Goal: Task Accomplishment & Management: Complete application form

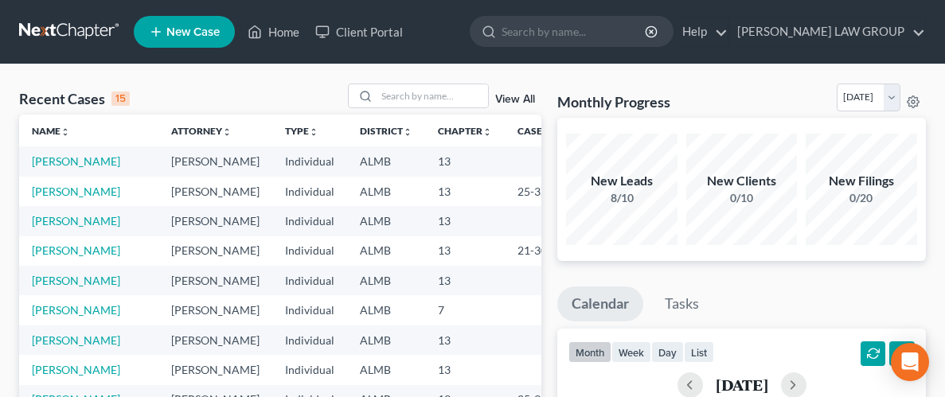
click at [187, 33] on span "New Case" at bounding box center [192, 32] width 53 height 12
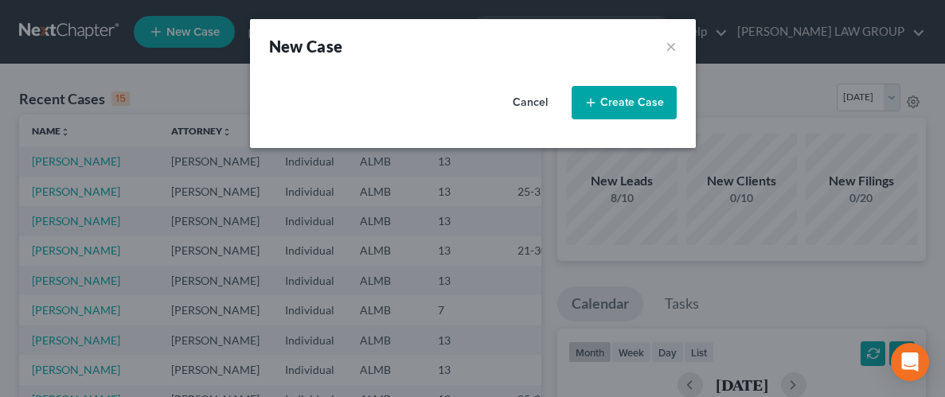
select select "0"
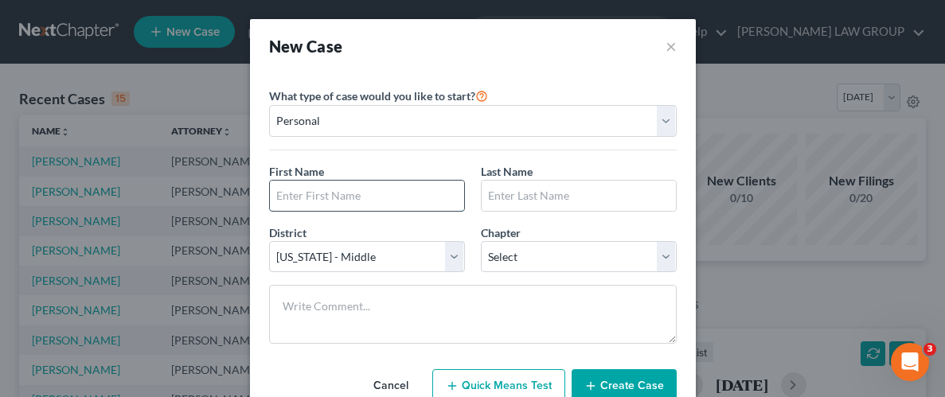
click at [386, 197] on input "text" at bounding box center [367, 196] width 194 height 30
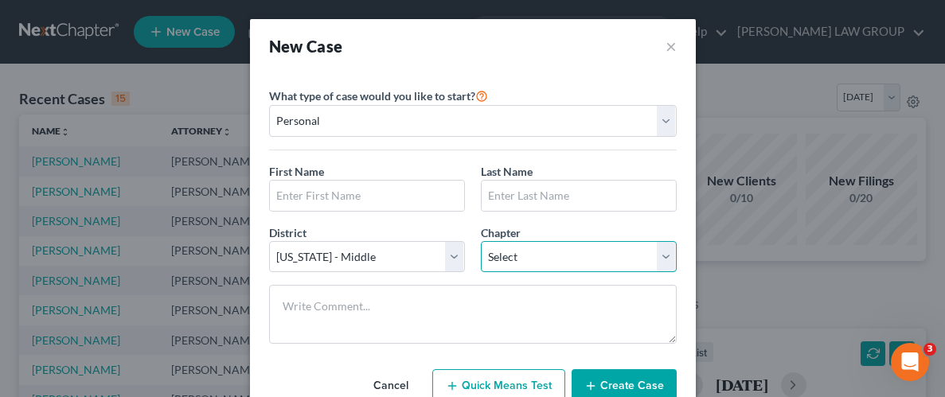
click at [563, 260] on select "Select 7 11 12 13" at bounding box center [579, 257] width 196 height 32
select select "3"
click at [481, 241] on select "Select 7 11 12 13" at bounding box center [579, 257] width 196 height 32
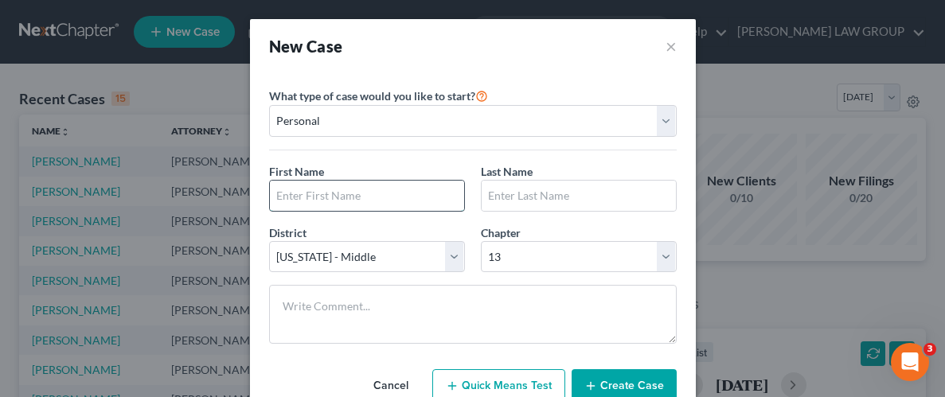
click at [354, 201] on input "text" at bounding box center [367, 196] width 194 height 30
type input "p"
type input "Pansy"
click at [608, 200] on input "text" at bounding box center [579, 196] width 194 height 30
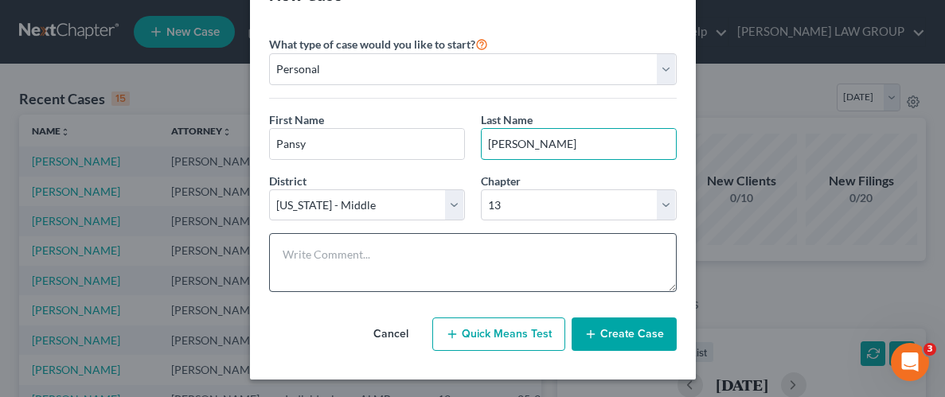
scroll to position [53, 0]
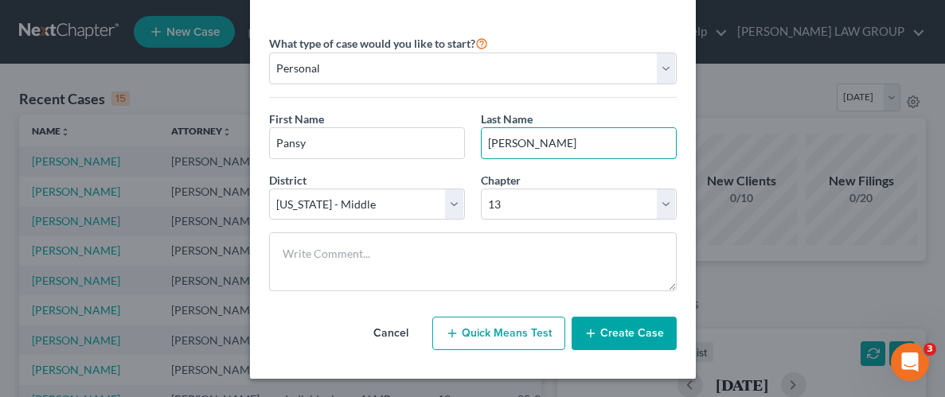
type input "[PERSON_NAME]"
click at [617, 331] on button "Create Case" at bounding box center [624, 333] width 105 height 33
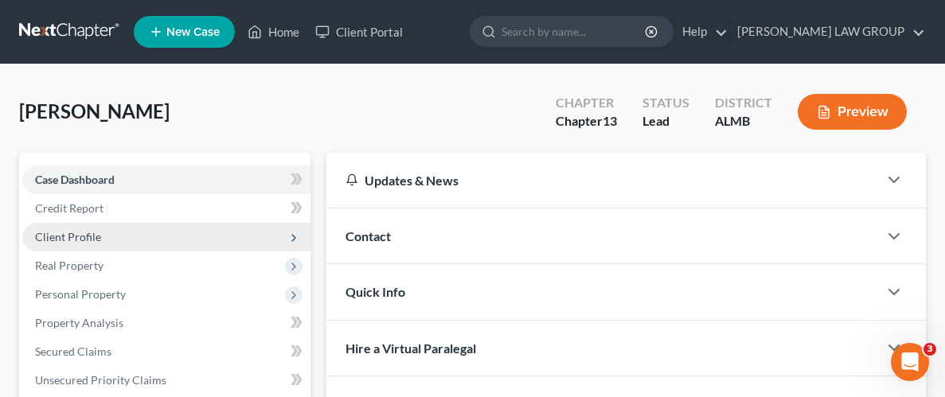
click at [90, 235] on span "Client Profile" at bounding box center [68, 237] width 66 height 14
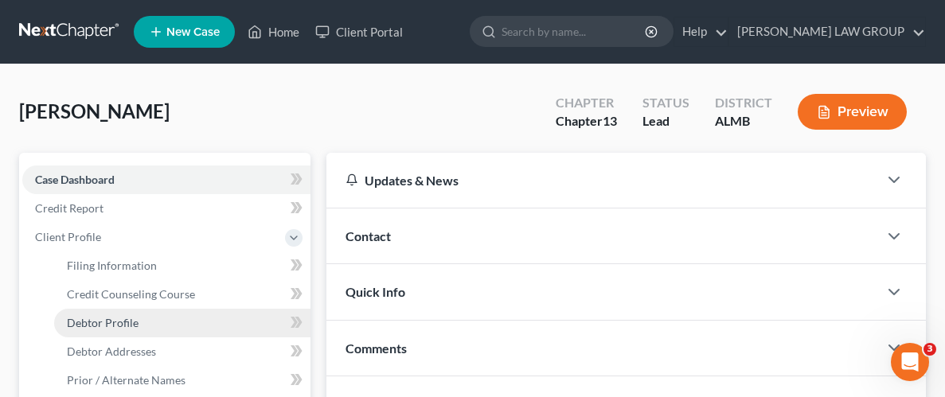
click at [131, 322] on span "Debtor Profile" at bounding box center [103, 323] width 72 height 14
select select "0"
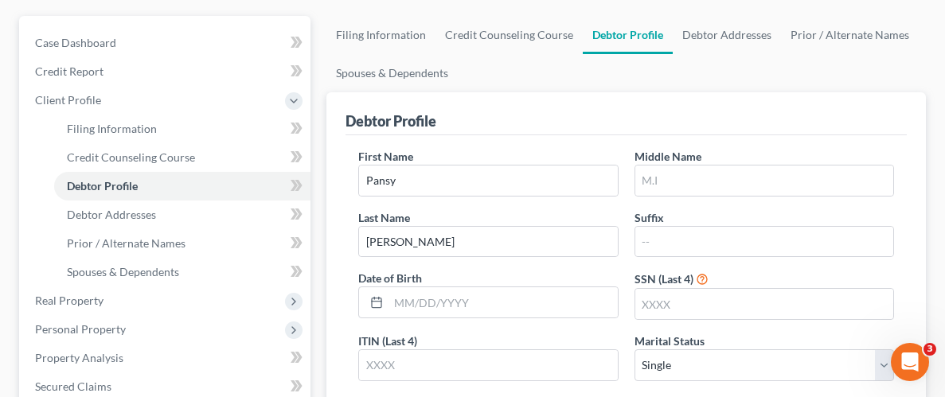
scroll to position [148, 0]
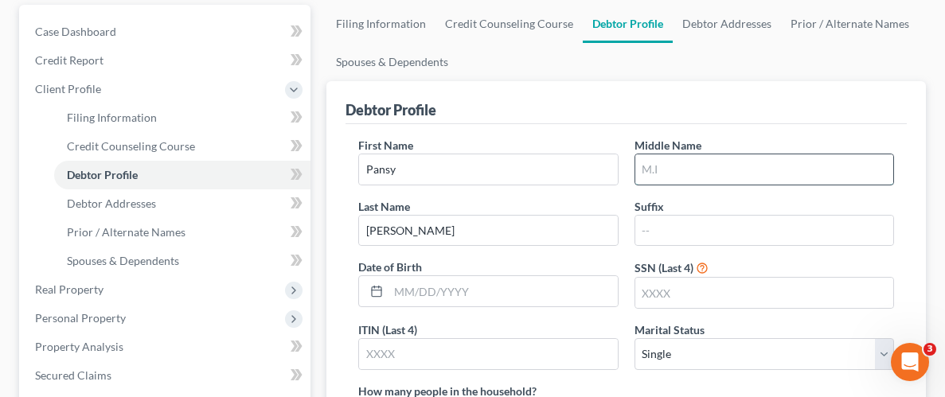
click at [685, 166] on input "text" at bounding box center [764, 169] width 258 height 30
click at [845, 24] on link "Prior / Alternate Names" at bounding box center [850, 24] width 138 height 38
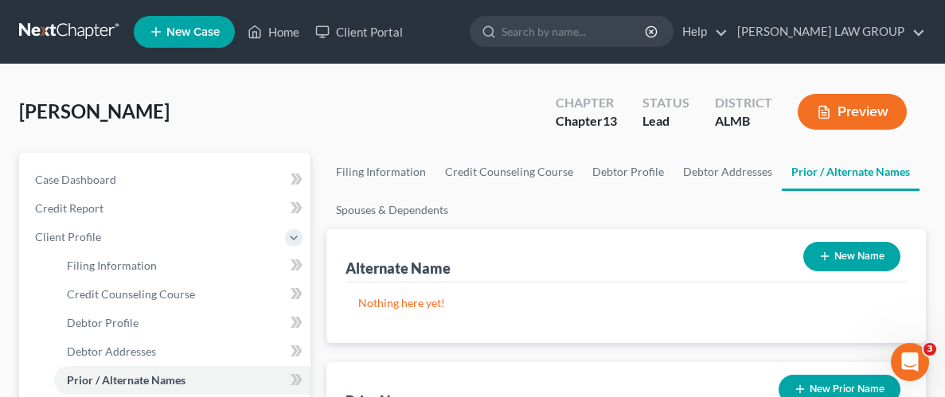
click at [847, 256] on button "New Name" at bounding box center [851, 256] width 97 height 29
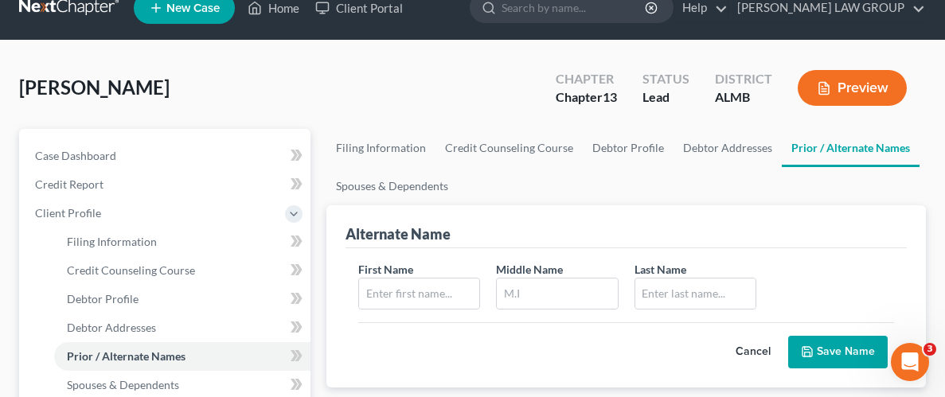
scroll to position [41, 0]
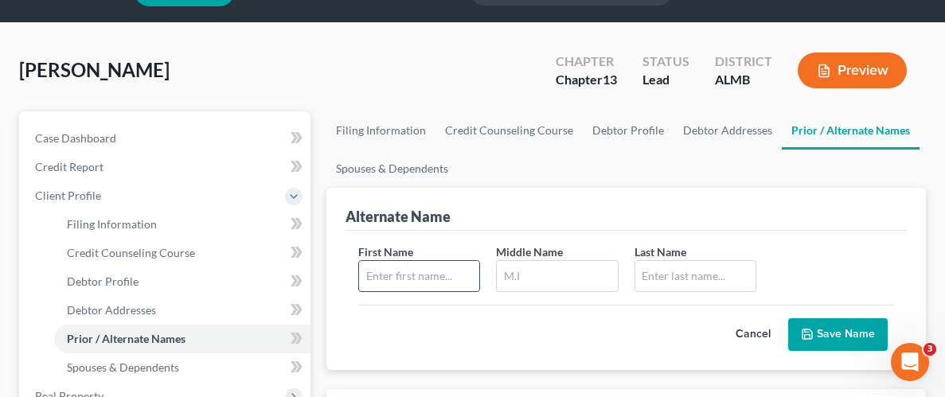
click at [427, 287] on input "text" at bounding box center [419, 276] width 120 height 30
type input "Pansy"
type input "[PERSON_NAME]"
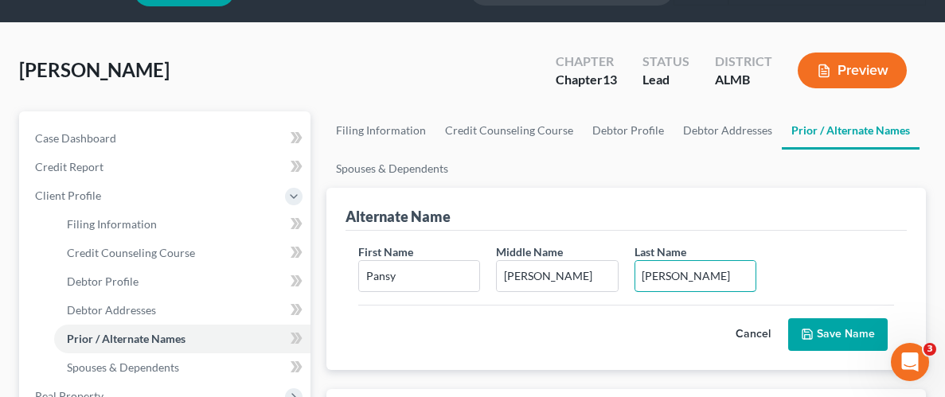
type input "[PERSON_NAME]"
click at [850, 336] on button "Save Name" at bounding box center [838, 334] width 100 height 33
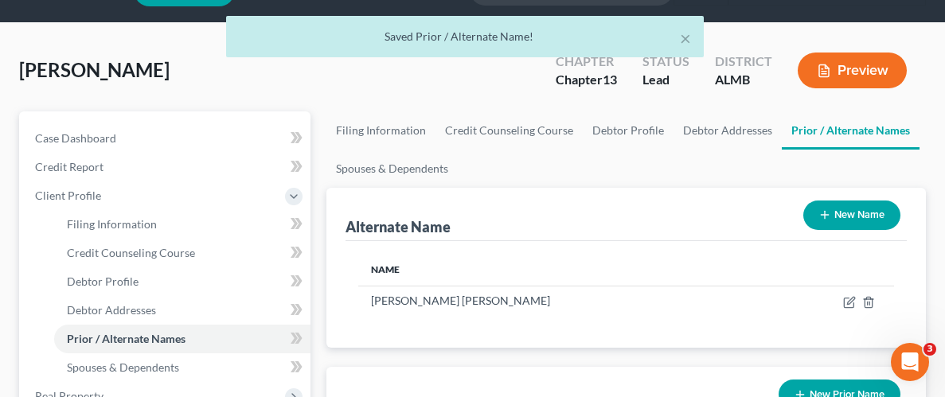
click at [860, 219] on button "New Name" at bounding box center [851, 215] width 97 height 29
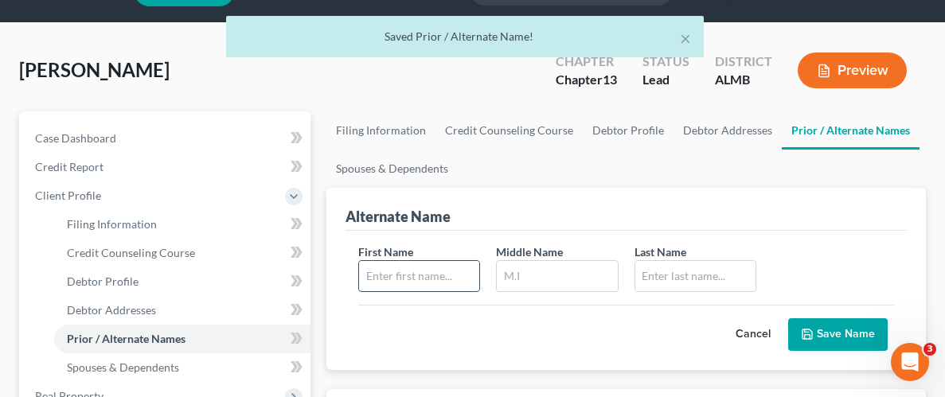
click at [421, 269] on input "text" at bounding box center [419, 276] width 120 height 30
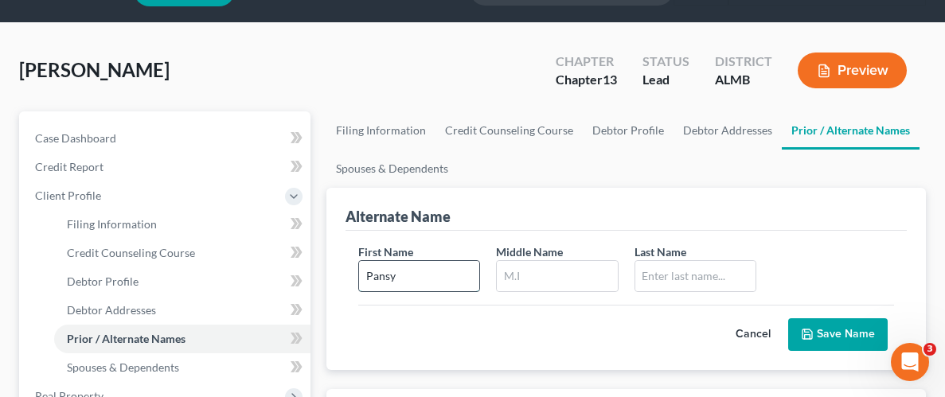
type input "Pansy"
type input "M."
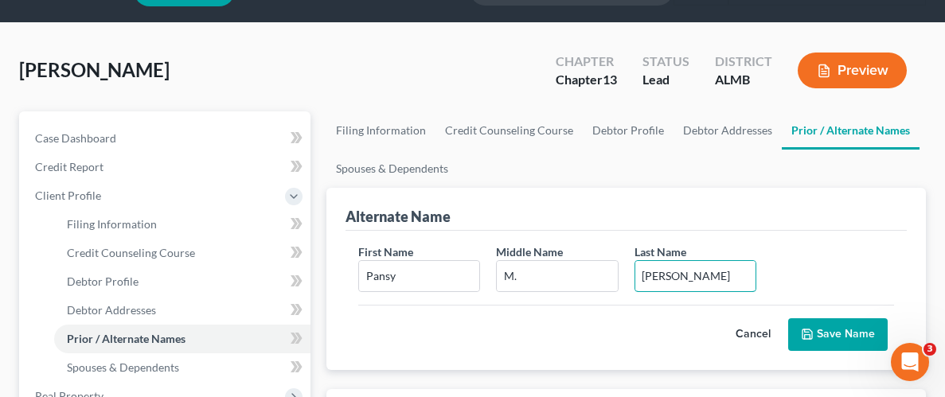
type input "[PERSON_NAME]"
click at [846, 338] on button "Save Name" at bounding box center [838, 334] width 100 height 33
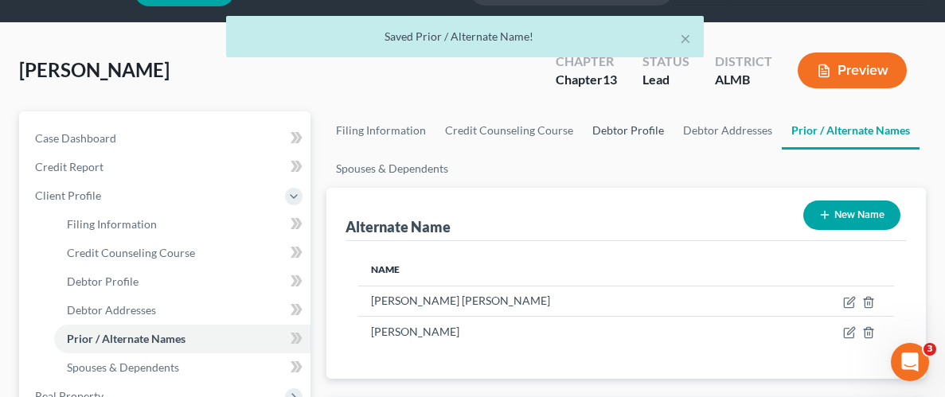
click at [614, 131] on link "Debtor Profile" at bounding box center [628, 130] width 91 height 38
select select "0"
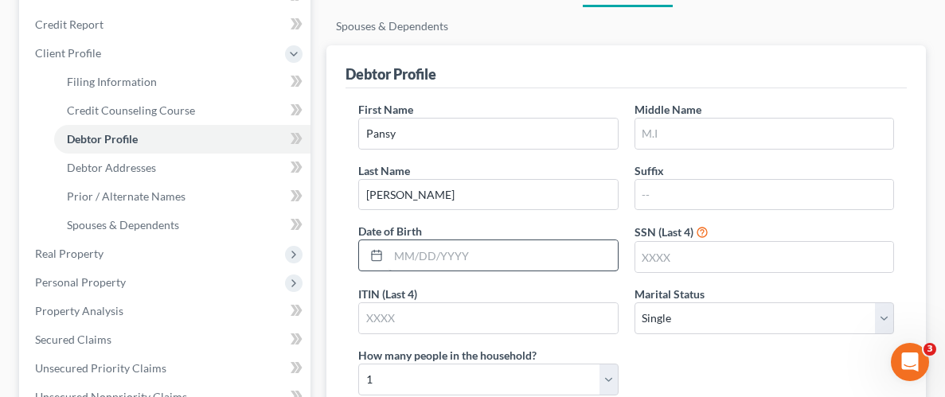
scroll to position [207, 0]
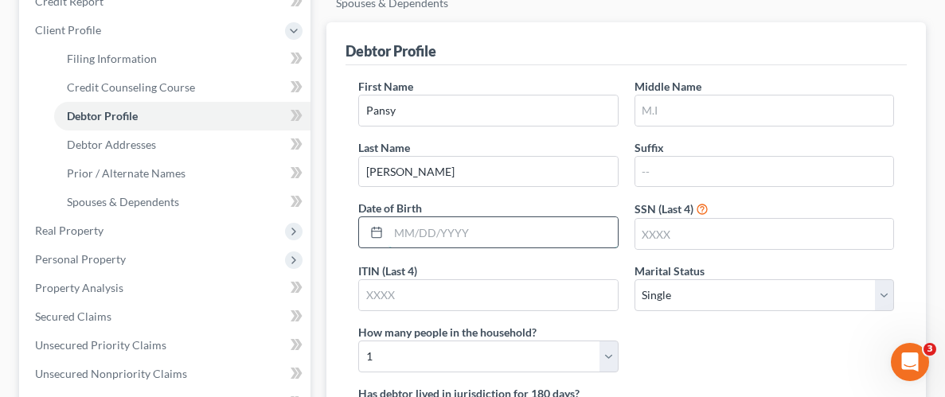
click at [456, 230] on input "text" at bounding box center [502, 232] width 228 height 30
type input "[DATE]"
click at [720, 233] on input "text" at bounding box center [764, 234] width 258 height 30
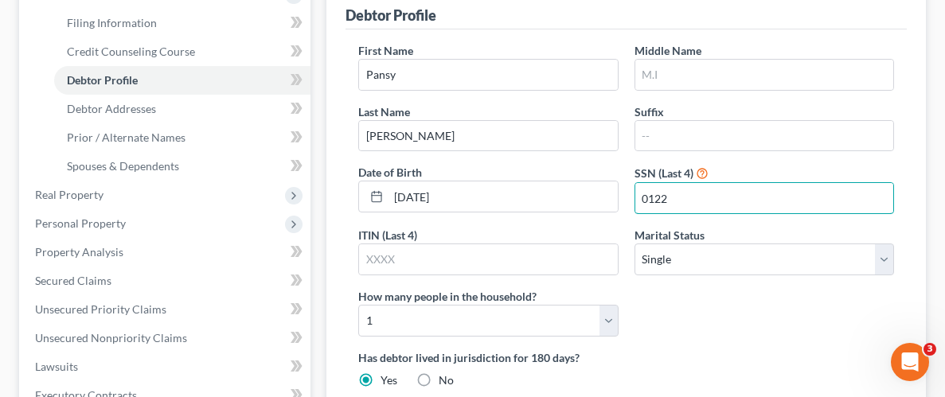
scroll to position [268, 0]
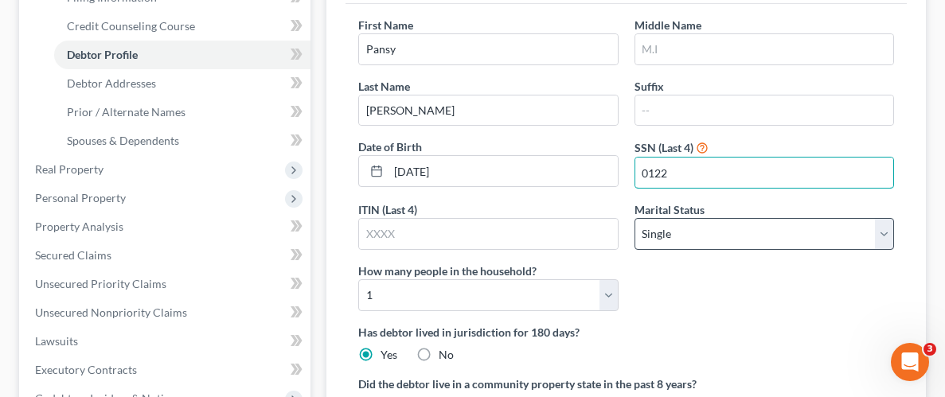
type input "0122"
click at [708, 239] on select "Select Single Married Separated Divorced Widowed" at bounding box center [764, 234] width 260 height 32
select select "3"
click at [634, 218] on select "Select Single Married Separated Divorced Widowed" at bounding box center [764, 234] width 260 height 32
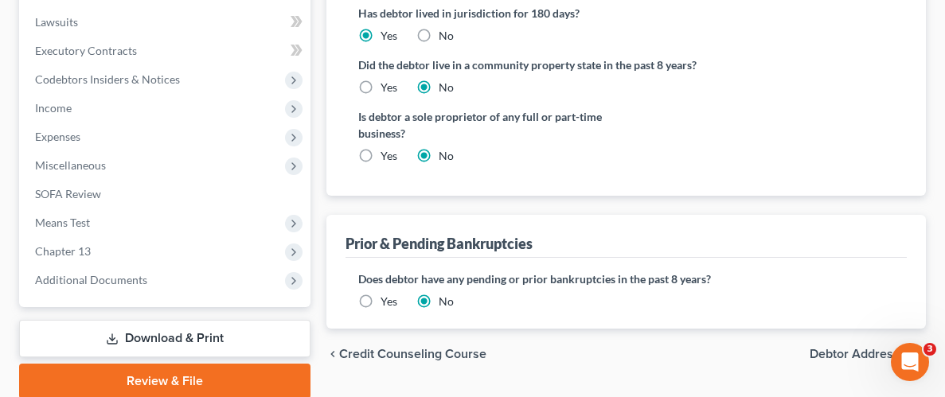
scroll to position [647, 0]
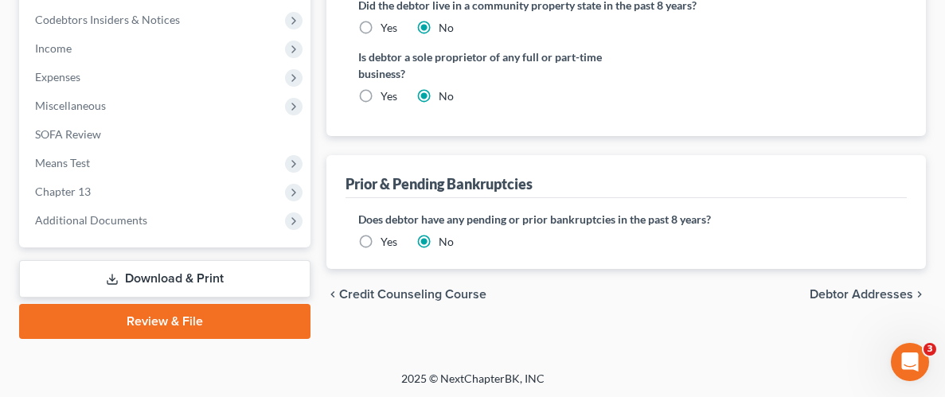
click at [857, 293] on span "Debtor Addresses" at bounding box center [861, 294] width 103 height 13
select select "0"
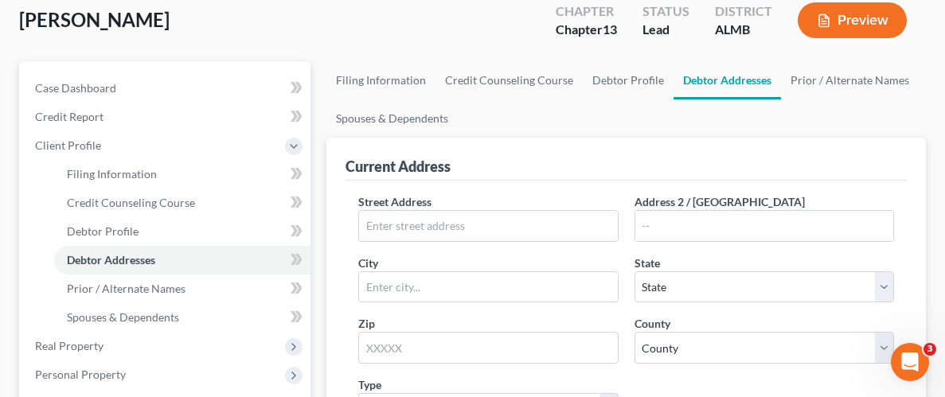
scroll to position [131, 0]
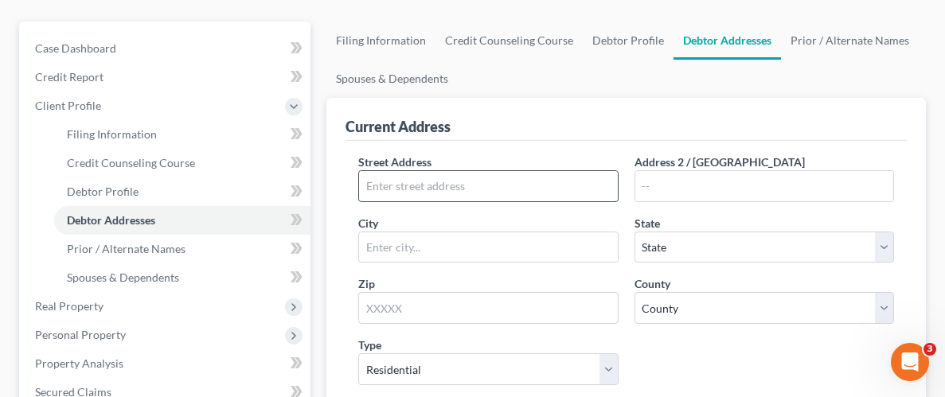
click at [406, 192] on input "text" at bounding box center [488, 186] width 258 height 30
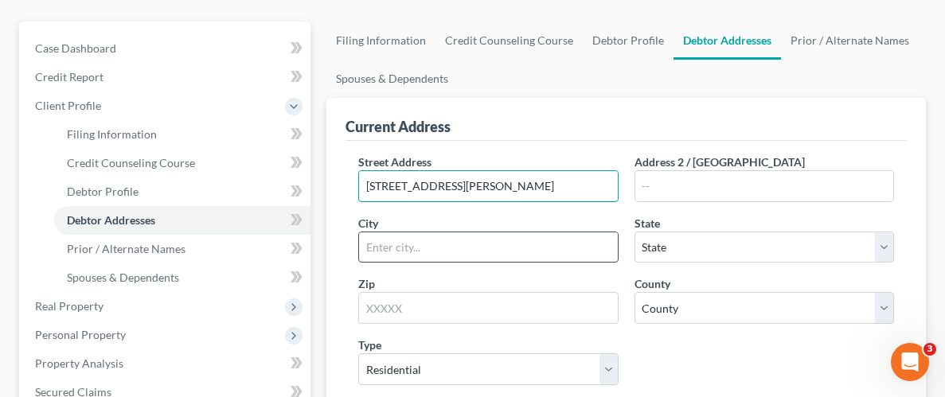
type input "[STREET_ADDRESS][PERSON_NAME]"
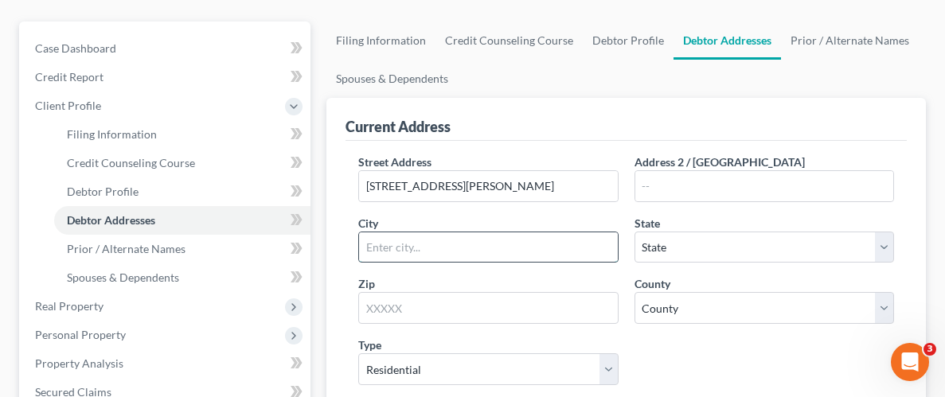
drag, startPoint x: 457, startPoint y: 239, endPoint x: 466, endPoint y: 239, distance: 9.6
click at [462, 239] on input "text" at bounding box center [488, 247] width 258 height 30
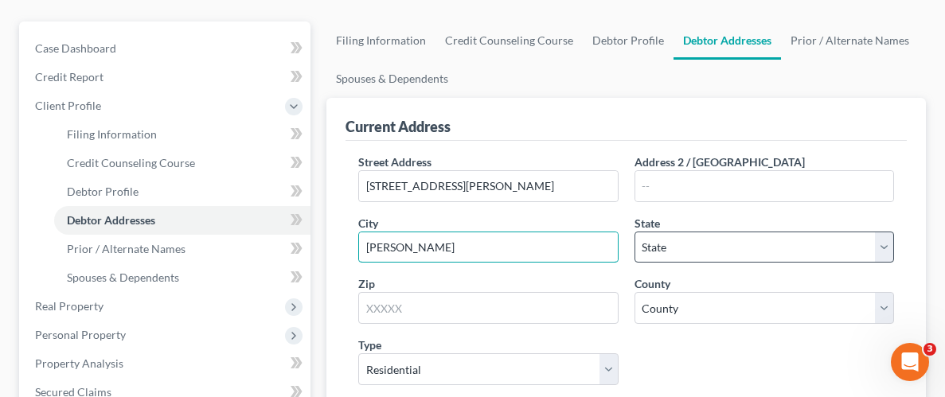
type input "[PERSON_NAME]"
click at [756, 240] on select "State [US_STATE] AK AR AZ CA CO CT DE DC [GEOGRAPHIC_DATA] [GEOGRAPHIC_DATA] GU…" at bounding box center [764, 248] width 260 height 32
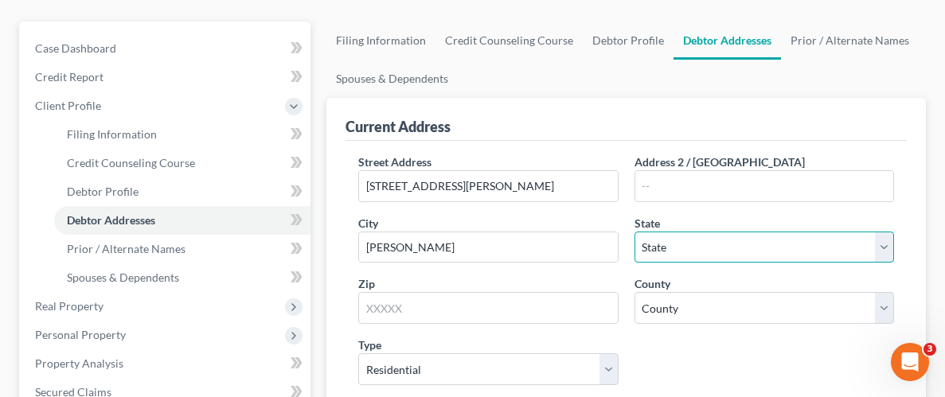
select select "0"
click at [634, 232] on select "State [US_STATE] AK AR AZ CA CO CT DE DC [GEOGRAPHIC_DATA] [GEOGRAPHIC_DATA] GU…" at bounding box center [764, 248] width 260 height 32
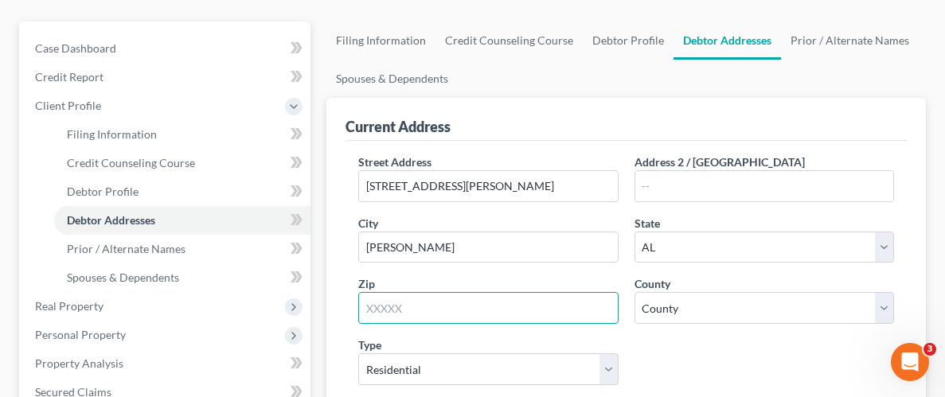
click at [419, 307] on input "text" at bounding box center [488, 308] width 260 height 32
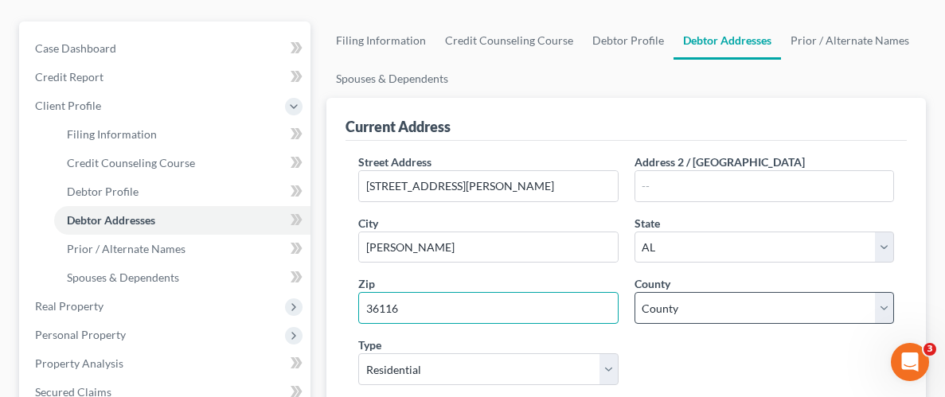
type input "36116"
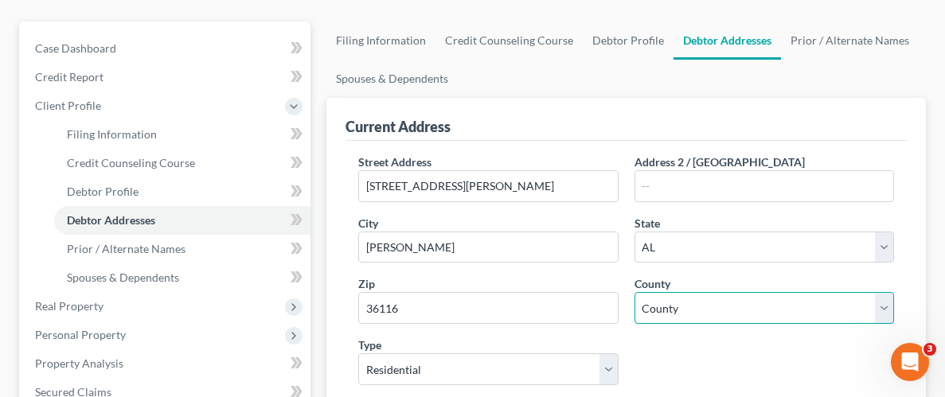
click at [720, 306] on select "County [GEOGRAPHIC_DATA] [GEOGRAPHIC_DATA] [GEOGRAPHIC_DATA] [GEOGRAPHIC_DATA] …" at bounding box center [764, 308] width 260 height 32
select select "50"
click at [634, 292] on select "County [GEOGRAPHIC_DATA] [GEOGRAPHIC_DATA] [GEOGRAPHIC_DATA] [GEOGRAPHIC_DATA] …" at bounding box center [764, 308] width 260 height 32
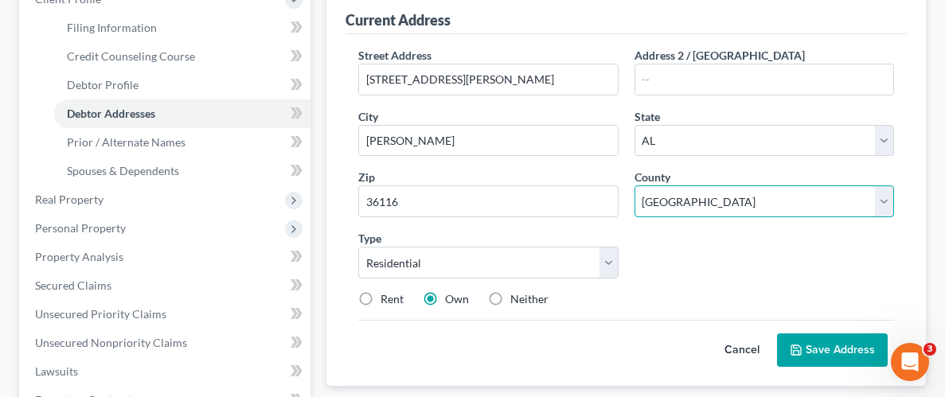
scroll to position [253, 0]
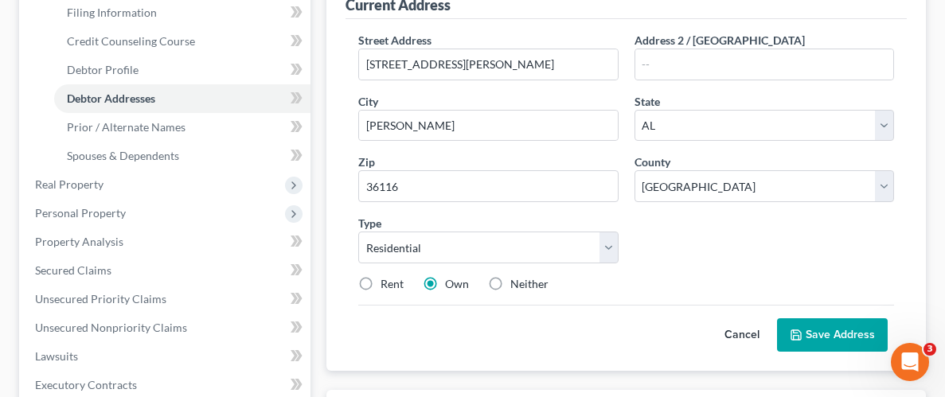
click at [861, 338] on button "Save Address" at bounding box center [832, 334] width 111 height 33
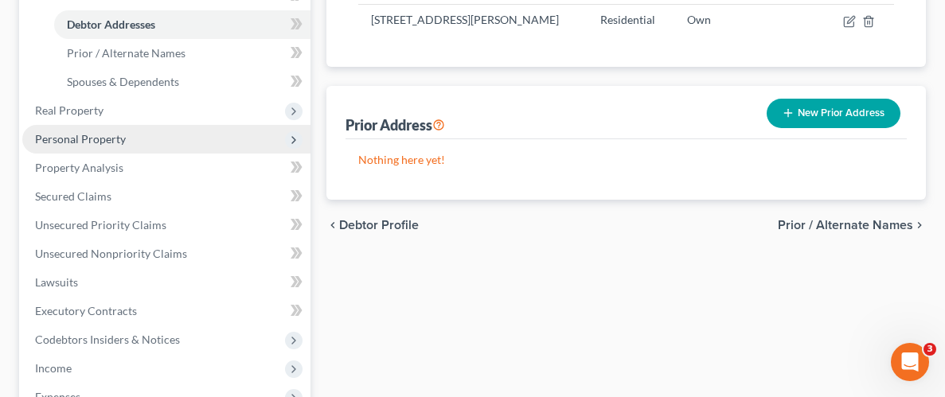
scroll to position [329, 0]
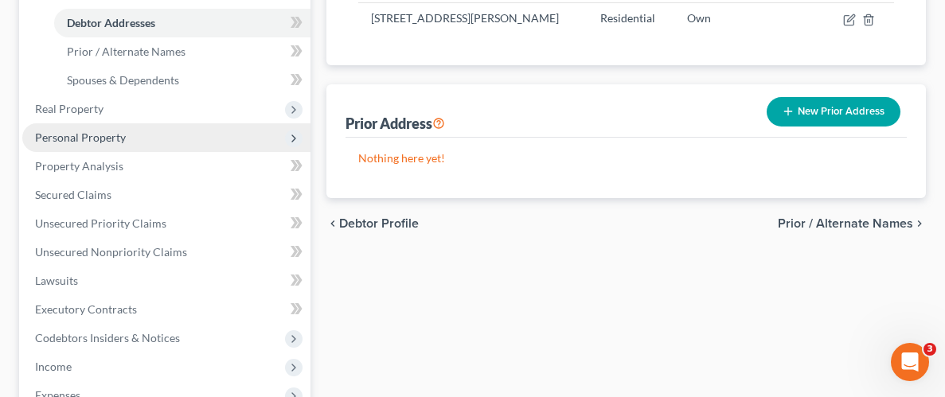
click at [110, 134] on span "Personal Property" at bounding box center [80, 138] width 91 height 14
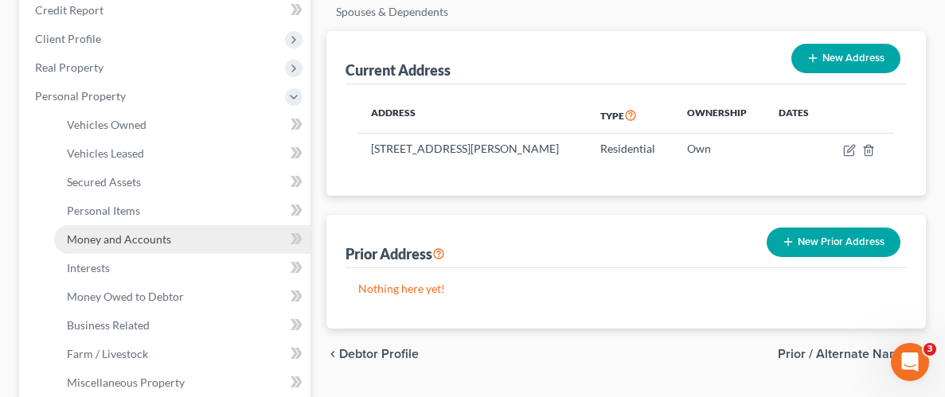
scroll to position [197, 0]
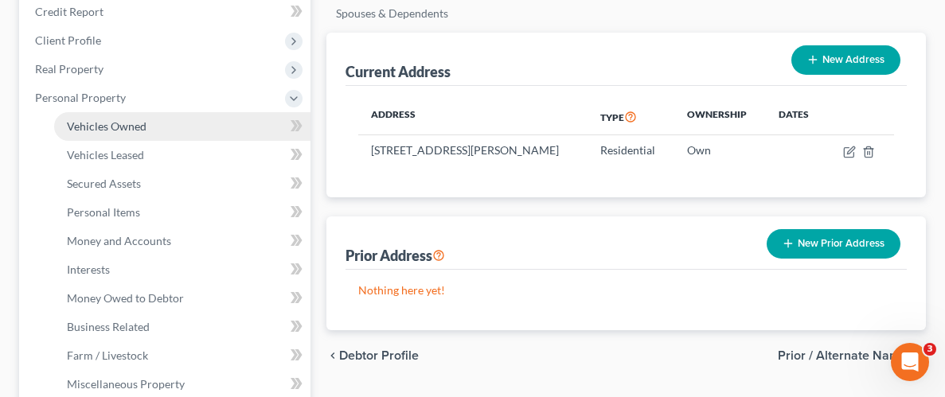
click at [129, 125] on span "Vehicles Owned" at bounding box center [107, 126] width 80 height 14
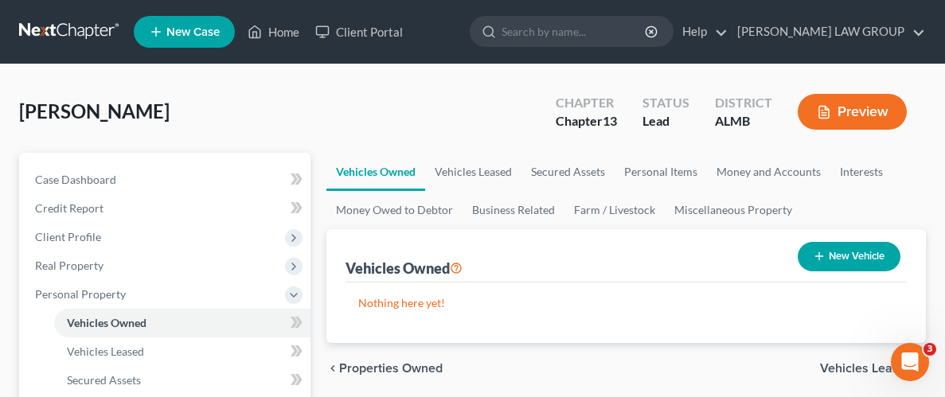
click at [816, 252] on icon "button" at bounding box center [819, 256] width 13 height 13
select select "0"
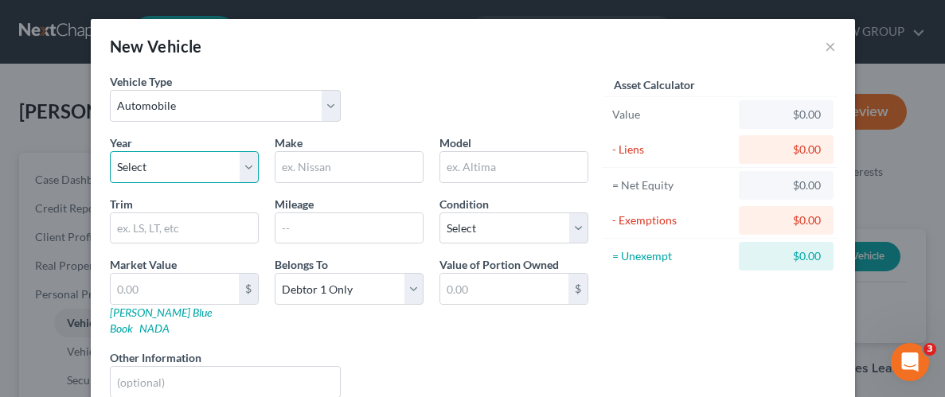
click at [192, 163] on select "Select 2026 2025 2024 2023 2022 2021 2020 2019 2018 2017 2016 2015 2014 2013 20…" at bounding box center [184, 167] width 149 height 32
select select "19"
click at [326, 165] on input "text" at bounding box center [348, 167] width 147 height 30
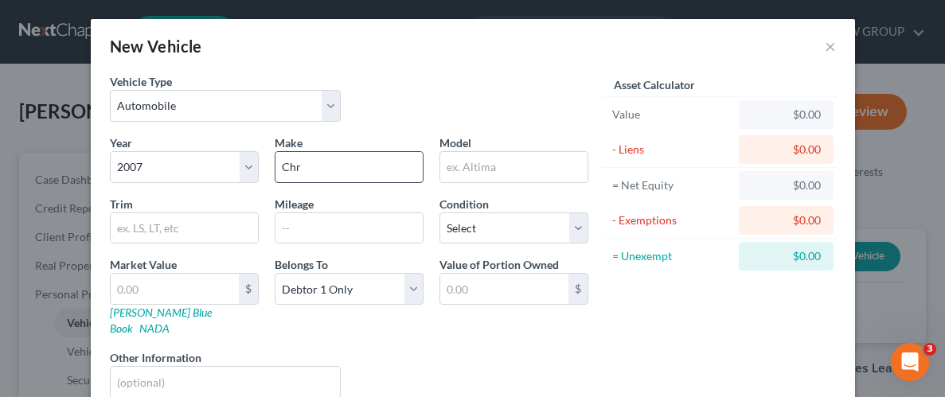
type input "Chrysler"
click at [497, 173] on input "text" at bounding box center [513, 167] width 147 height 30
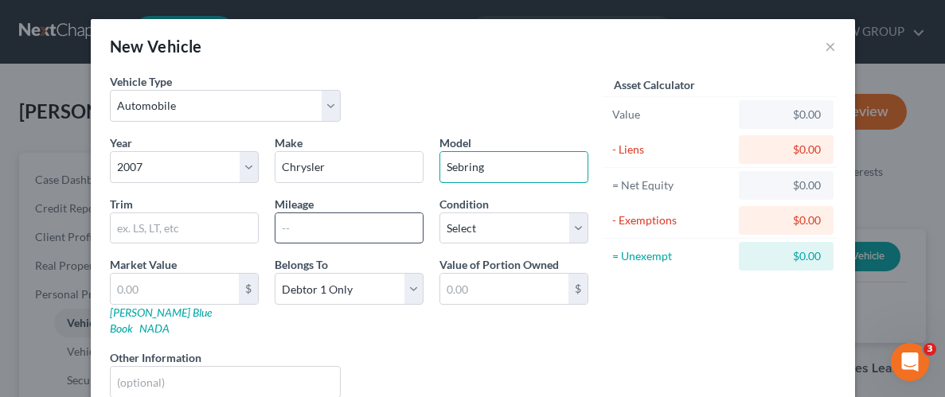
type input "Sebring"
click at [330, 228] on input "text" at bounding box center [348, 228] width 147 height 30
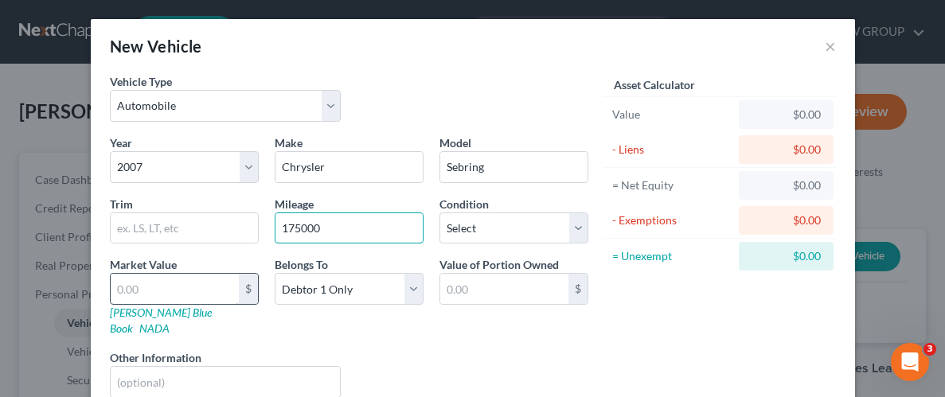
type input "175000"
click at [135, 282] on input "text" at bounding box center [175, 289] width 128 height 30
type input "1"
type input "1.00"
type input "10"
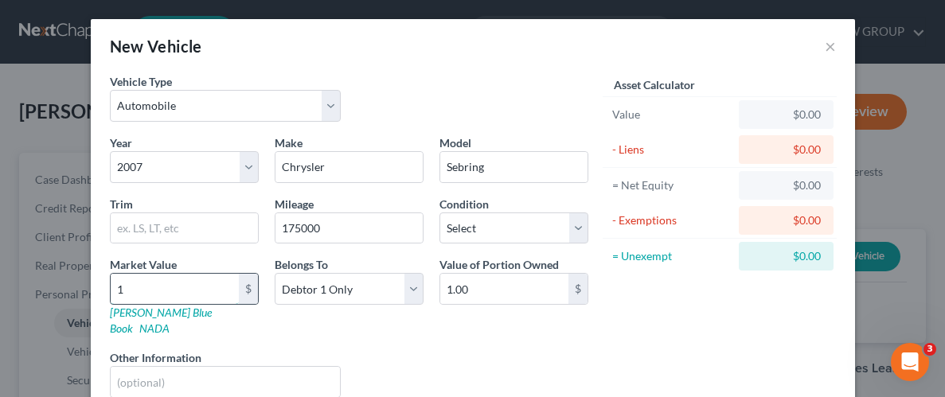
type input "10.00"
type input "100"
type input "100.00"
type input "1000"
type input "1,000.00"
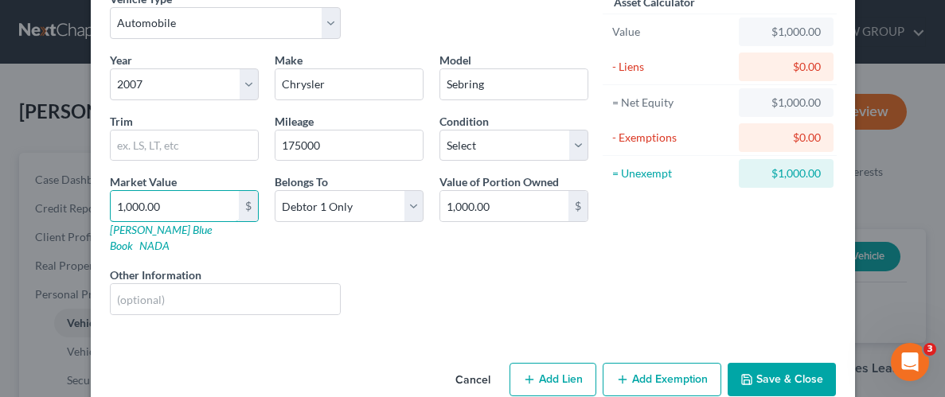
scroll to position [96, 0]
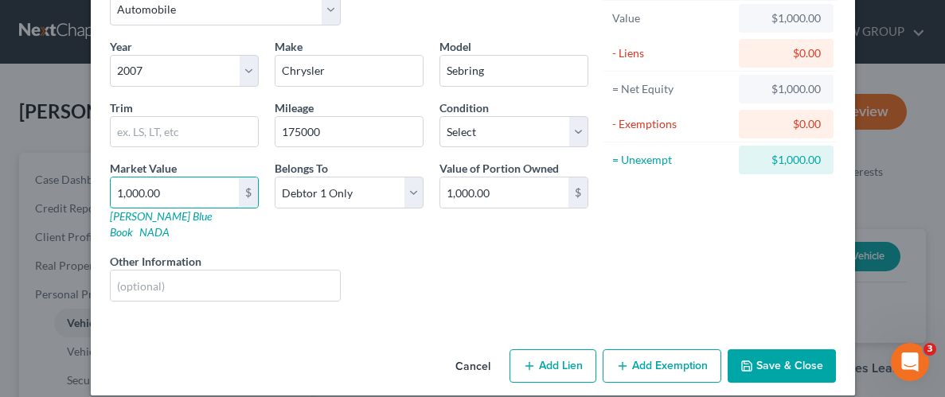
type input "1,000.00"
drag, startPoint x: 661, startPoint y: 349, endPoint x: 670, endPoint y: 281, distance: 68.3
click at [662, 349] on button "Add Exemption" at bounding box center [662, 365] width 119 height 33
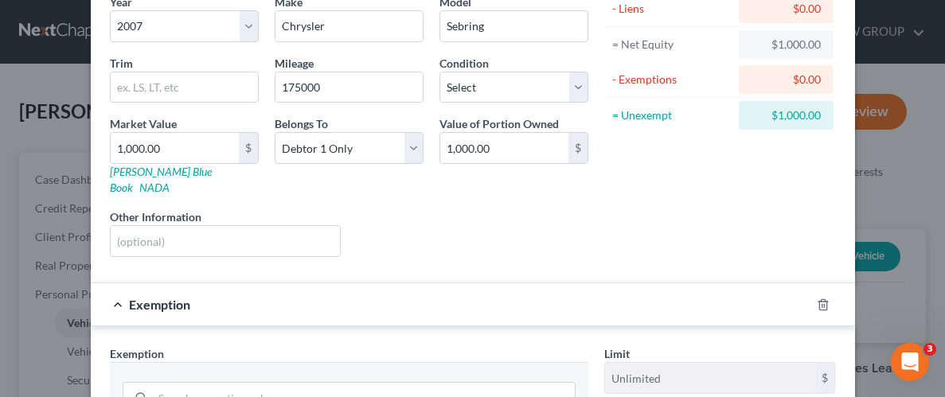
scroll to position [335, 0]
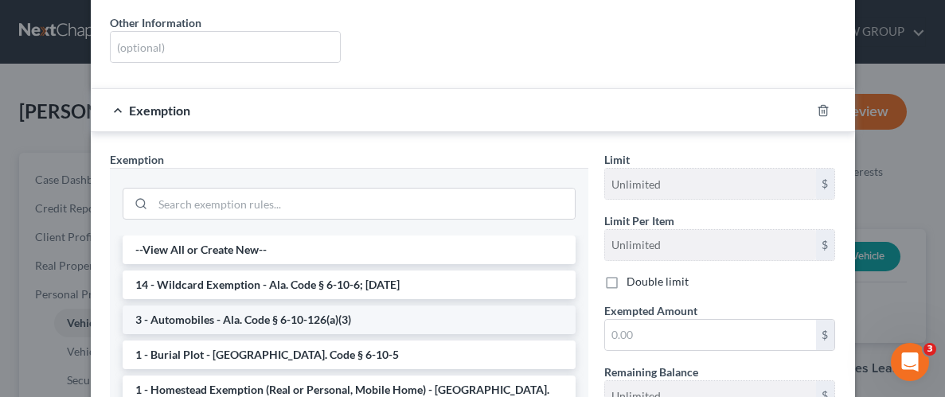
click at [295, 306] on li "3 - Automobiles - Ala. Code § 6-10-126(a)(3)" at bounding box center [349, 320] width 453 height 29
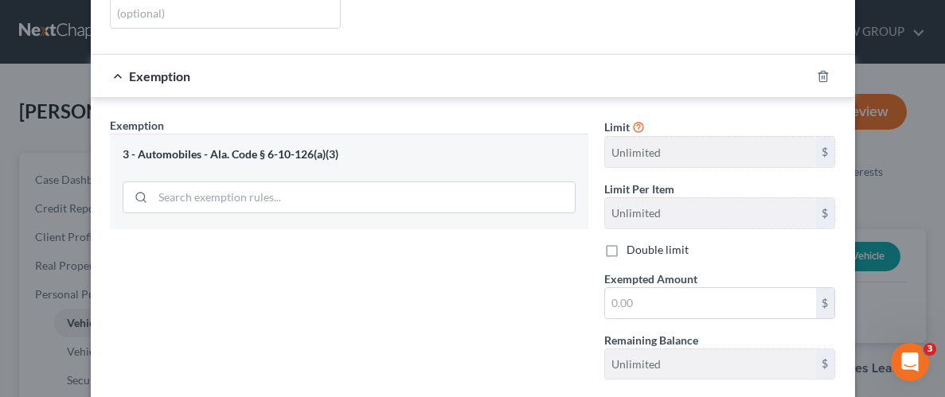
scroll to position [389, 0]
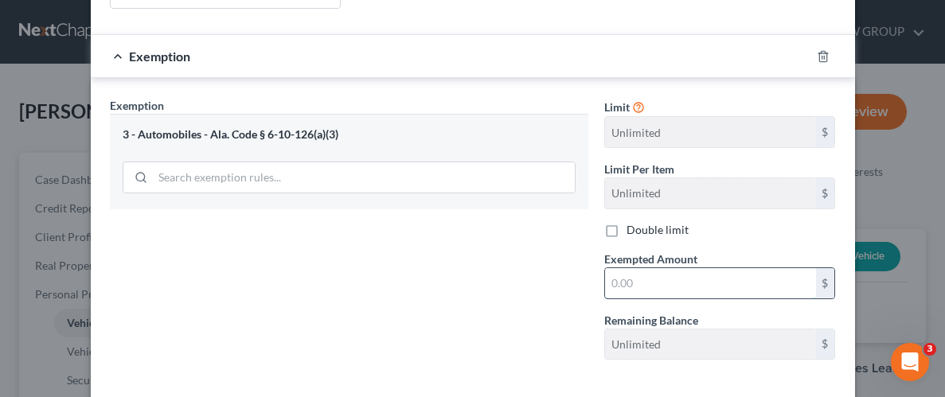
click at [657, 269] on input "text" at bounding box center [710, 283] width 211 height 30
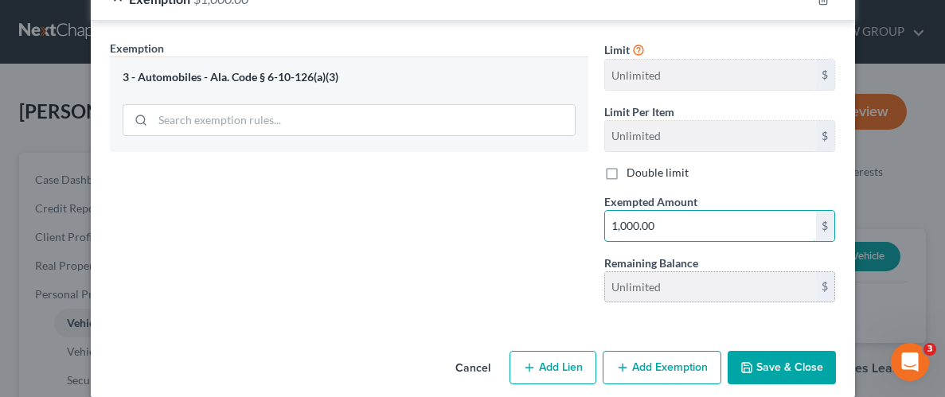
scroll to position [447, 0]
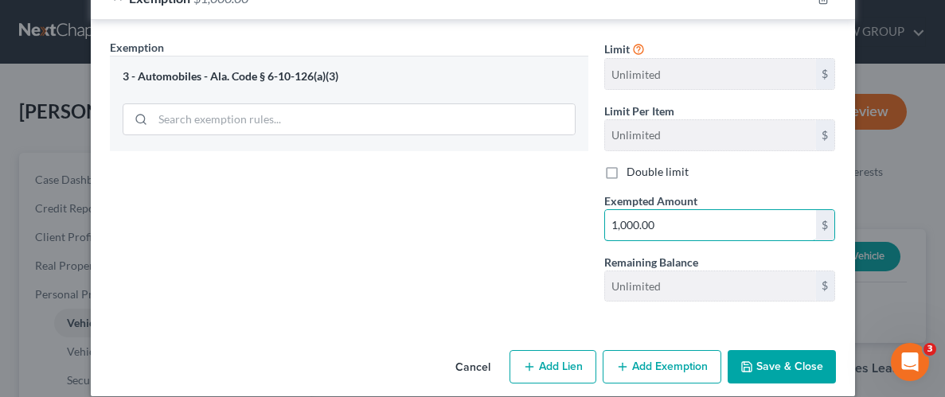
type input "1,000.00"
click at [786, 350] on button "Save & Close" at bounding box center [782, 366] width 108 height 33
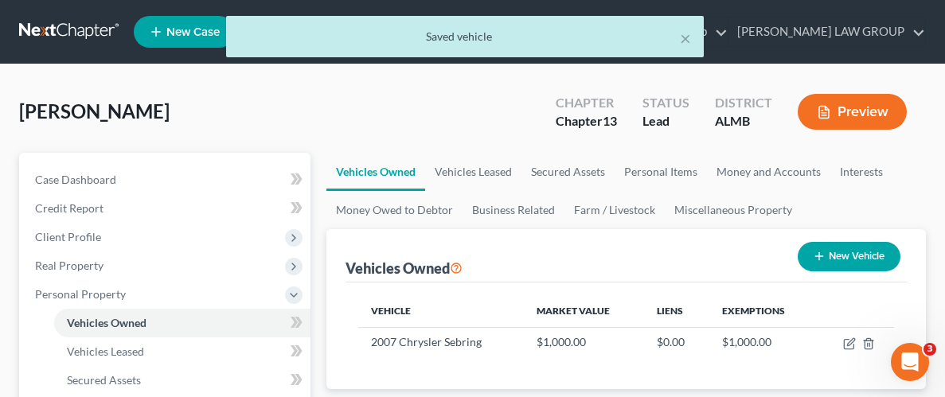
click at [835, 255] on button "New Vehicle" at bounding box center [849, 256] width 103 height 29
select select "0"
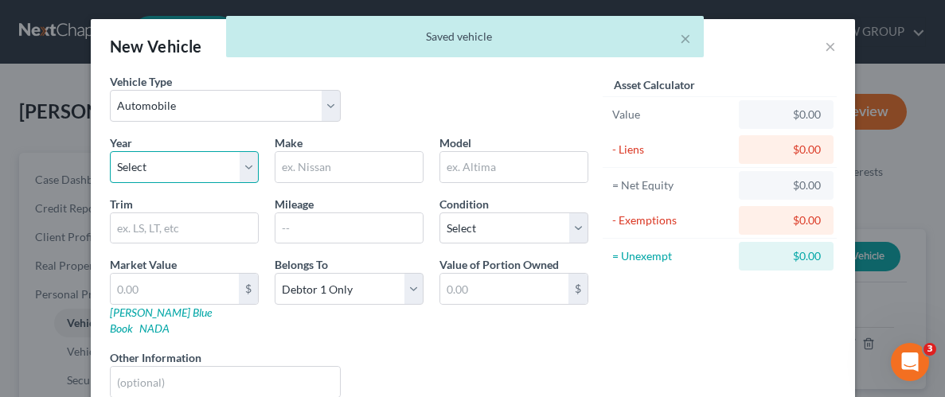
click at [154, 170] on select "Select 2026 2025 2024 2023 2022 2021 2020 2019 2018 2017 2016 2015 2014 2013 20…" at bounding box center [184, 167] width 149 height 32
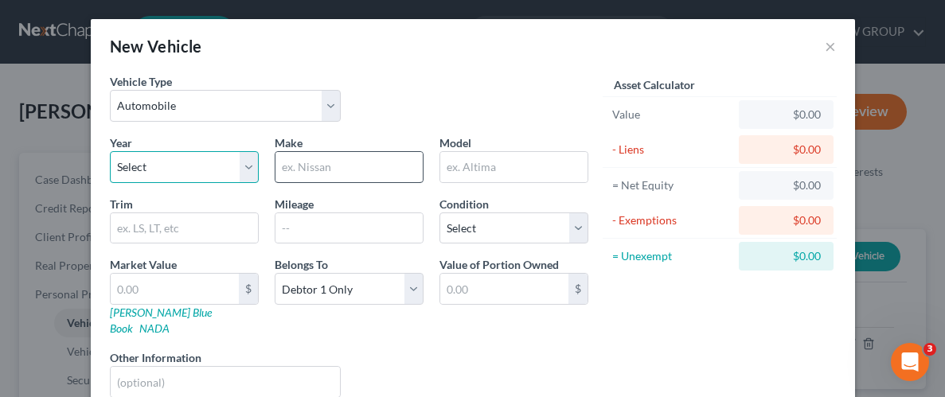
select select "13"
click at [360, 173] on input "text" at bounding box center [348, 167] width 147 height 30
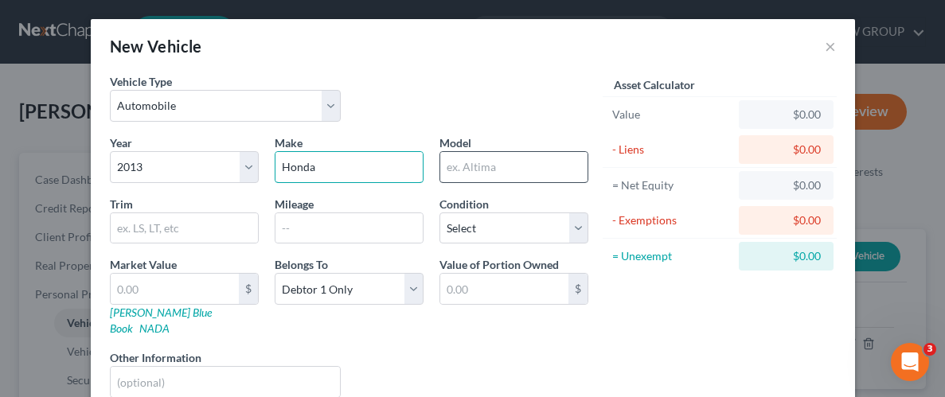
type input "Honda"
click at [493, 174] on input "text" at bounding box center [513, 167] width 147 height 30
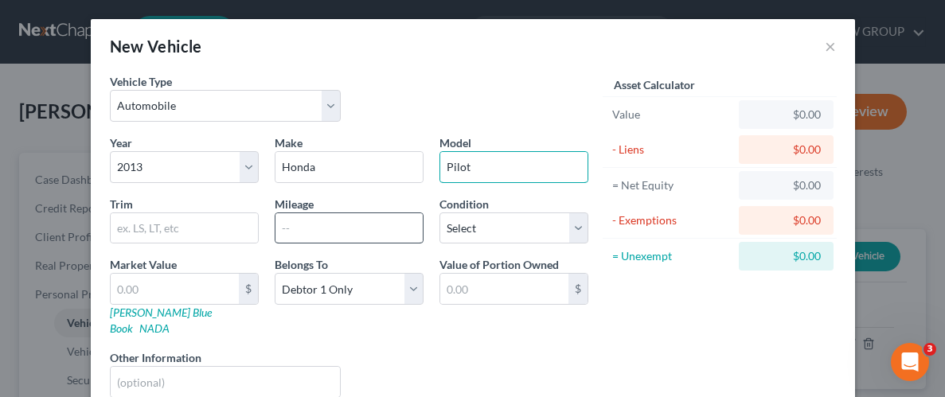
type input "Pilot"
click at [306, 232] on input "text" at bounding box center [348, 228] width 147 height 30
type input "3"
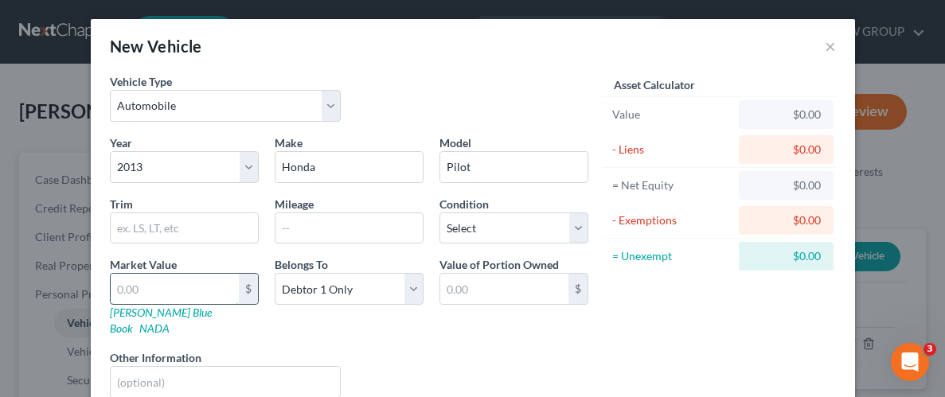
click at [176, 287] on input "text" at bounding box center [175, 289] width 128 height 30
type input "9"
type input "9.00"
type input "3"
type input "3.00"
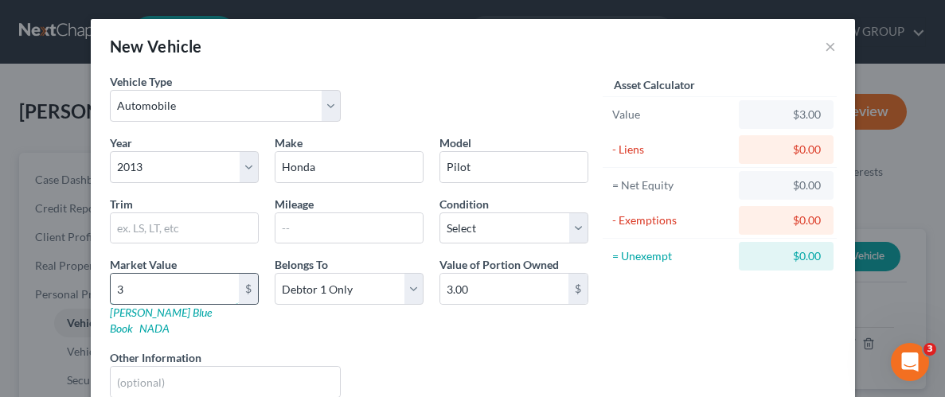
type input "30"
type input "30.00"
type input "300"
type input "300.00"
type input "3000"
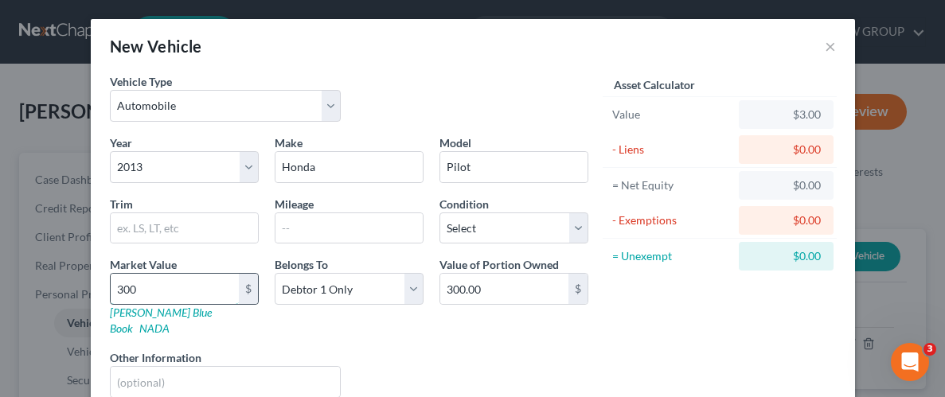
type input "3,000.00"
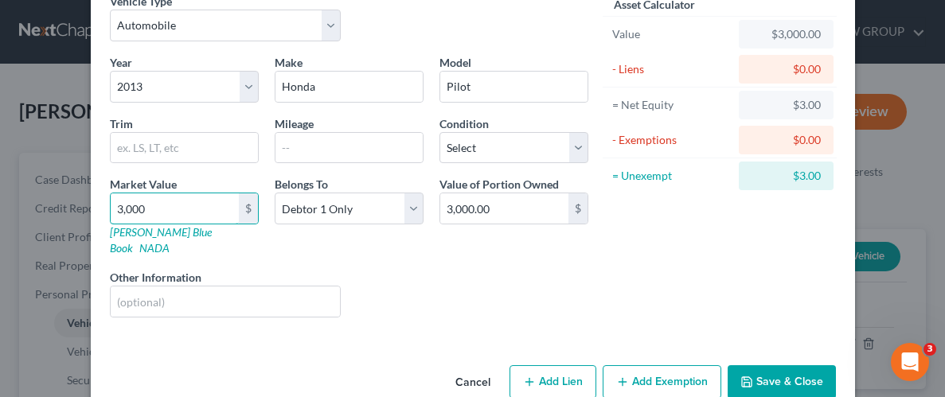
scroll to position [96, 0]
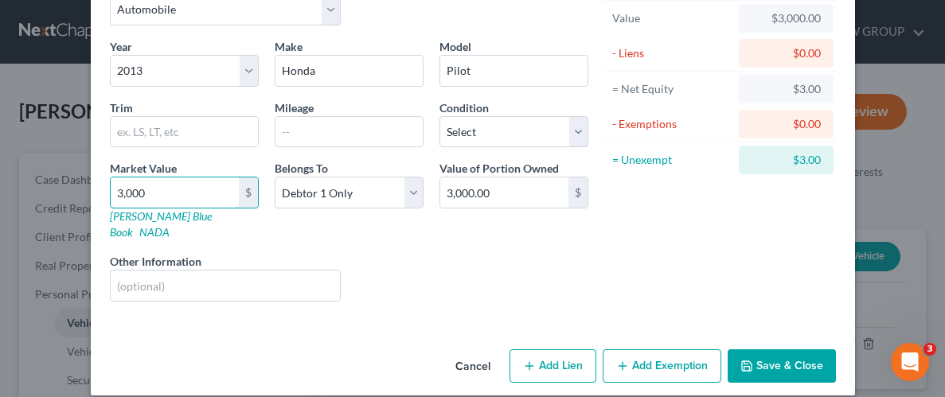
type input "3,000"
click at [673, 359] on button "Add Exemption" at bounding box center [662, 365] width 119 height 33
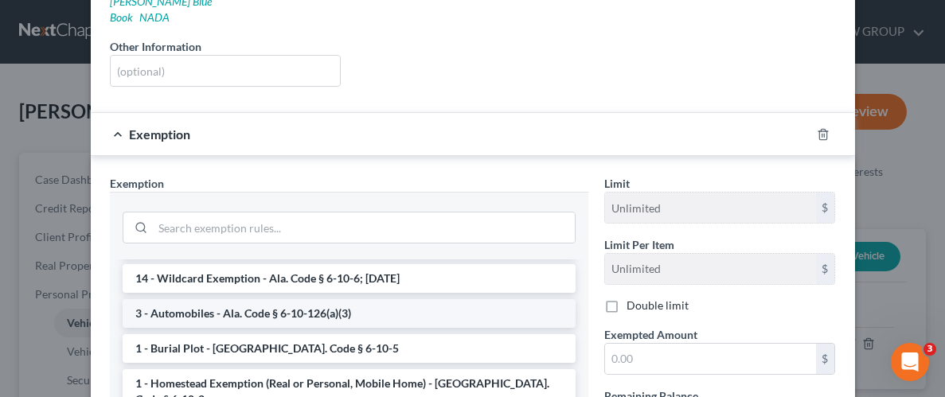
scroll to position [33, 0]
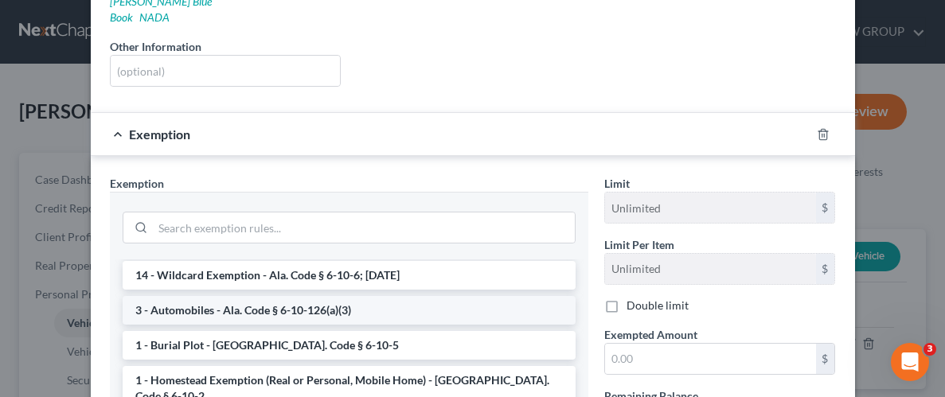
click at [260, 297] on li "3 - Automobiles - Ala. Code § 6-10-126(a)(3)" at bounding box center [349, 310] width 453 height 29
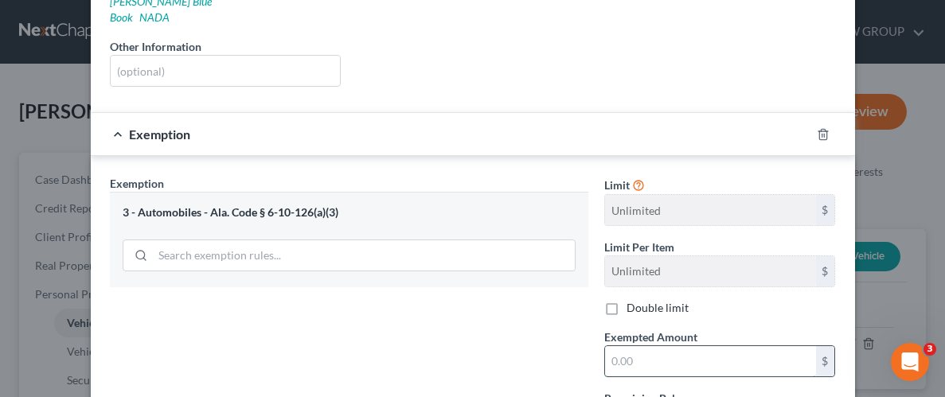
click at [700, 346] on input "text" at bounding box center [710, 361] width 211 height 30
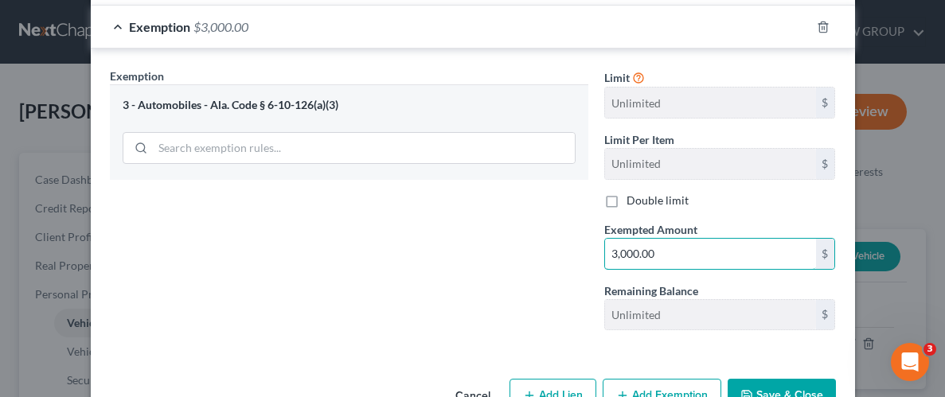
scroll to position [447, 0]
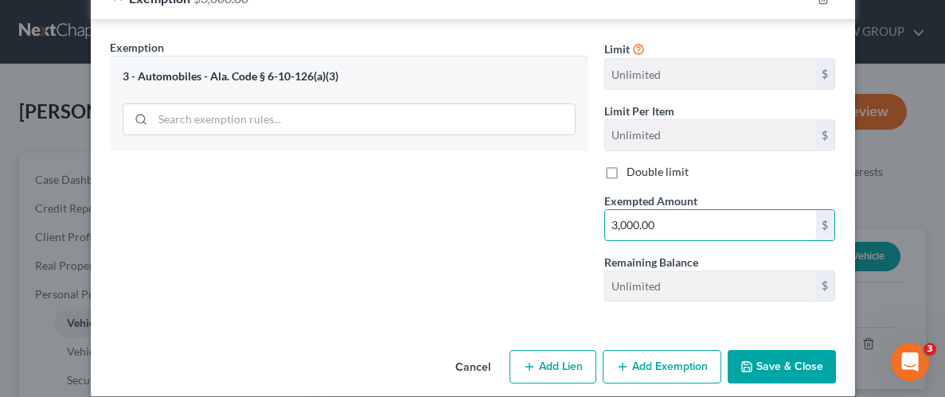
type input "3,000.00"
click at [763, 359] on button "Save & Close" at bounding box center [782, 366] width 108 height 33
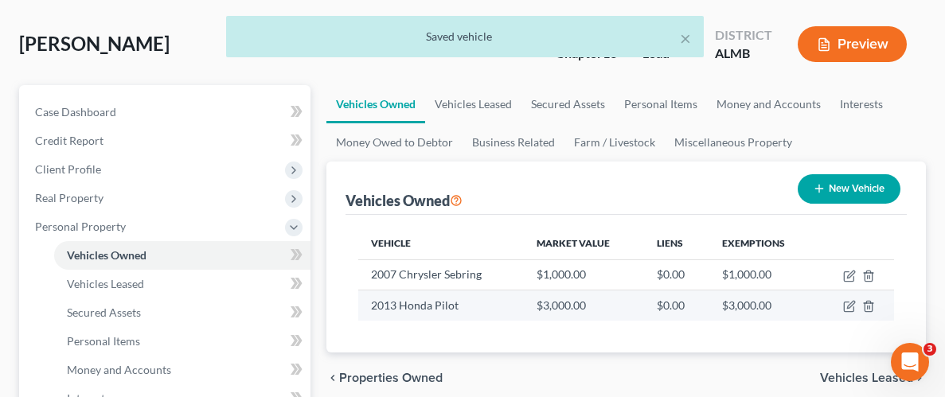
scroll to position [38, 0]
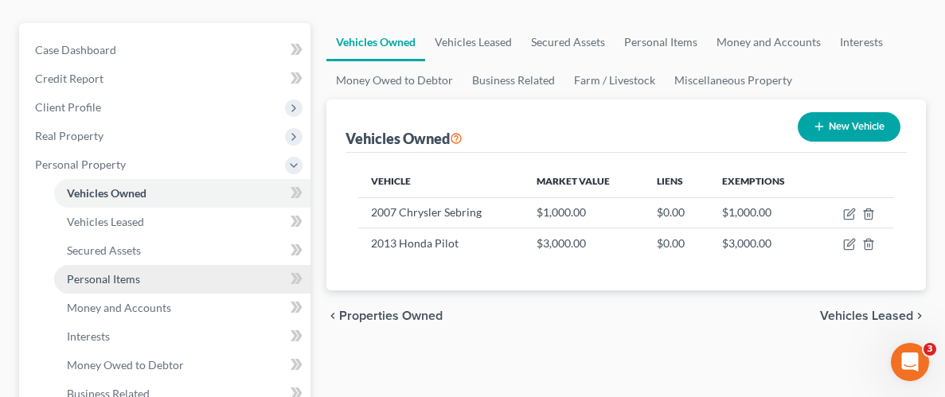
click at [122, 283] on span "Personal Items" at bounding box center [103, 279] width 73 height 14
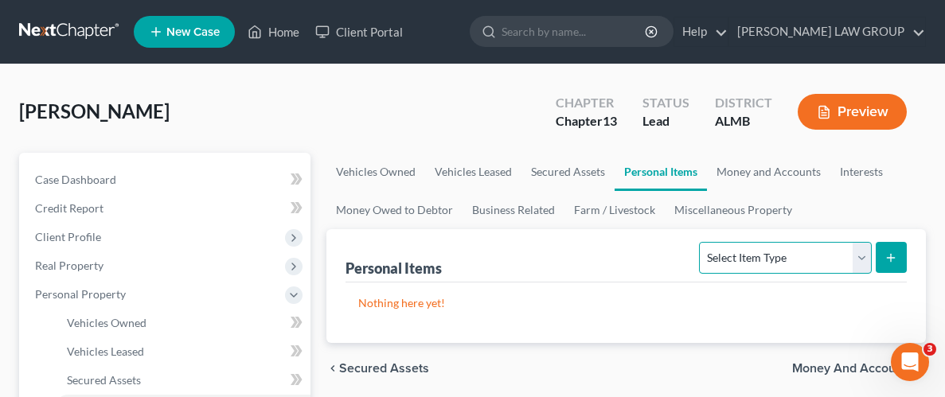
click at [771, 258] on select "Select Item Type Clothing Collectibles Of Value Electronics Firearms Household …" at bounding box center [785, 258] width 172 height 32
select select "household_goods"
click at [701, 242] on select "Select Item Type Clothing Collectibles Of Value Electronics Firearms Household …" at bounding box center [785, 258] width 172 height 32
click at [897, 253] on icon "submit" at bounding box center [890, 258] width 13 height 13
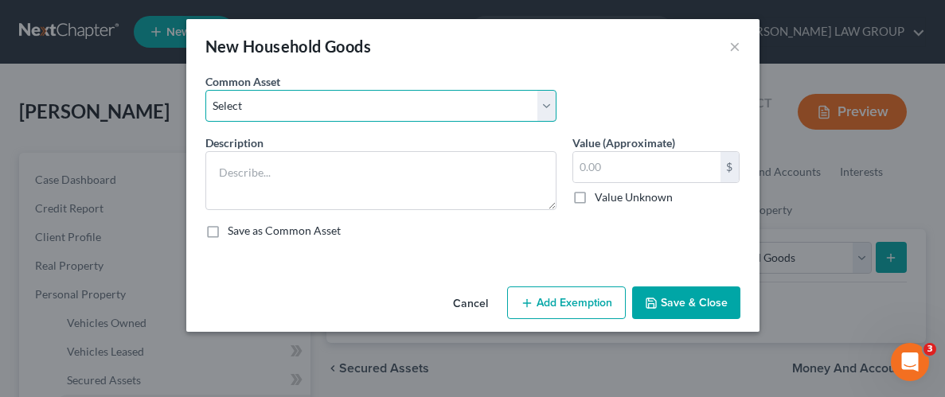
click at [330, 111] on select "Select Household Goods Household Goods" at bounding box center [380, 106] width 351 height 32
select select "0"
click at [205, 90] on select "Select Household Goods Household Goods" at bounding box center [380, 106] width 351 height 32
type textarea "Household Goods"
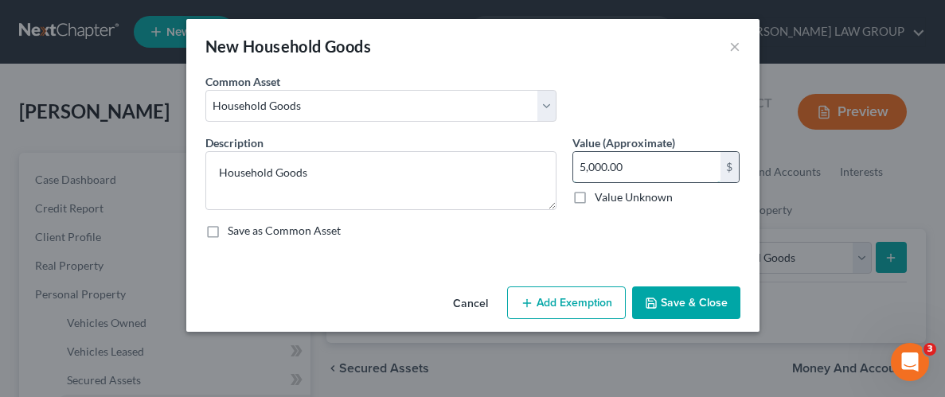
click at [620, 161] on input "5,000.00" at bounding box center [646, 167] width 147 height 30
type input "300.00"
click at [544, 317] on button "Add Exemption" at bounding box center [566, 303] width 119 height 33
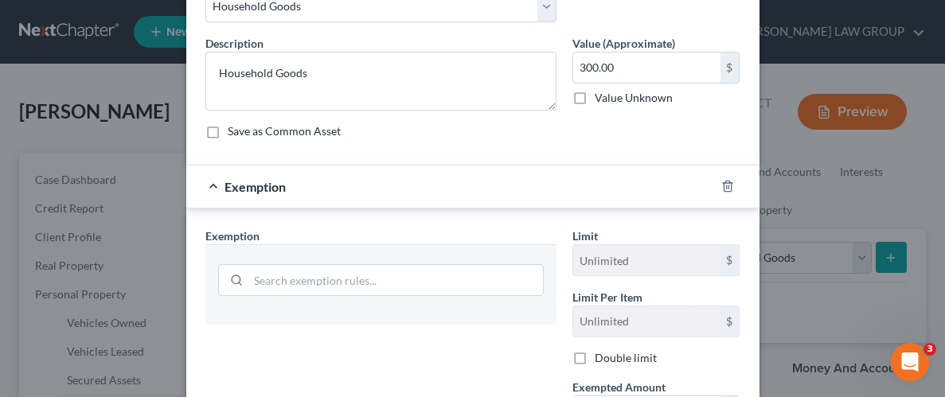
scroll to position [169, 0]
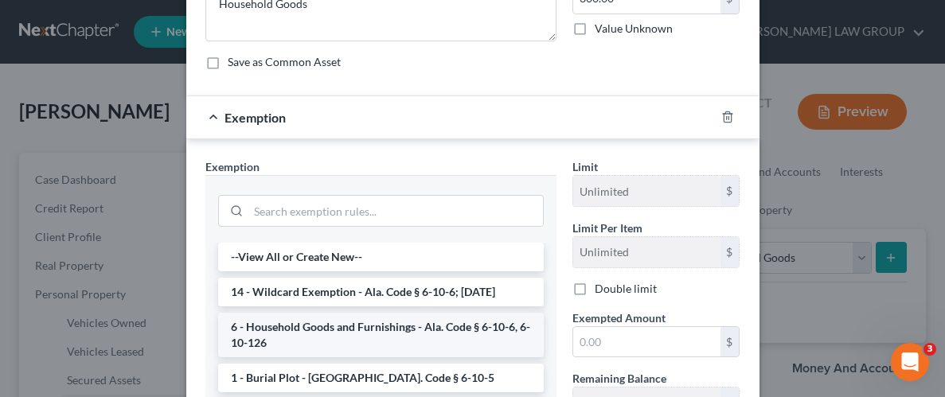
click at [355, 325] on li "6 - Household Goods and Furnishings - Ala. Code § 6-10-6, 6-10-126" at bounding box center [381, 335] width 326 height 45
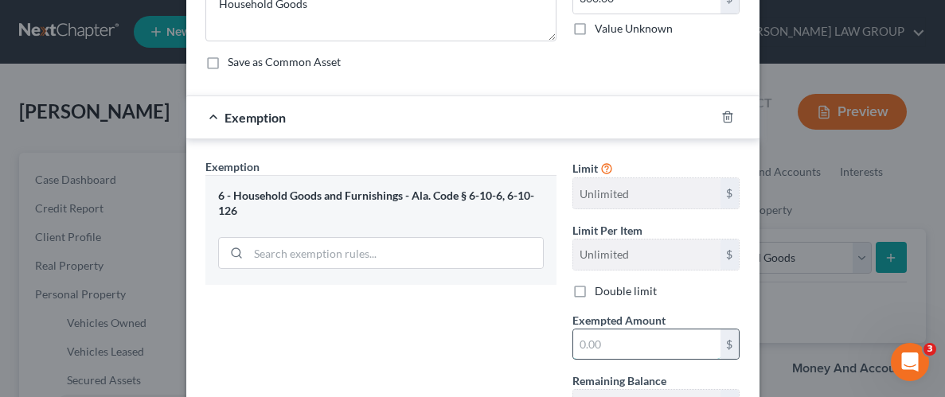
click at [633, 345] on input "text" at bounding box center [646, 345] width 147 height 30
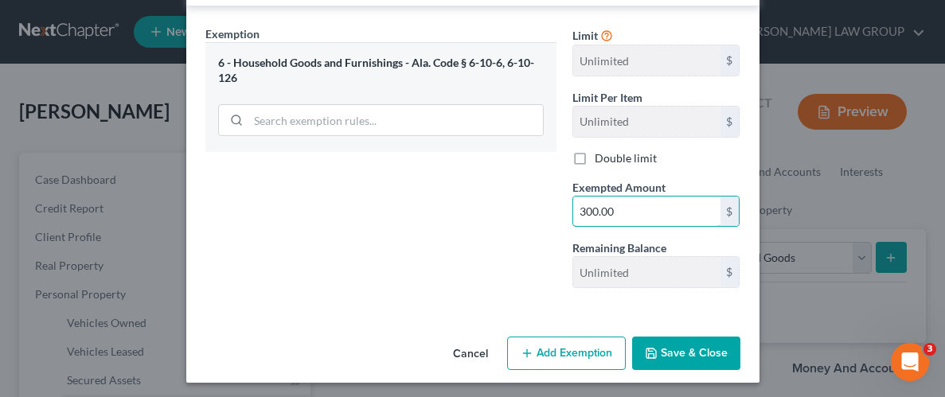
scroll to position [305, 0]
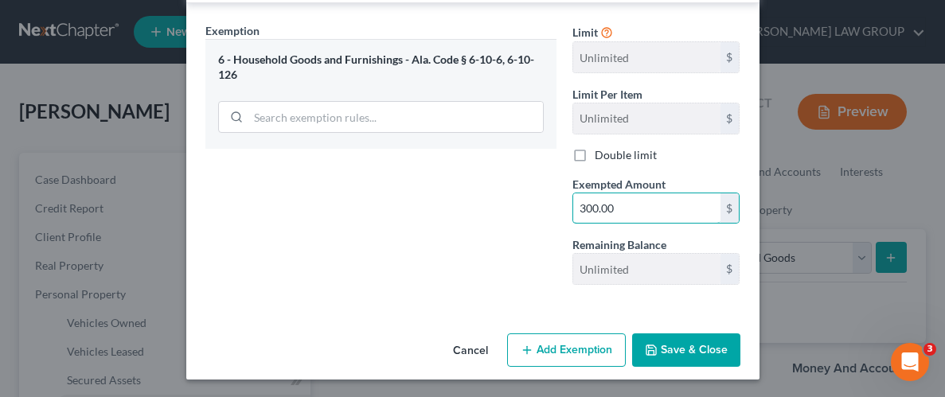
type input "300.00"
click at [673, 353] on button "Save & Close" at bounding box center [686, 350] width 108 height 33
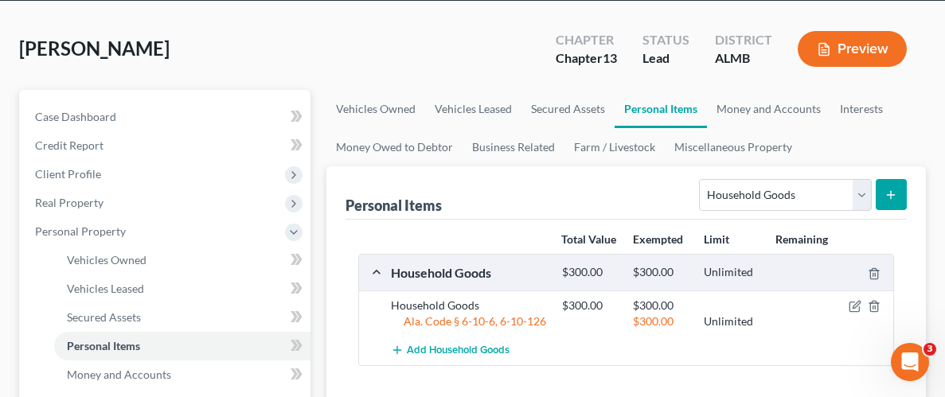
scroll to position [131, 0]
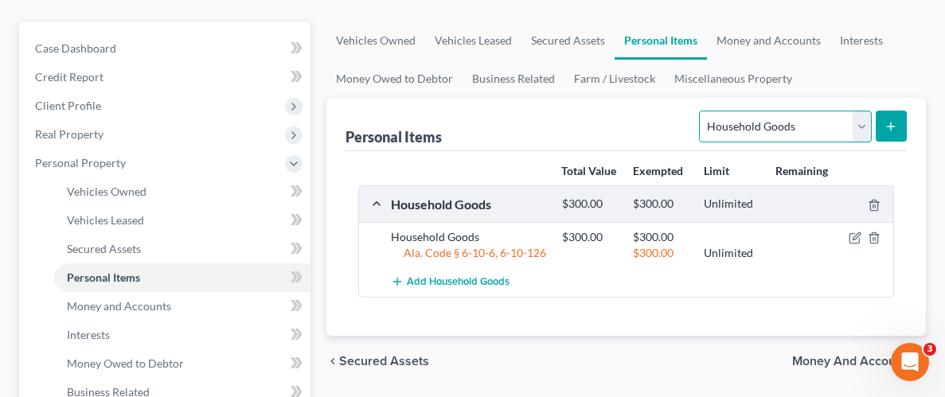
click at [781, 127] on select "Select Item Type Clothing Collectibles Of Value Electronics Firearms Household …" at bounding box center [785, 127] width 172 height 32
select select "clothing"
click at [701, 111] on select "Select Item Type Clothing Collectibles Of Value Electronics Firearms Household …" at bounding box center [785, 127] width 172 height 32
click at [889, 120] on icon "submit" at bounding box center [890, 126] width 13 height 13
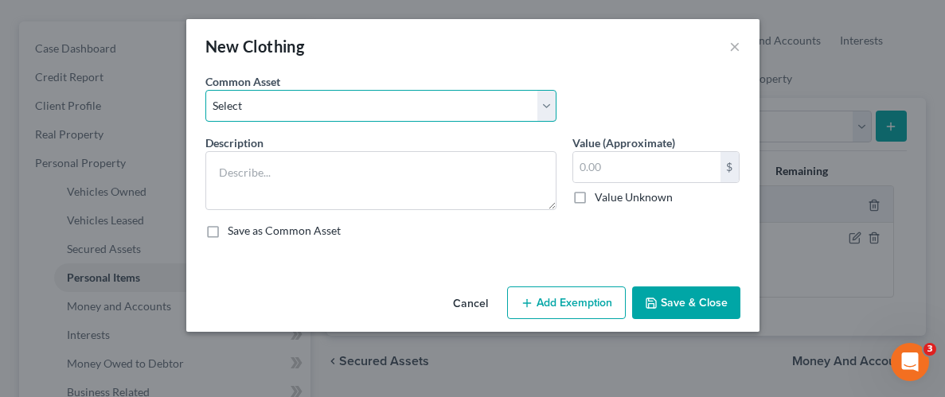
click at [304, 103] on select "Select Wearing apparel" at bounding box center [380, 106] width 351 height 32
select select "0"
click at [205, 90] on select "Select Wearing apparel" at bounding box center [380, 106] width 351 height 32
type textarea "Wearing apparel"
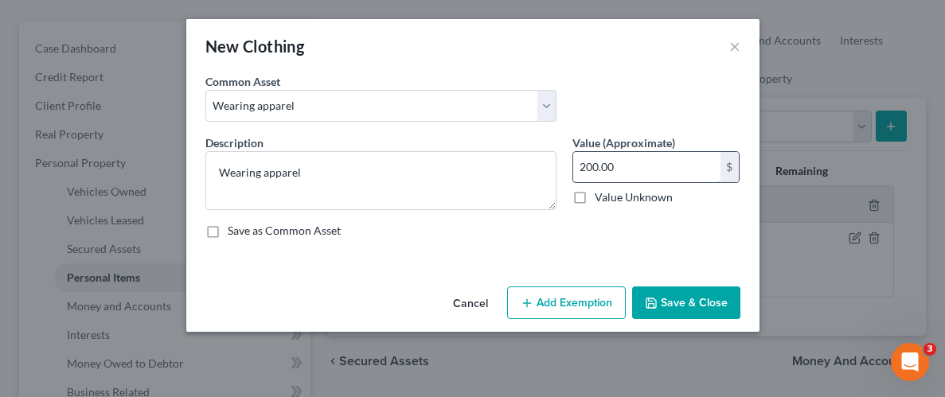
click at [627, 160] on input "200.00" at bounding box center [646, 167] width 147 height 30
type input "100.00"
click at [542, 301] on button "Add Exemption" at bounding box center [566, 303] width 119 height 33
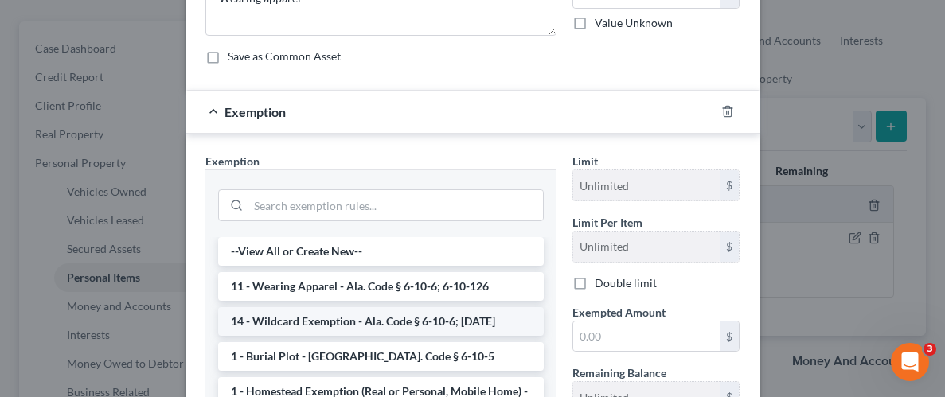
scroll to position [191, 0]
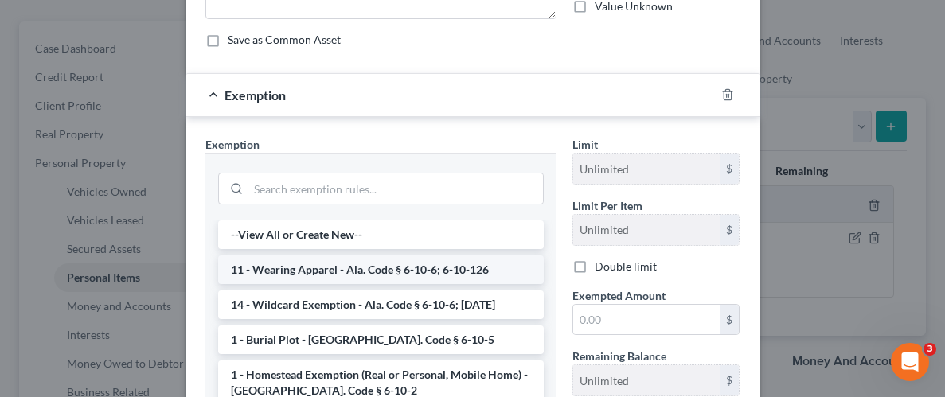
click at [353, 271] on li "11 - Wearing Apparel - Ala. Code § 6-10-6; 6-10-126" at bounding box center [381, 270] width 326 height 29
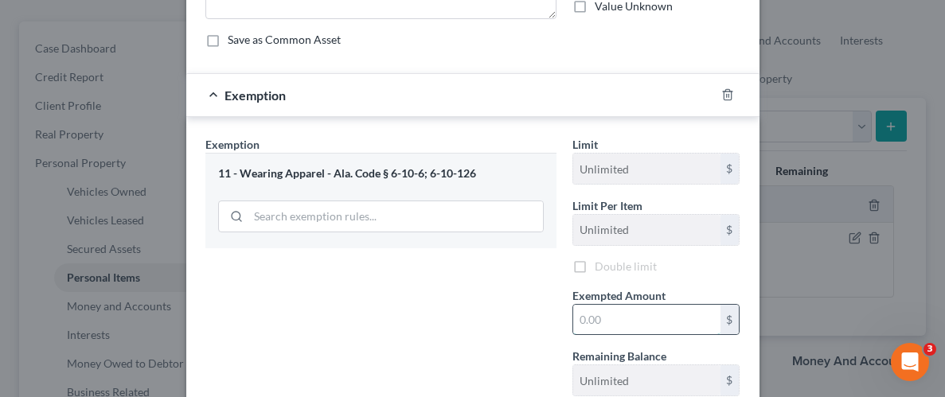
click at [608, 321] on input "text" at bounding box center [646, 320] width 147 height 30
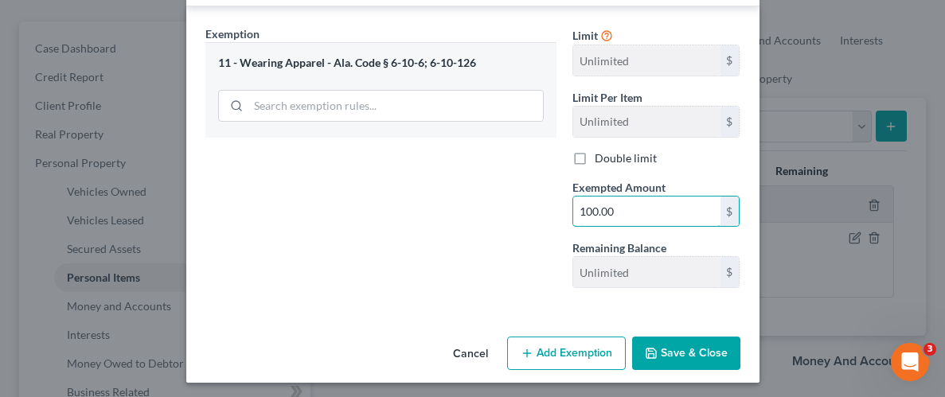
scroll to position [305, 0]
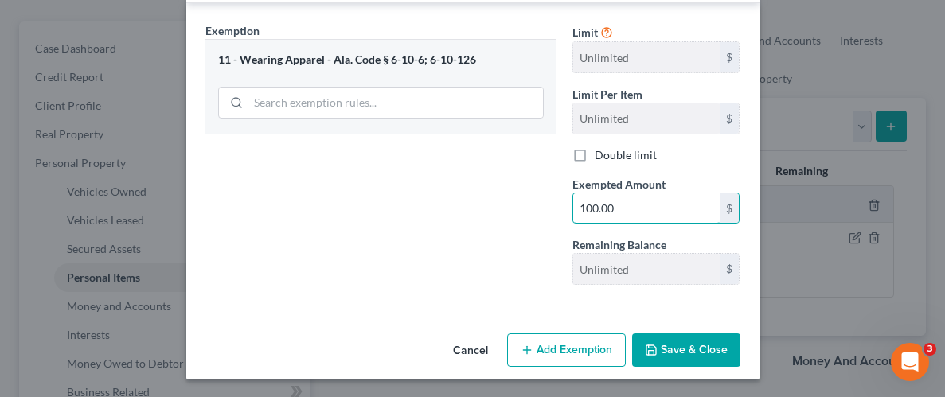
type input "100.00"
click at [689, 353] on button "Save & Close" at bounding box center [686, 350] width 108 height 33
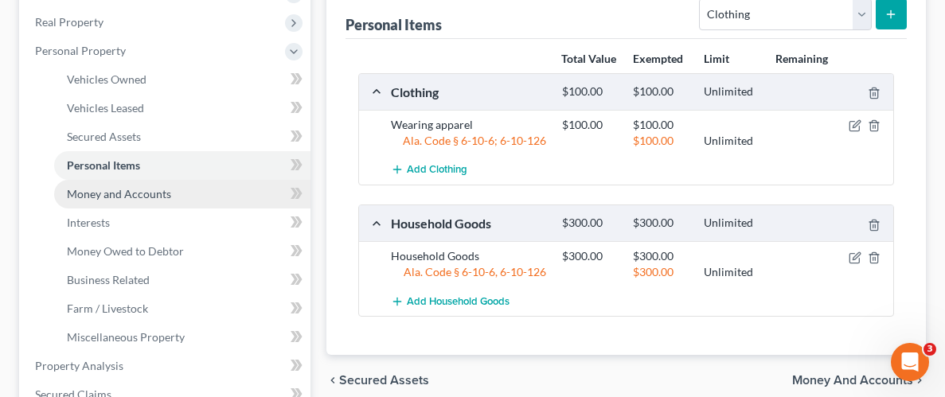
scroll to position [244, 0]
click at [135, 190] on span "Money and Accounts" at bounding box center [119, 193] width 104 height 14
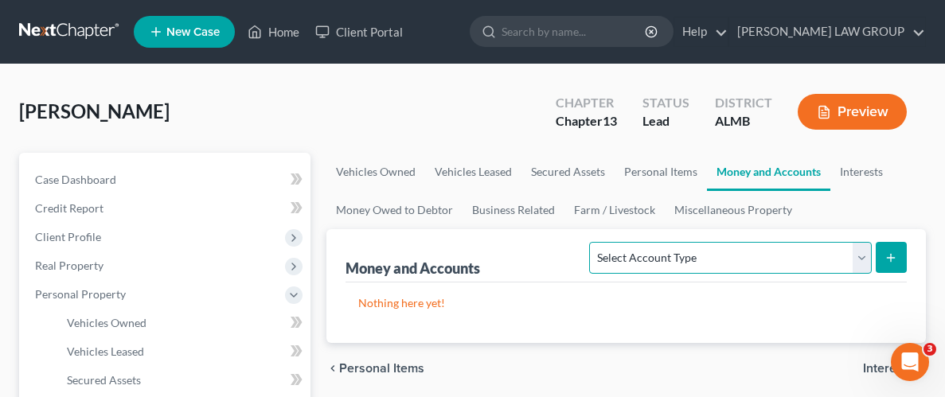
click at [820, 262] on select "Select Account Type Brokerage Cash on Hand Certificates of Deposit Checking Acc…" at bounding box center [730, 258] width 282 height 32
select select "checking"
click at [593, 242] on select "Select Account Type Brokerage Cash on Hand Certificates of Deposit Checking Acc…" at bounding box center [730, 258] width 282 height 32
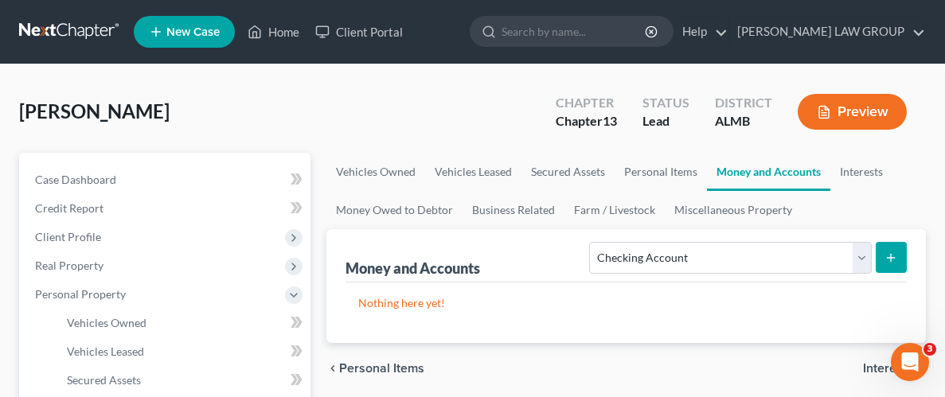
click at [887, 257] on icon "submit" at bounding box center [890, 258] width 13 height 13
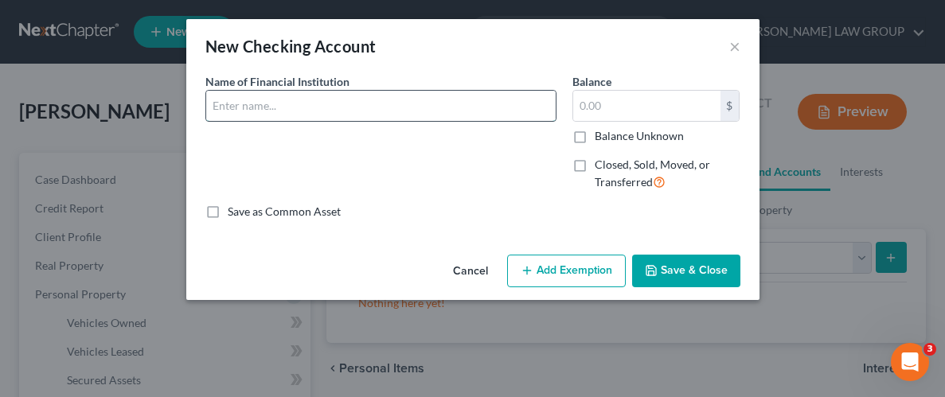
click at [279, 107] on input "text" at bounding box center [380, 106] width 349 height 30
type input "Max Credit Union"
click at [634, 107] on input "text" at bounding box center [646, 106] width 147 height 30
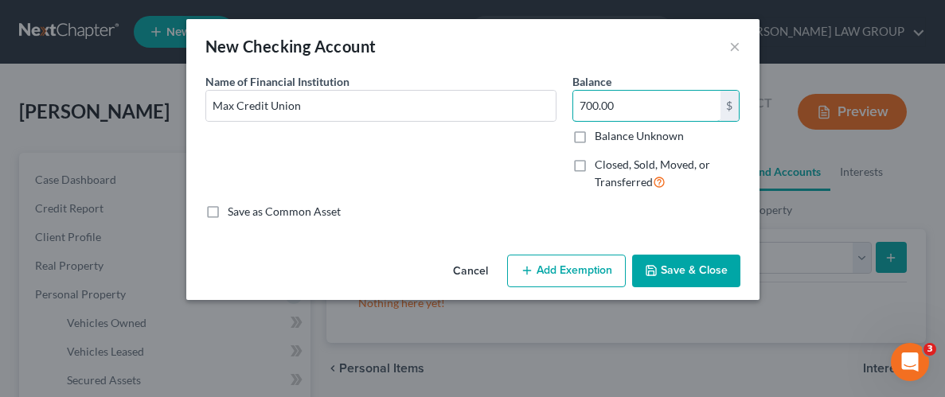
type input "700.00"
click at [557, 279] on button "Add Exemption" at bounding box center [566, 271] width 119 height 33
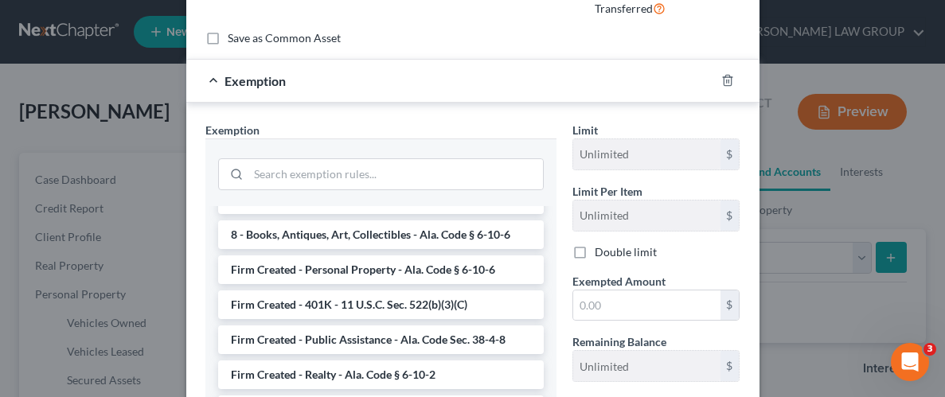
scroll to position [1342, 0]
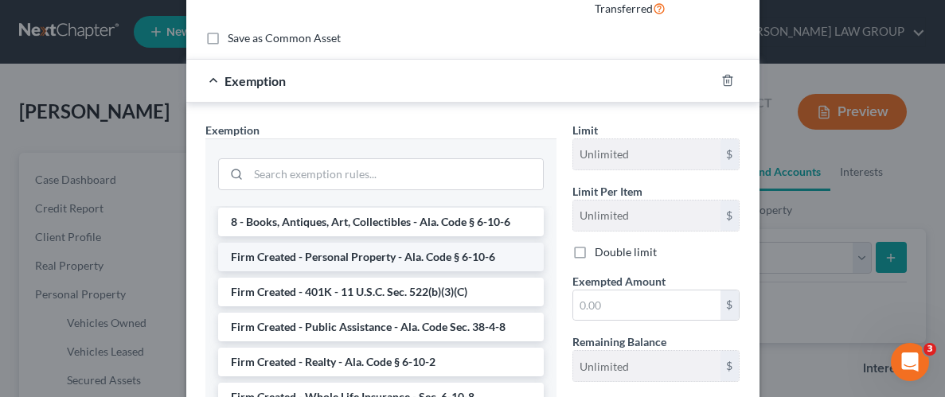
click at [392, 243] on li "Firm Created - Personal Property - Ala. Code § 6-10-6" at bounding box center [381, 257] width 326 height 29
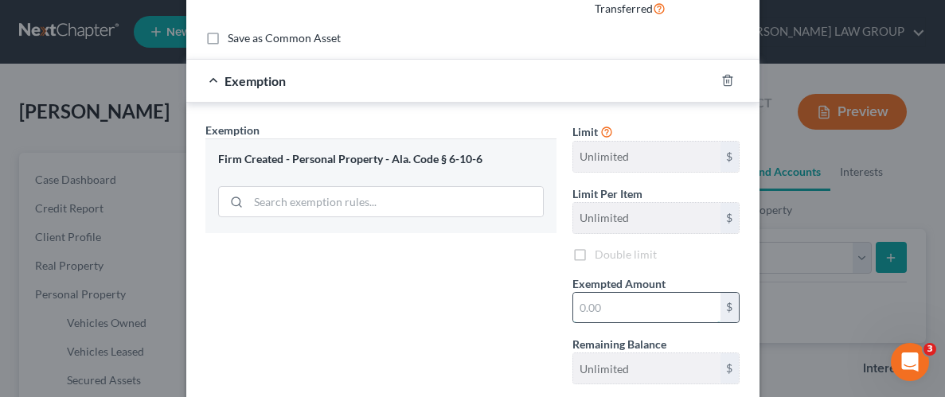
click at [654, 305] on input "text" at bounding box center [646, 308] width 147 height 30
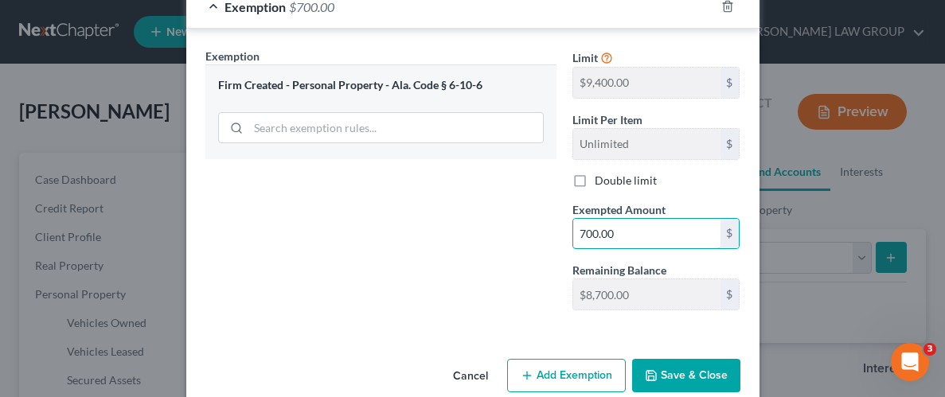
scroll to position [263, 0]
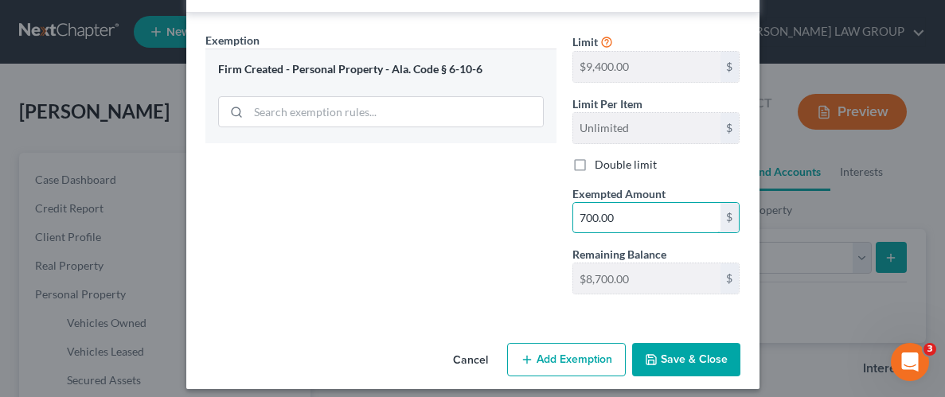
type input "700.00"
click at [685, 362] on button "Save & Close" at bounding box center [686, 359] width 108 height 33
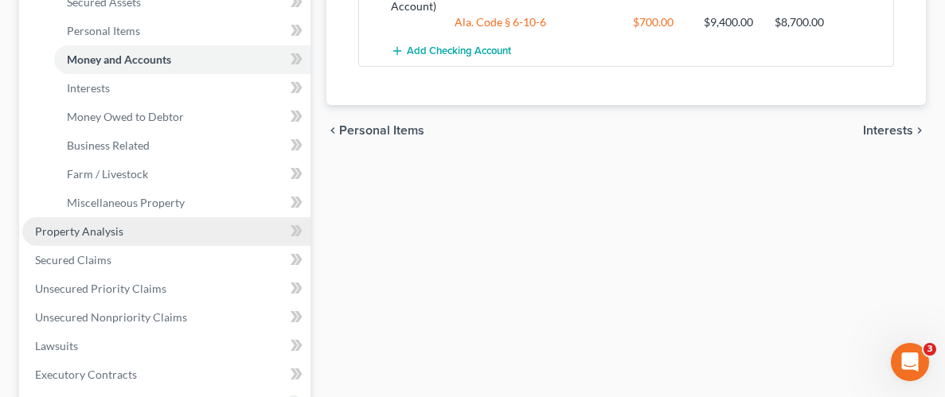
scroll to position [400, 0]
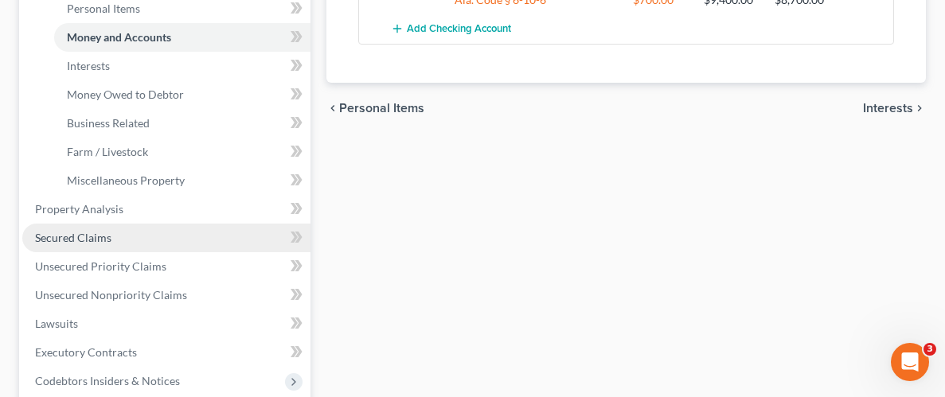
click at [102, 234] on span "Secured Claims" at bounding box center [73, 238] width 76 height 14
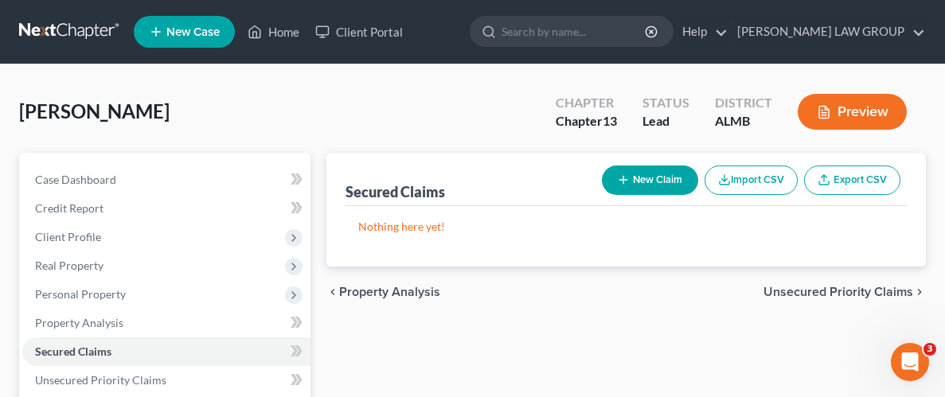
click at [649, 183] on button "New Claim" at bounding box center [650, 180] width 96 height 29
select select "0"
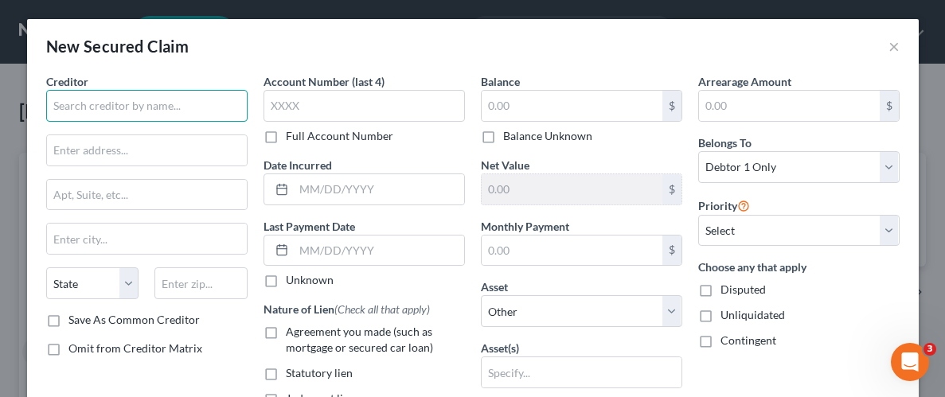
click at [133, 111] on input "text" at bounding box center [146, 106] width 201 height 32
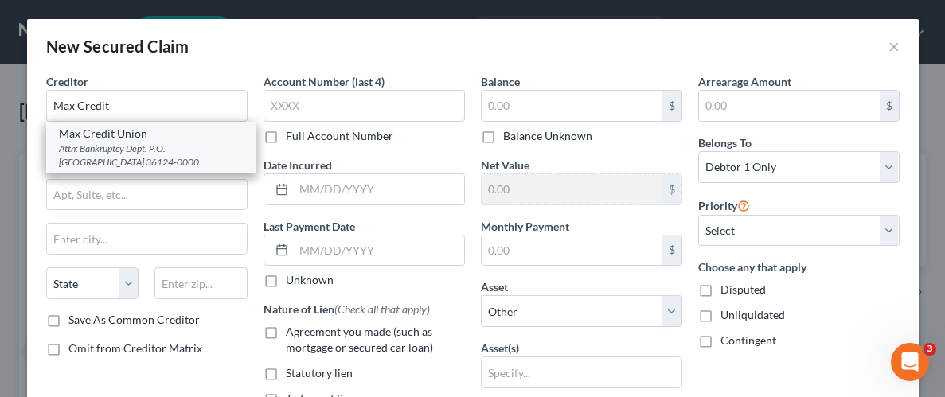
click at [139, 148] on div "Attn: Bankruptcy Dept. P.O. [GEOGRAPHIC_DATA] 36124-0000" at bounding box center [151, 155] width 184 height 27
type input "Max Credit Union"
type input "Attn: Bankruptcy Dept."
type input "P.O. Box 244040"
type input "[PERSON_NAME]"
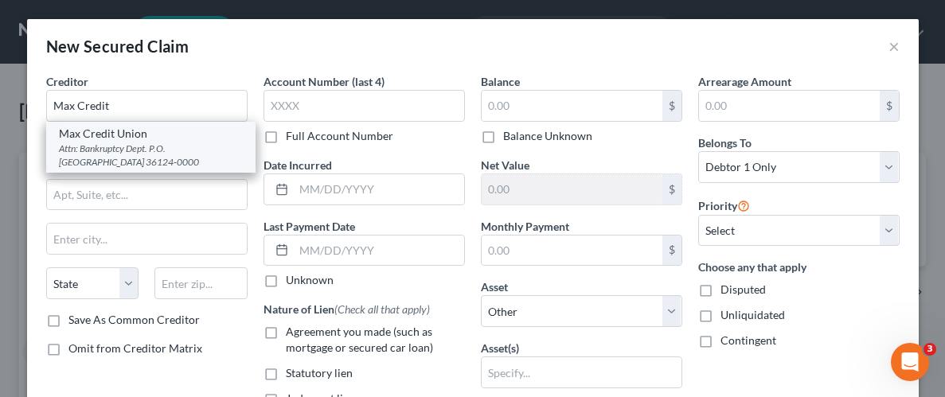
select select "0"
type input "36124-0000"
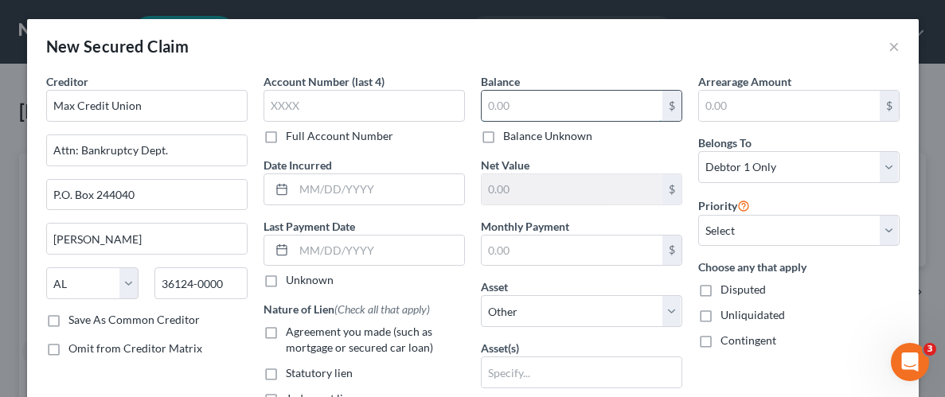
click at [553, 109] on input "text" at bounding box center [572, 106] width 181 height 30
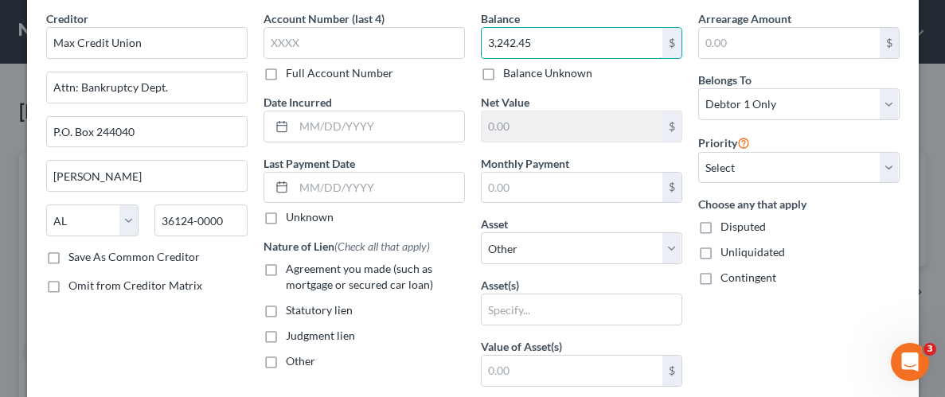
scroll to position [73, 0]
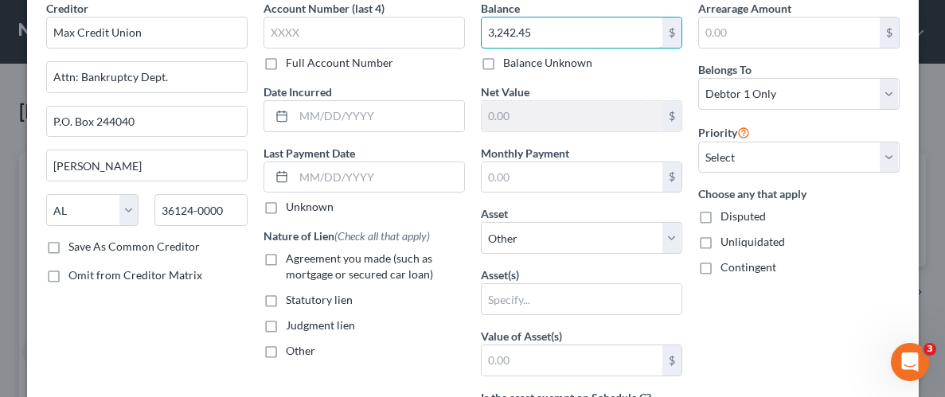
type input "3,242.45"
click at [720, 241] on label "Unliquidated" at bounding box center [752, 242] width 64 height 16
click at [727, 241] on input "Unliquidated" at bounding box center [732, 239] width 10 height 10
checkbox input "true"
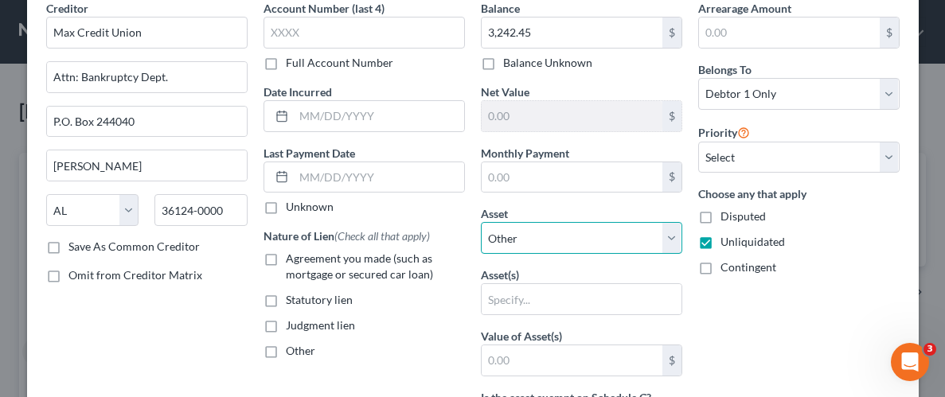
click at [537, 236] on select "Select Other Multiple Assets Clothing - Wearing apparel - $100.0 Max Credit Uni…" at bounding box center [581, 238] width 201 height 32
select select "7"
click at [481, 222] on select "Select Other Multiple Assets Clothing - Wearing apparel - $100.0 Max Credit Uni…" at bounding box center [581, 238] width 201 height 32
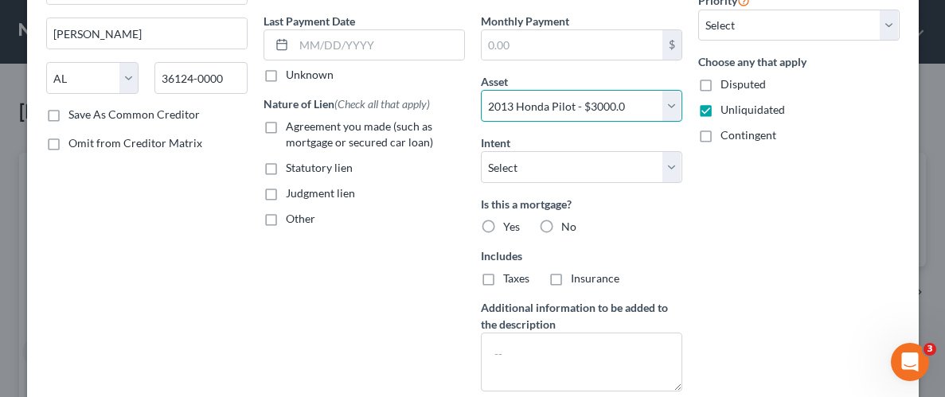
scroll to position [217, 0]
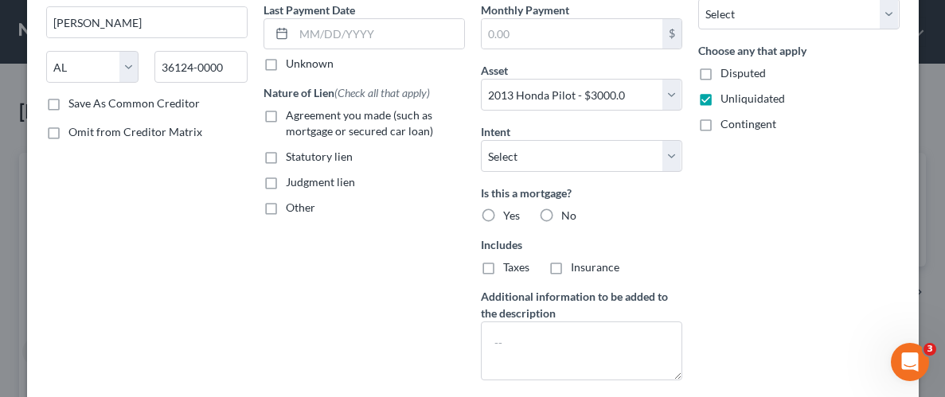
click at [561, 209] on label "No" at bounding box center [568, 216] width 15 height 16
click at [568, 209] on input "No" at bounding box center [573, 213] width 10 height 10
radio input "true"
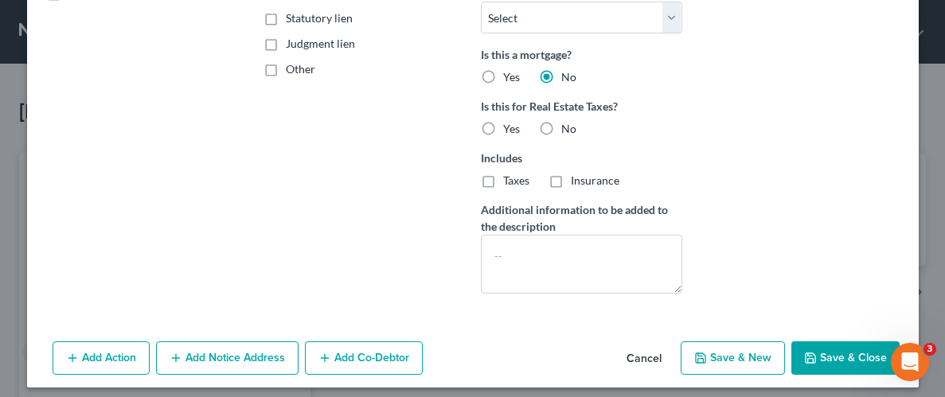
scroll to position [363, 0]
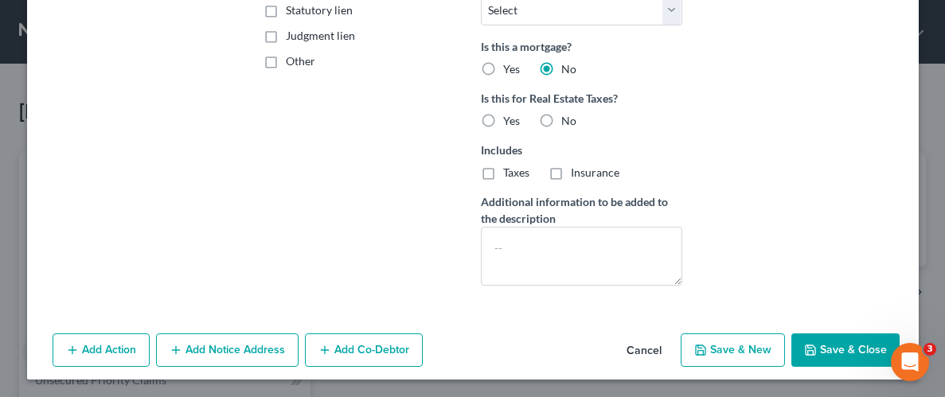
click at [561, 118] on label "No" at bounding box center [568, 121] width 15 height 16
click at [568, 118] on input "No" at bounding box center [573, 118] width 10 height 10
radio input "true"
click at [842, 347] on button "Save & Close" at bounding box center [845, 350] width 108 height 33
select select
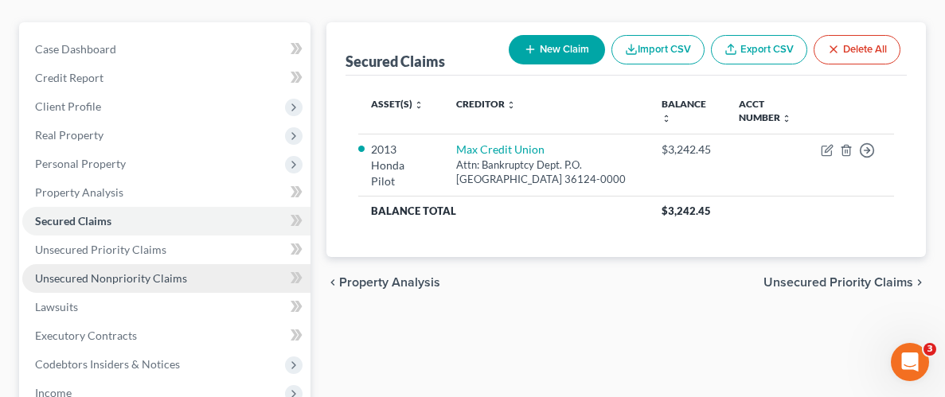
scroll to position [150, 0]
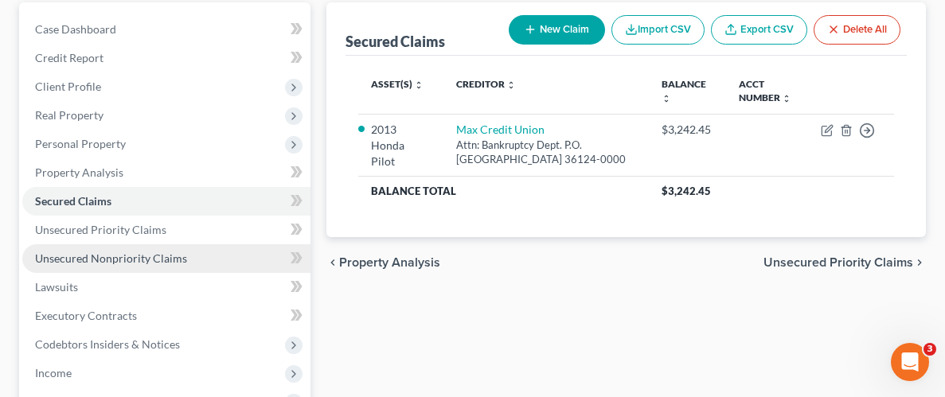
click at [136, 254] on span "Unsecured Nonpriority Claims" at bounding box center [111, 259] width 152 height 14
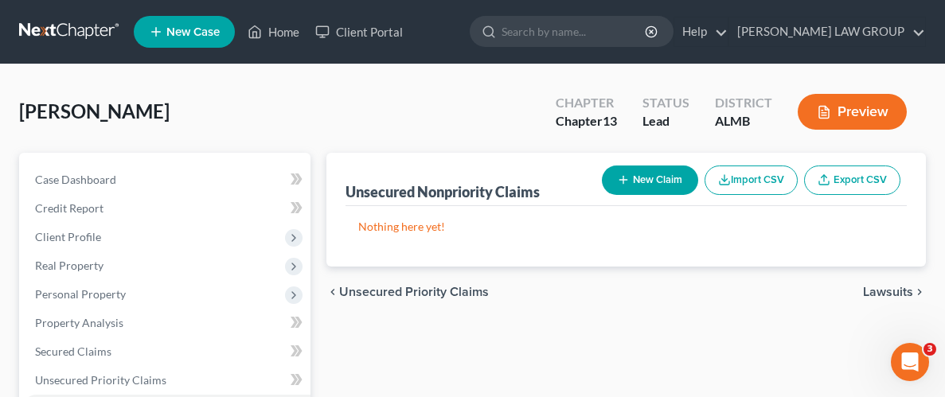
click at [634, 178] on button "New Claim" at bounding box center [650, 180] width 96 height 29
select select "0"
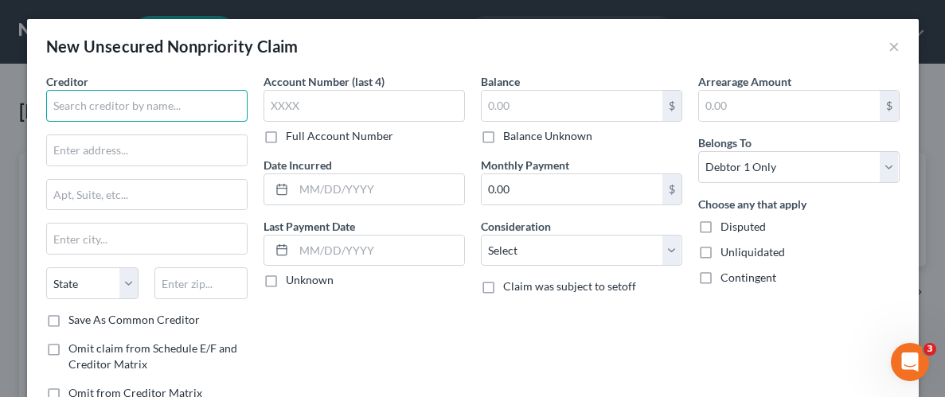
click at [154, 104] on input "text" at bounding box center [146, 106] width 201 height 32
type input "U"
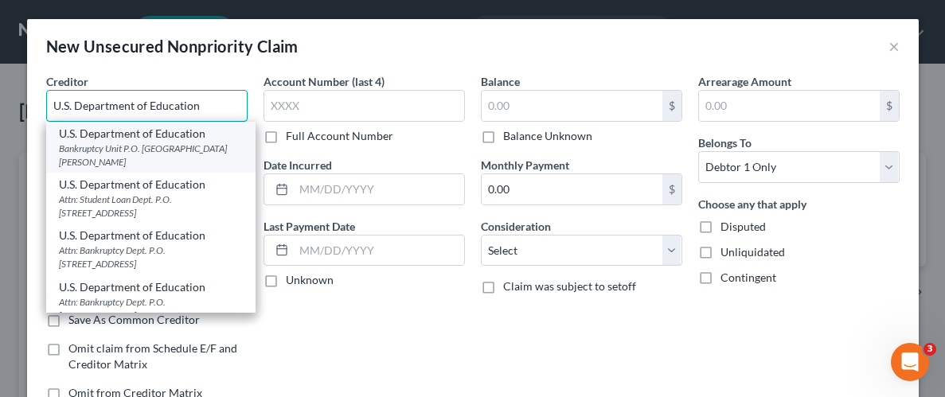
type input "U.S. Department of Education"
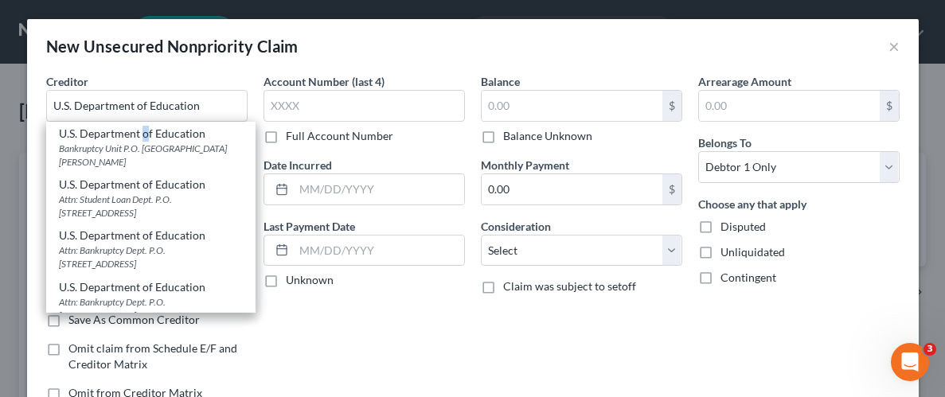
click at [144, 136] on div "U.S. Department of Education" at bounding box center [151, 134] width 184 height 16
type input "Bankruptcy Unit"
type input "P.O. Box 65128"
type input "Saint [PERSON_NAME]"
select select "24"
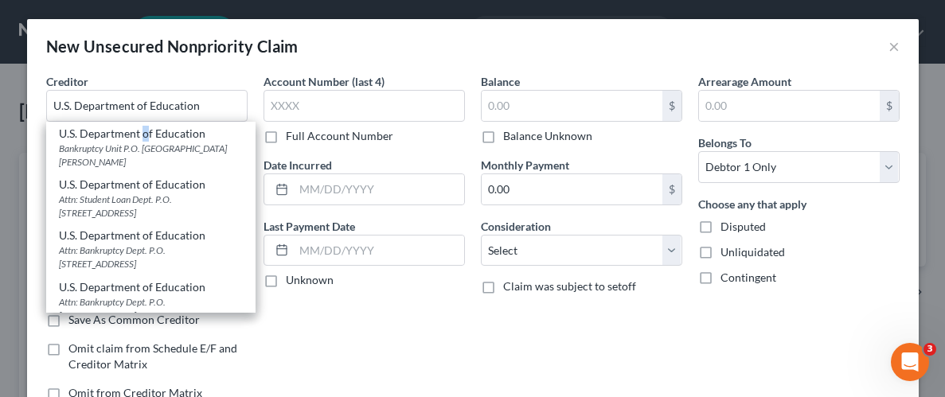
type input "55165"
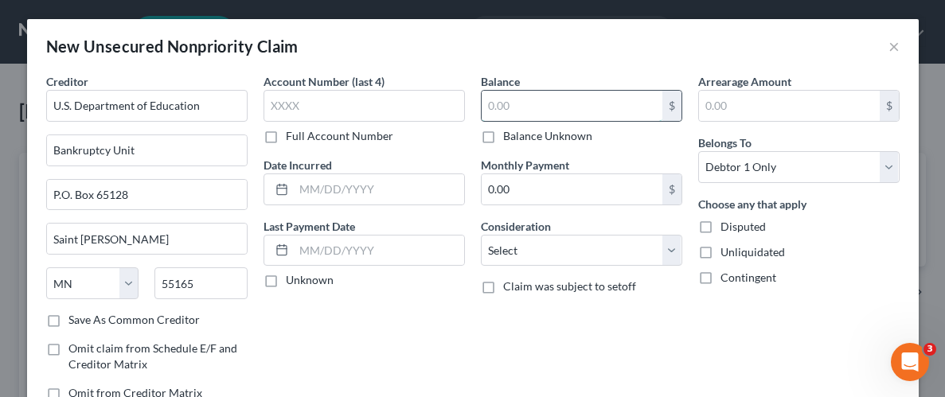
click at [499, 107] on input "text" at bounding box center [572, 106] width 181 height 30
type input "2,745.44"
click at [720, 252] on label "Unliquidated" at bounding box center [752, 252] width 64 height 16
click at [727, 252] on input "Unliquidated" at bounding box center [732, 249] width 10 height 10
checkbox input "true"
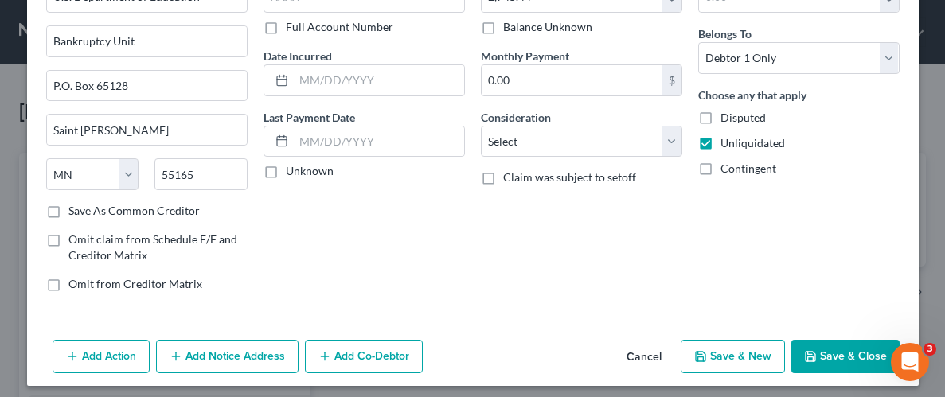
scroll to position [115, 0]
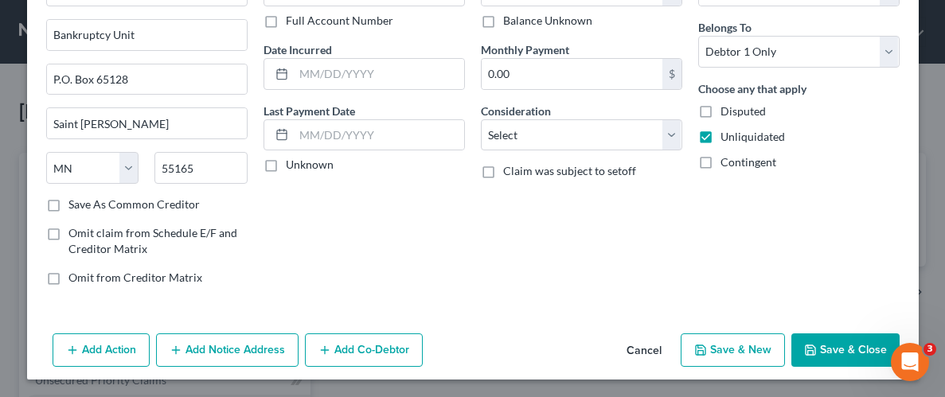
click at [848, 345] on button "Save & Close" at bounding box center [845, 350] width 108 height 33
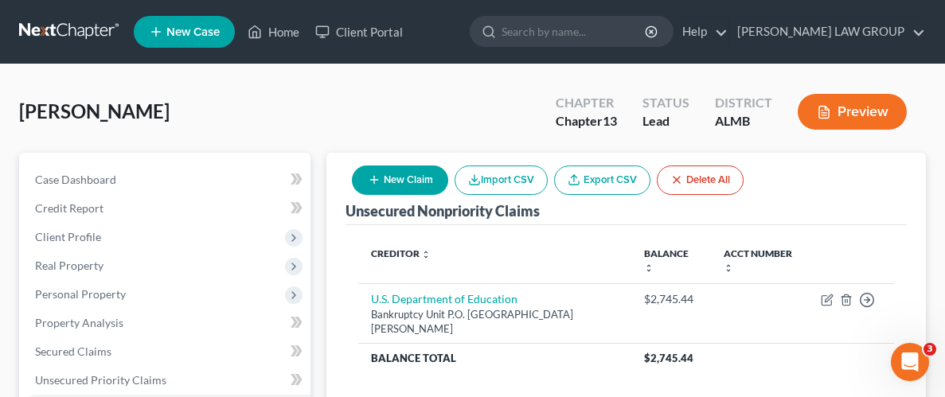
click at [373, 182] on icon "button" at bounding box center [374, 180] width 13 height 13
select select "0"
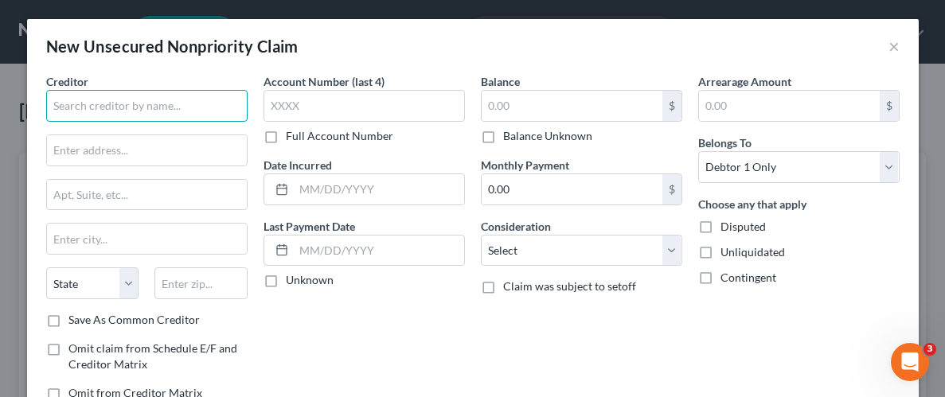
click at [74, 104] on input "text" at bounding box center [146, 106] width 201 height 32
type input "A"
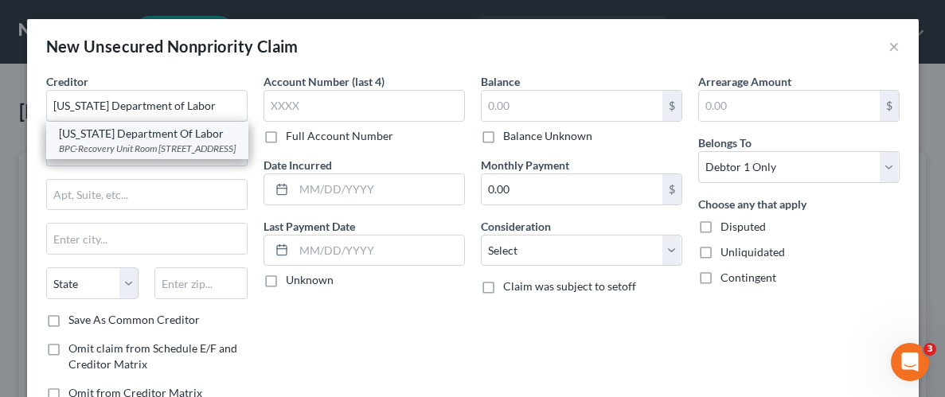
click at [146, 146] on div "BPC-Recovery Unit Room [STREET_ADDRESS]" at bounding box center [147, 149] width 177 height 14
type input "[US_STATE] Department Of Labor"
type input "BPC-Recovery Unit Room 3675"
type input "[STREET_ADDRESS]"
type input "[PERSON_NAME]"
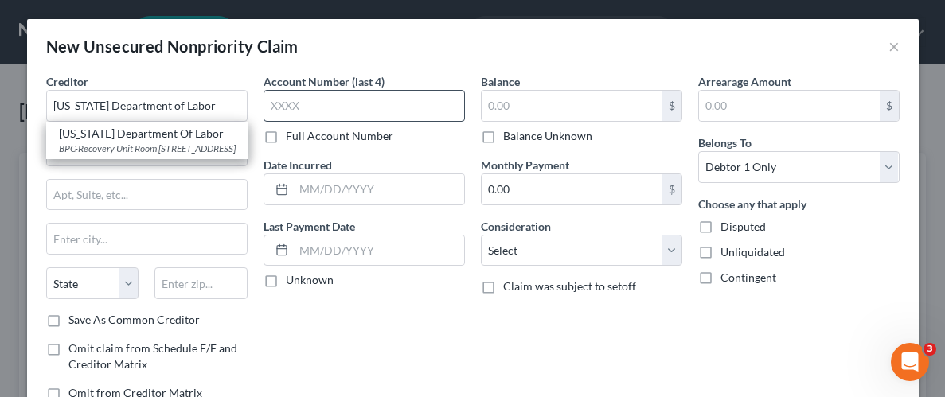
select select "0"
type input "36131-0000"
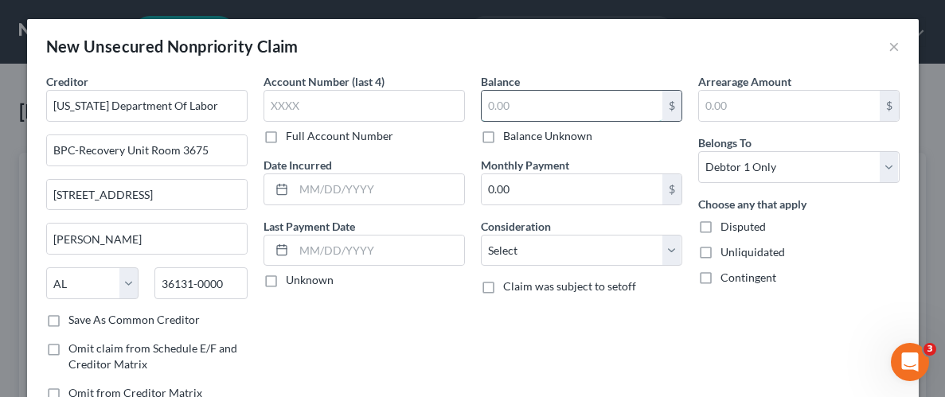
click at [525, 108] on input "text" at bounding box center [572, 106] width 181 height 30
type input "7,325.00"
click at [720, 251] on label "Unliquidated" at bounding box center [752, 252] width 64 height 16
click at [727, 251] on input "Unliquidated" at bounding box center [732, 249] width 10 height 10
checkbox input "true"
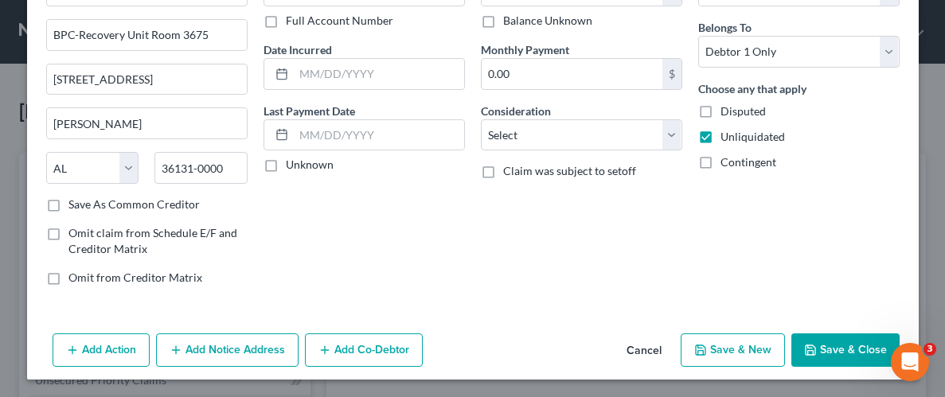
click at [833, 346] on button "Save & Close" at bounding box center [845, 350] width 108 height 33
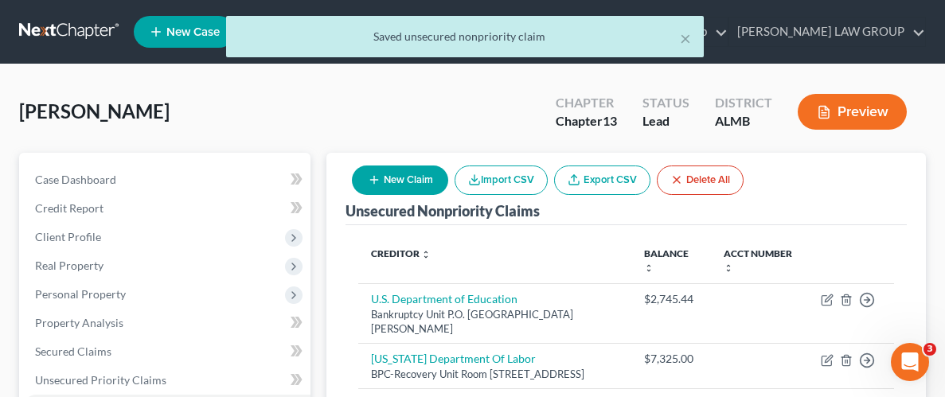
click at [377, 182] on icon "button" at bounding box center [374, 180] width 13 height 13
select select "0"
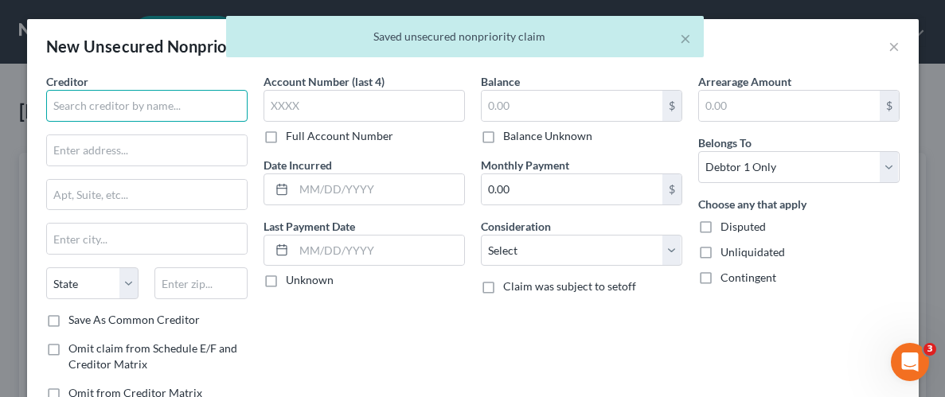
click at [94, 108] on input "text" at bounding box center [146, 106] width 201 height 32
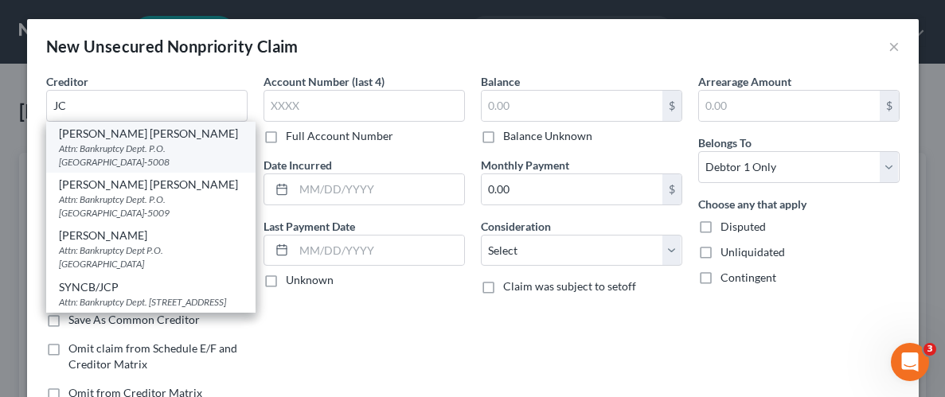
click at [120, 146] on div "Attn: Bankruptcy Dept. P.O. [GEOGRAPHIC_DATA]-5008" at bounding box center [151, 155] width 184 height 27
type input "[PERSON_NAME] [PERSON_NAME]"
type input "Attn: Bankruptcy Dept."
type input "P.O. Box 965060"
type input "Orlando"
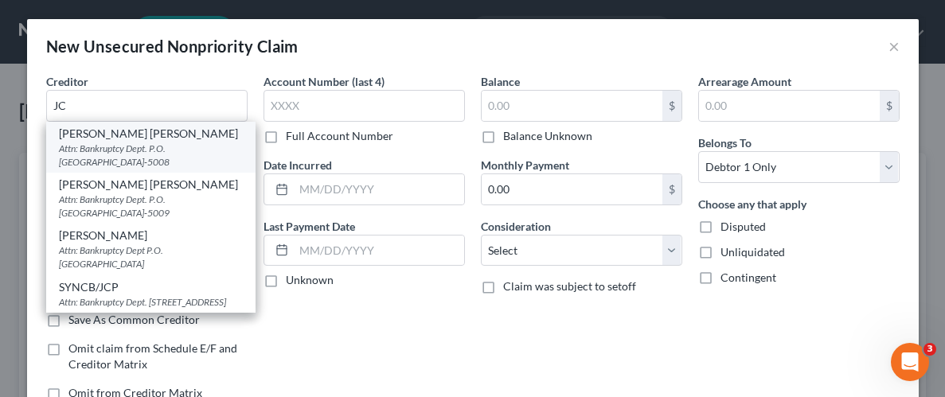
select select "9"
type input "32896-5008"
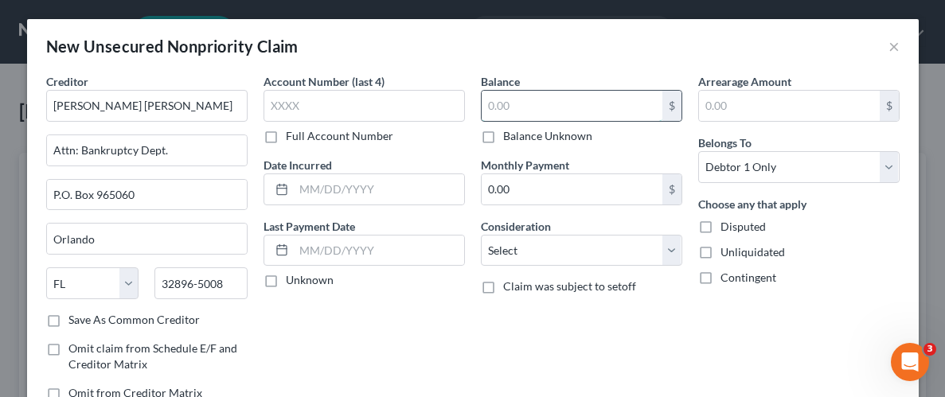
click at [539, 105] on input "text" at bounding box center [572, 106] width 181 height 30
type input "5,301.30"
click at [720, 252] on label "Unliquidated" at bounding box center [752, 252] width 64 height 16
click at [727, 252] on input "Unliquidated" at bounding box center [732, 249] width 10 height 10
checkbox input "true"
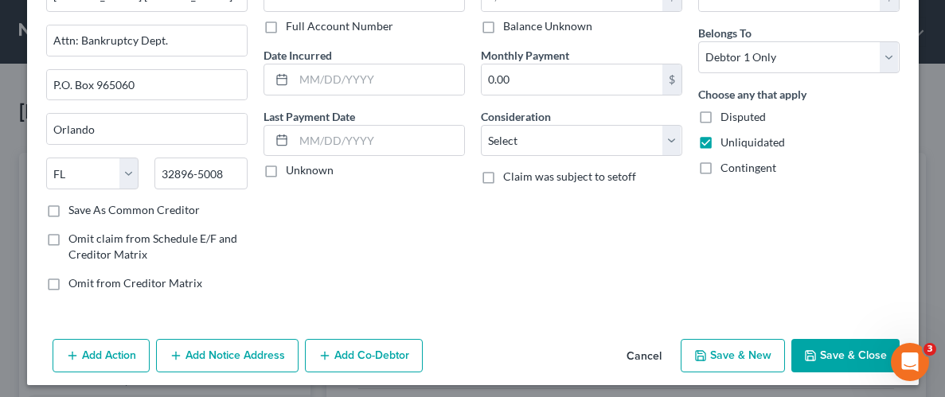
scroll to position [115, 0]
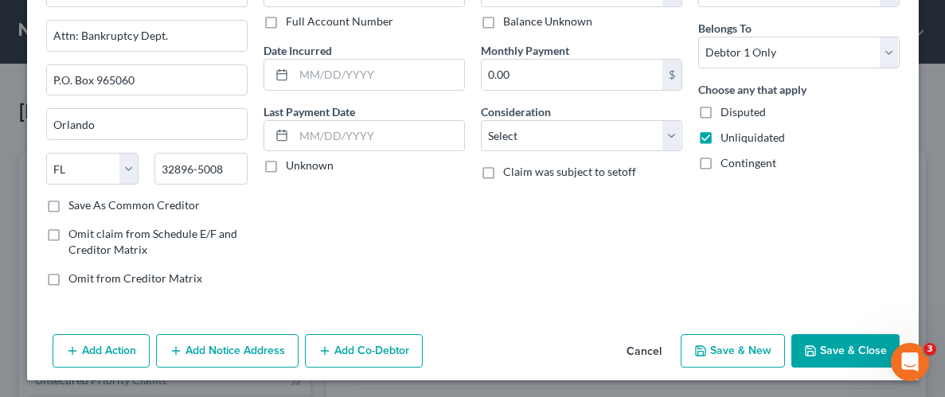
click at [849, 344] on button "Save & Close" at bounding box center [845, 350] width 108 height 33
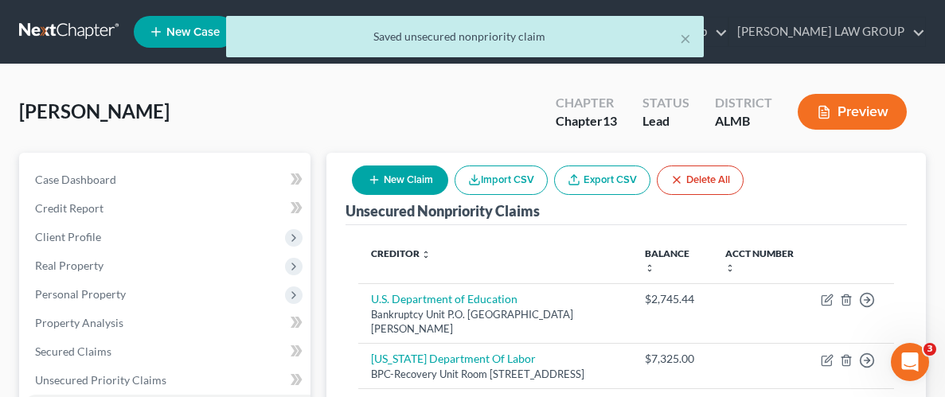
click at [370, 178] on icon "button" at bounding box center [374, 180] width 13 height 13
select select "0"
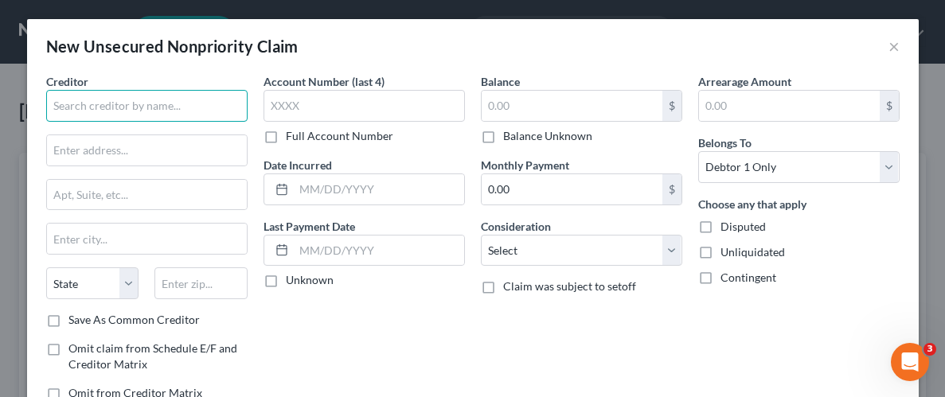
click at [84, 93] on input "text" at bounding box center [146, 106] width 201 height 32
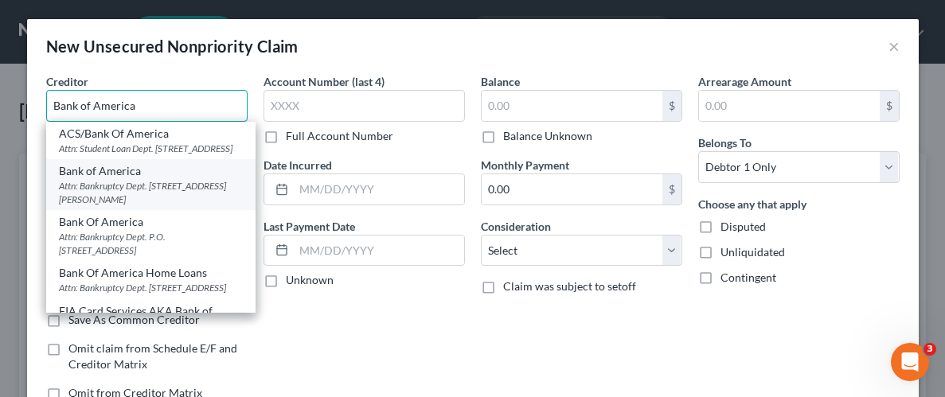
type input "Bank of America"
click at [124, 202] on div "Attn: Bankruptcy Dept. [STREET_ADDRESS][PERSON_NAME]" at bounding box center [151, 192] width 184 height 27
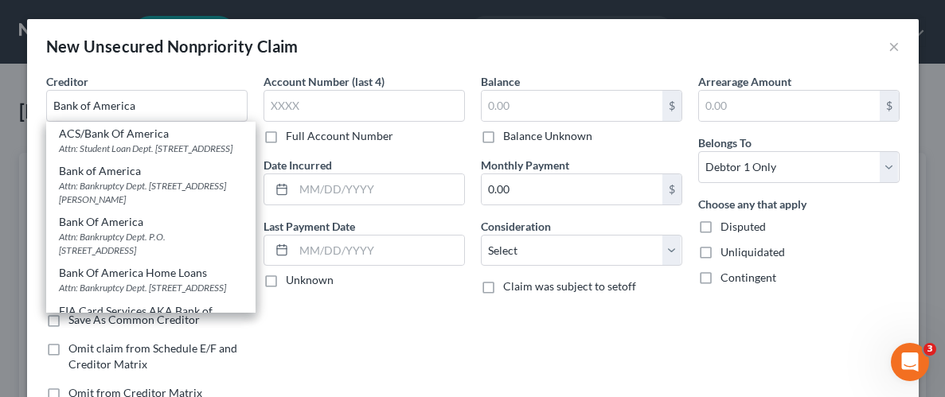
type input "Attn: Bankruptcy Dept."
type input "[STREET_ADDRESS][PERSON_NAME]"
type input "[GEOGRAPHIC_DATA]"
select select "9"
type input "33634"
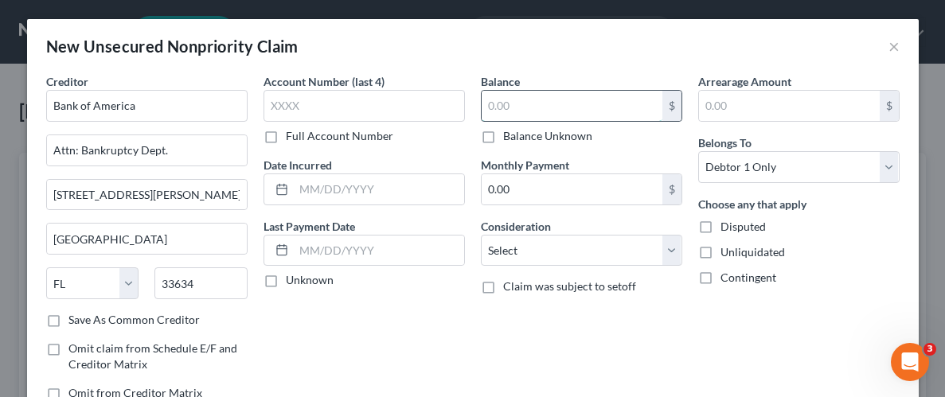
click at [533, 108] on input "text" at bounding box center [572, 106] width 181 height 30
type input "1,637.80"
drag, startPoint x: 707, startPoint y: 252, endPoint x: 634, endPoint y: 225, distance: 77.3
click at [720, 252] on label "Unliquidated" at bounding box center [752, 252] width 64 height 16
click at [727, 252] on input "Unliquidated" at bounding box center [732, 249] width 10 height 10
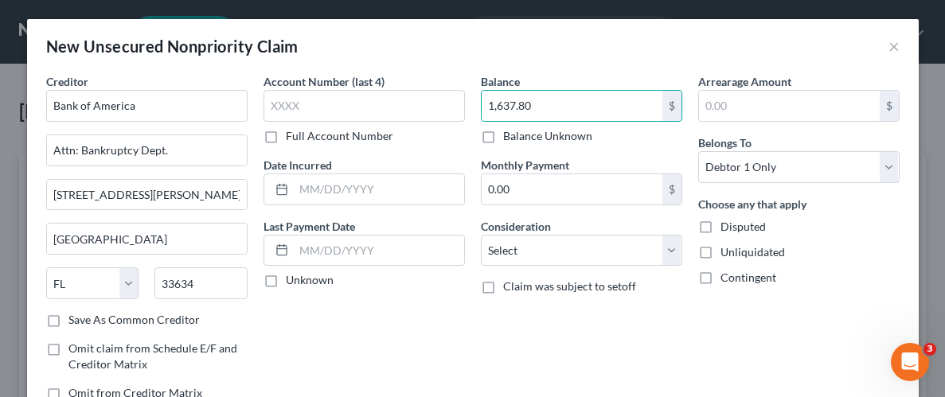
checkbox input "true"
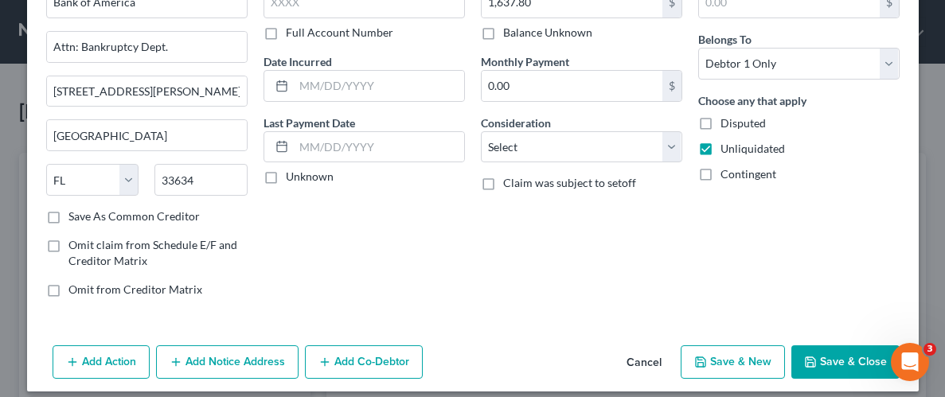
scroll to position [115, 0]
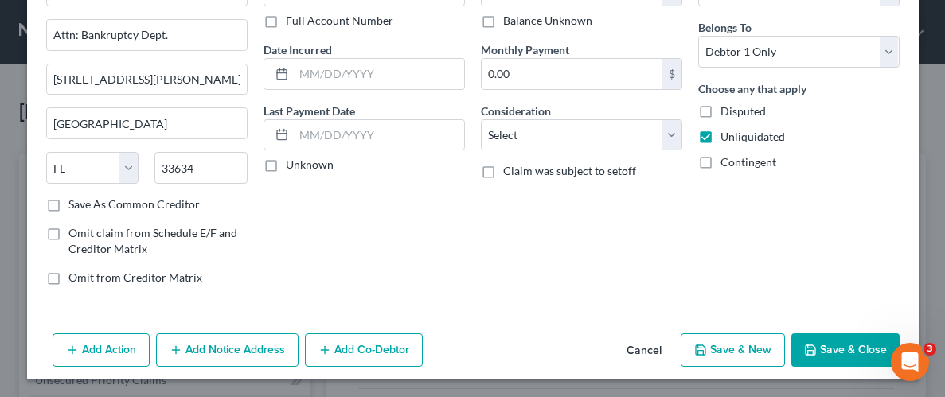
click at [844, 349] on button "Save & Close" at bounding box center [845, 350] width 108 height 33
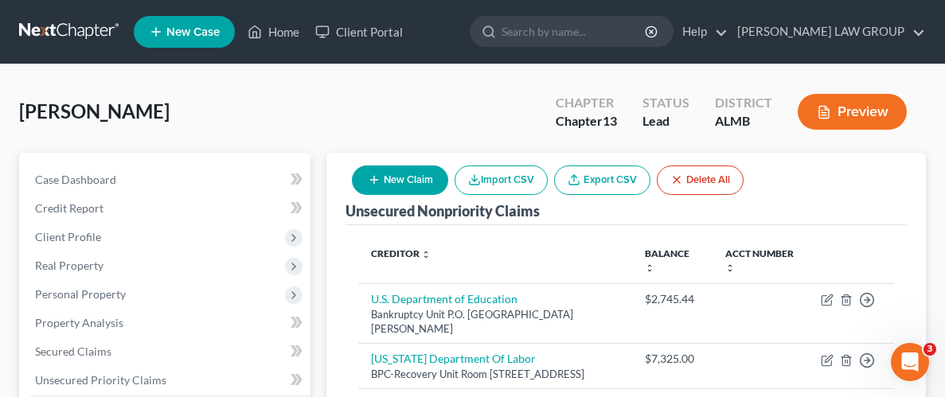
click at [388, 182] on button "New Claim" at bounding box center [400, 180] width 96 height 29
select select "0"
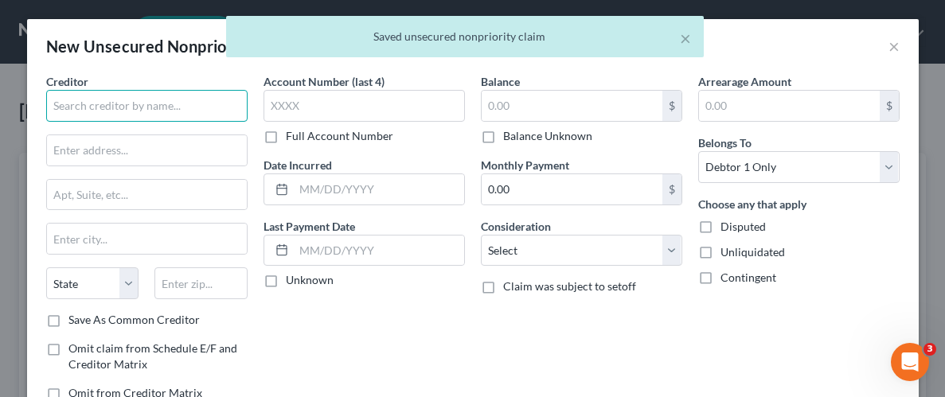
click at [94, 106] on input "text" at bounding box center [146, 106] width 201 height 32
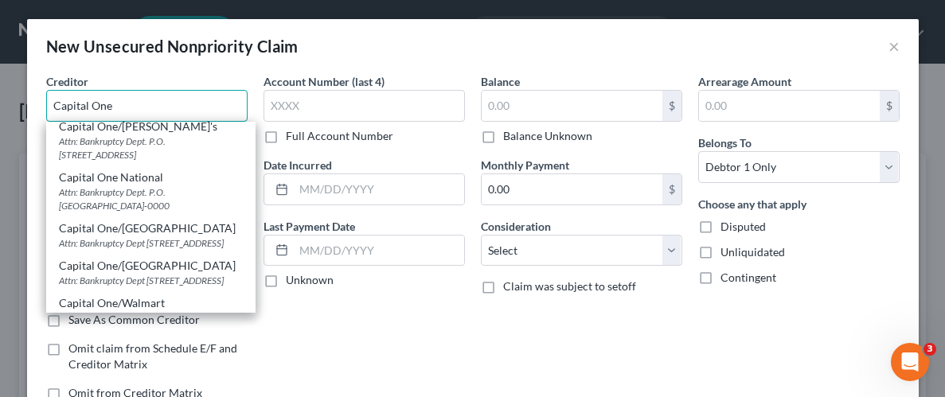
scroll to position [0, 0]
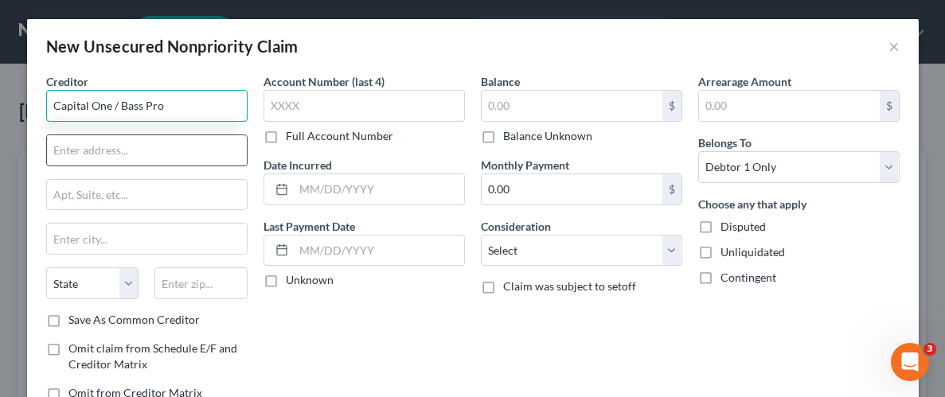
type input "Capital One / Bass Pro"
click at [112, 155] on input "text" at bounding box center [147, 150] width 200 height 30
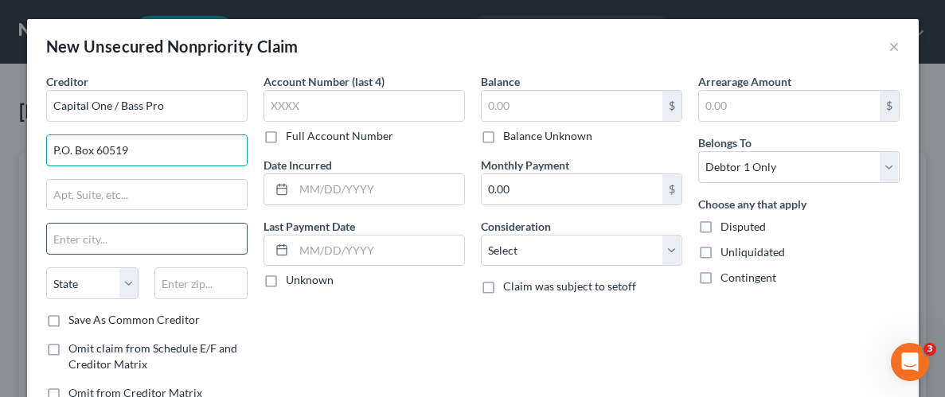
type input "P.O. Box 60519"
click at [93, 239] on input "text" at bounding box center [147, 239] width 200 height 30
type input "City Of Industry"
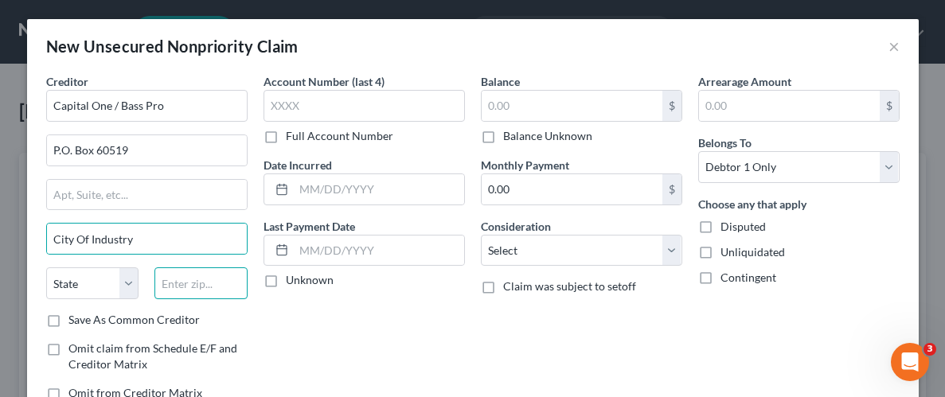
type input "91716"
select select "4"
click at [564, 102] on input "text" at bounding box center [572, 106] width 181 height 30
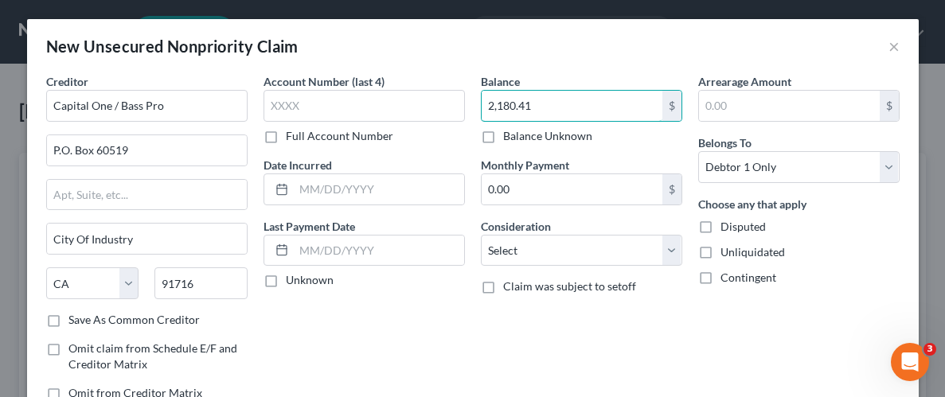
type input "2,180.41"
drag, startPoint x: 708, startPoint y: 256, endPoint x: 690, endPoint y: 250, distance: 18.6
click at [720, 255] on label "Unliquidated" at bounding box center [752, 252] width 64 height 16
click at [727, 255] on input "Unliquidated" at bounding box center [732, 249] width 10 height 10
checkbox input "true"
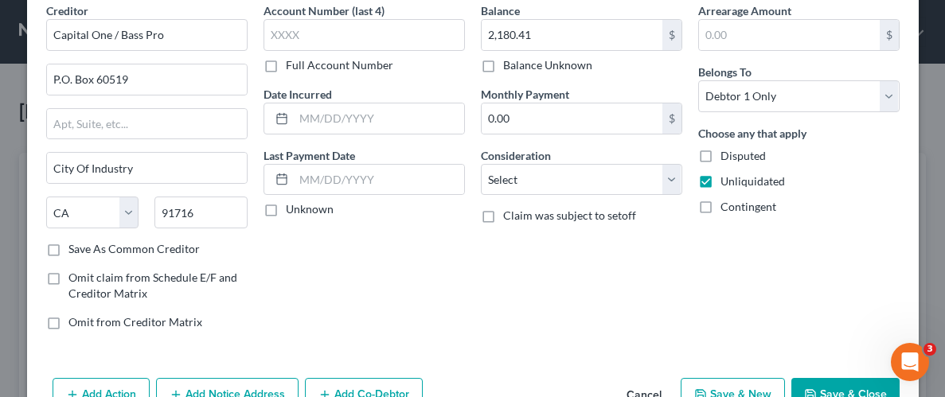
scroll to position [115, 0]
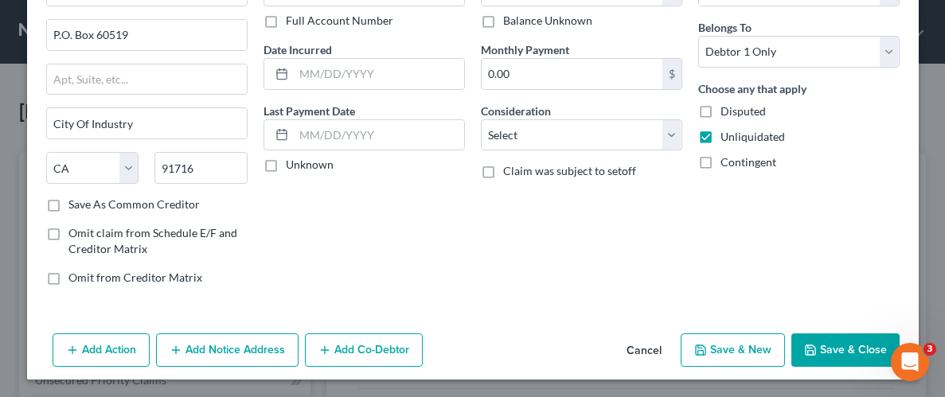
click at [861, 341] on button "Save & Close" at bounding box center [845, 350] width 108 height 33
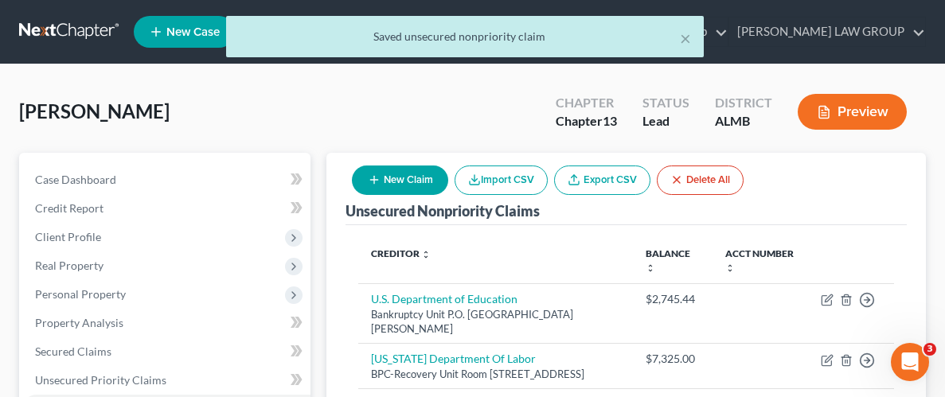
click at [388, 180] on button "New Claim" at bounding box center [400, 180] width 96 height 29
select select "0"
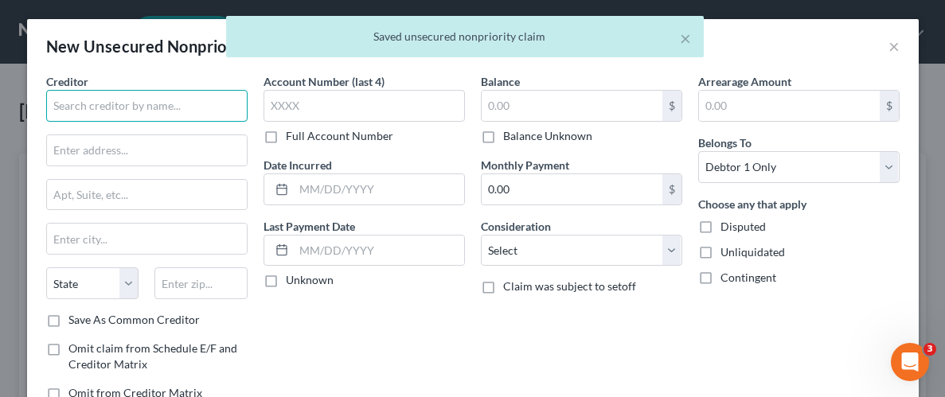
click at [149, 107] on input "text" at bounding box center [146, 106] width 201 height 32
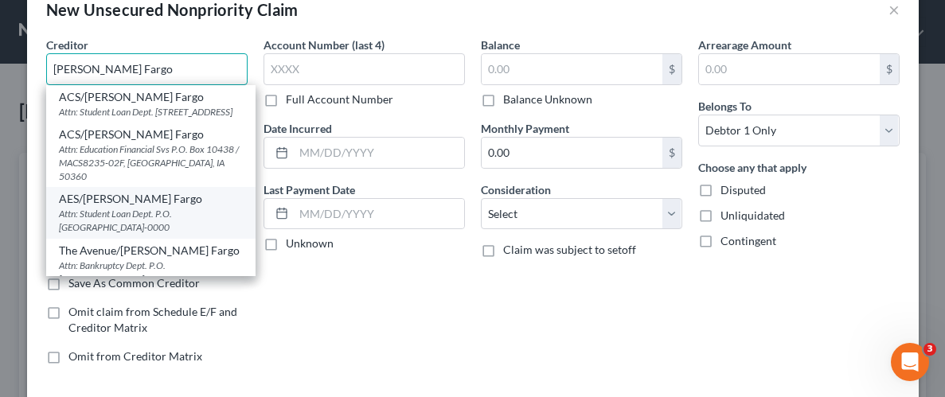
scroll to position [0, 0]
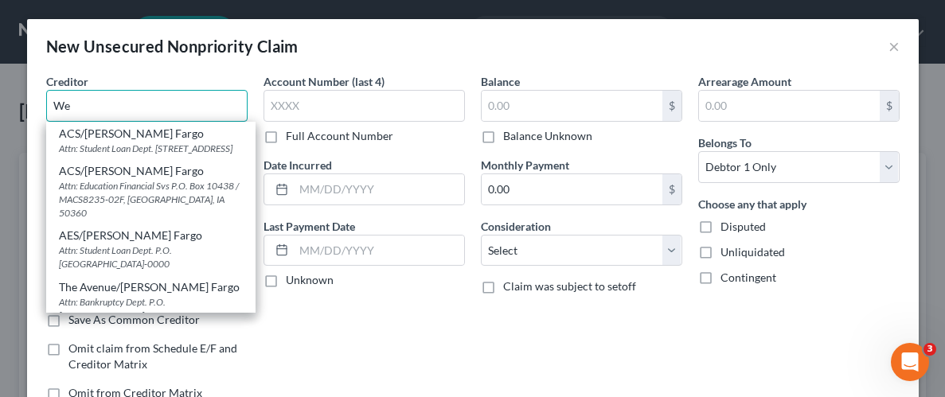
type input "W"
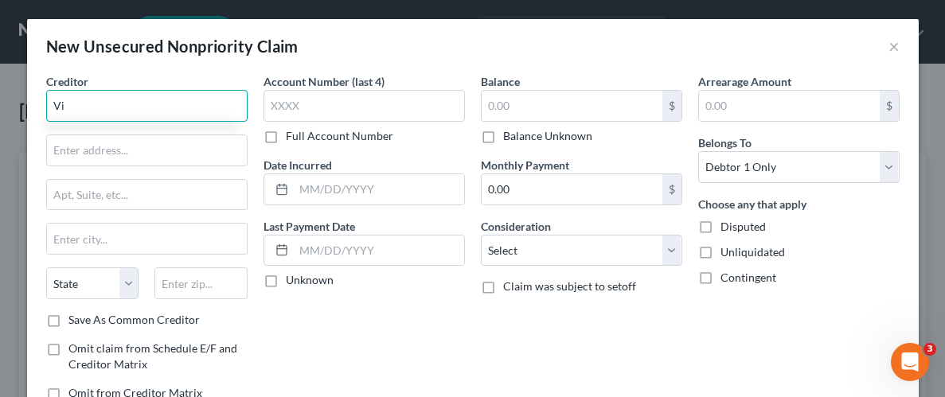
type input "V"
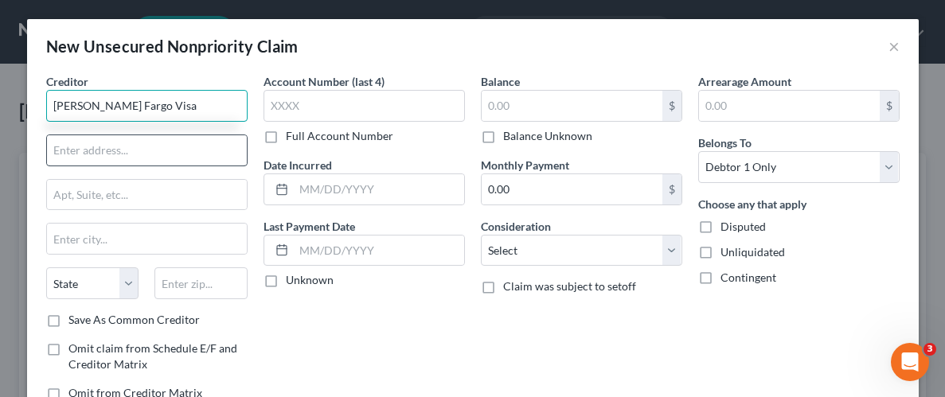
type input "[PERSON_NAME] Fargo Visa"
click at [89, 146] on input "text" at bounding box center [147, 150] width 200 height 30
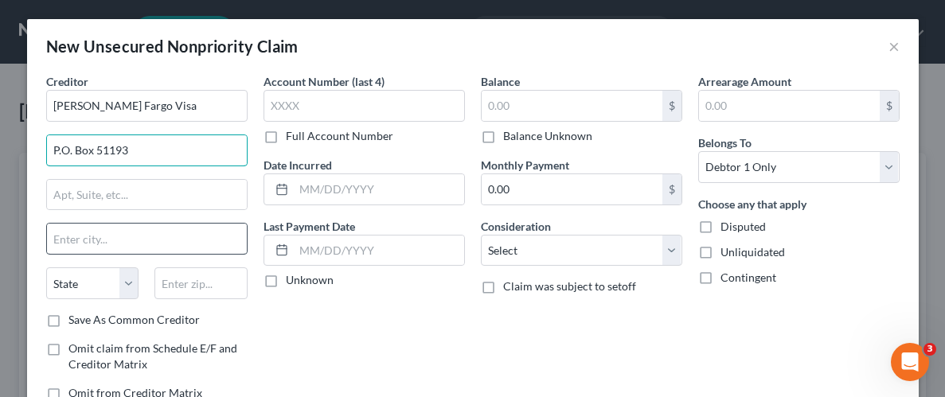
type input "P.O. Box 51193"
click at [88, 240] on input "text" at bounding box center [147, 239] width 200 height 30
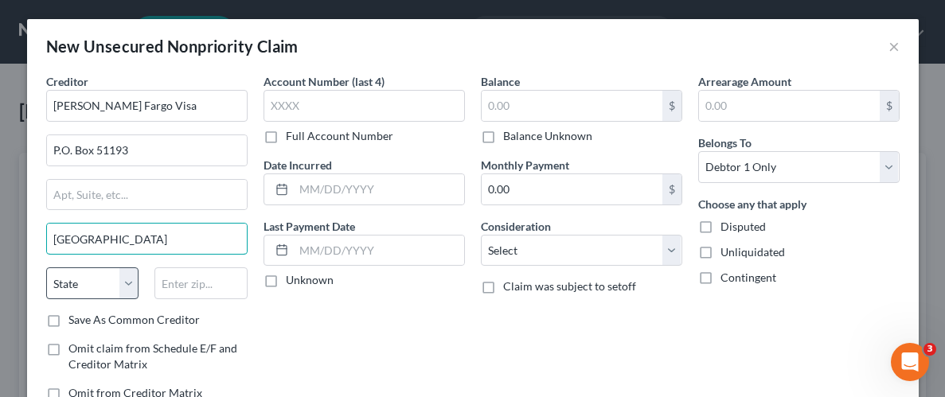
type input "[GEOGRAPHIC_DATA]"
click at [81, 279] on select "State [US_STATE] AK AR AZ CA CO CT DE DC [GEOGRAPHIC_DATA] [GEOGRAPHIC_DATA] GU…" at bounding box center [92, 283] width 93 height 32
select select "4"
click at [46, 267] on select "State [US_STATE] AK AR AZ CA CO CT DE DC [GEOGRAPHIC_DATA] [GEOGRAPHIC_DATA] GU…" at bounding box center [92, 283] width 93 height 32
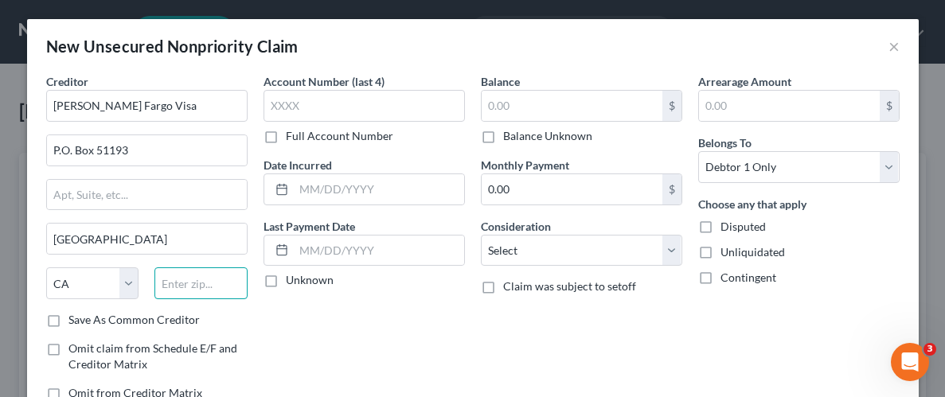
click at [196, 284] on input "text" at bounding box center [200, 283] width 93 height 32
type input "90051"
click at [518, 105] on input "text" at bounding box center [572, 106] width 181 height 30
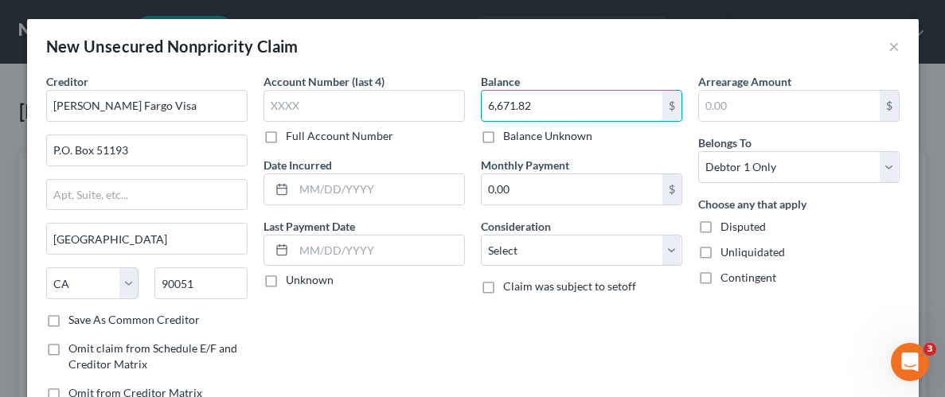
type input "6,671.82"
click at [720, 256] on label "Unliquidated" at bounding box center [752, 252] width 64 height 16
click at [727, 255] on input "Unliquidated" at bounding box center [732, 249] width 10 height 10
checkbox input "true"
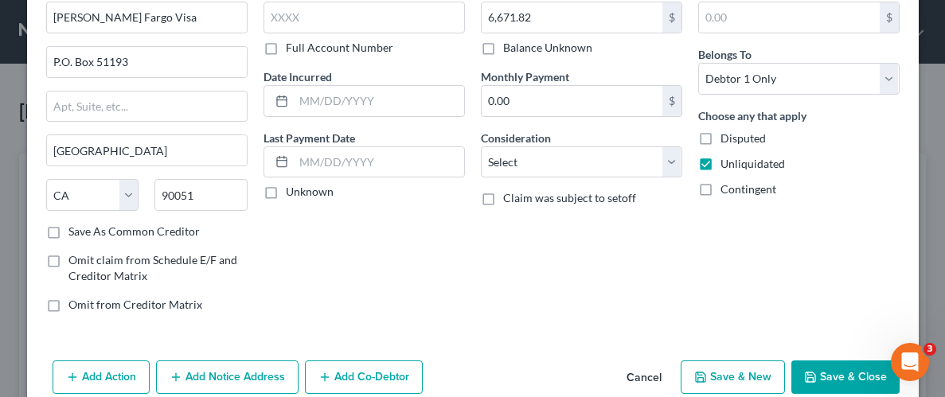
scroll to position [115, 0]
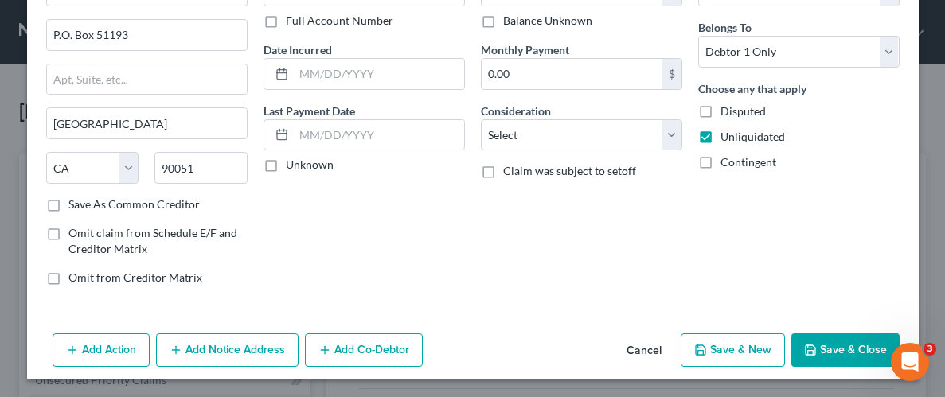
click at [854, 353] on button "Save & Close" at bounding box center [845, 350] width 108 height 33
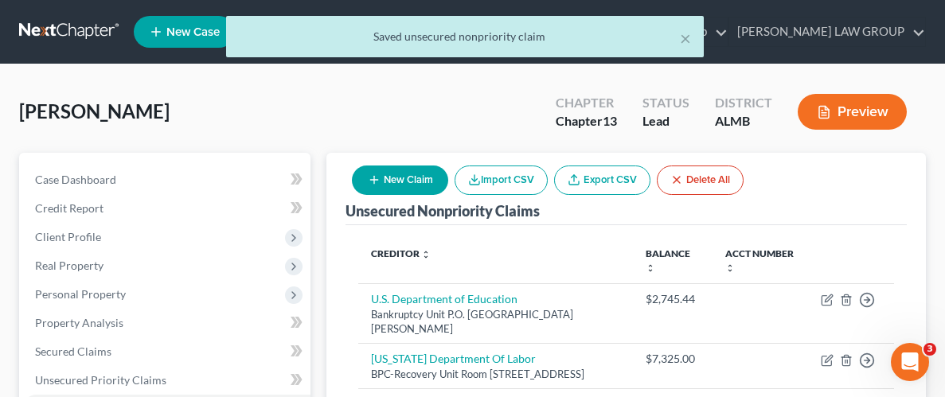
click at [384, 184] on button "New Claim" at bounding box center [400, 180] width 96 height 29
select select "0"
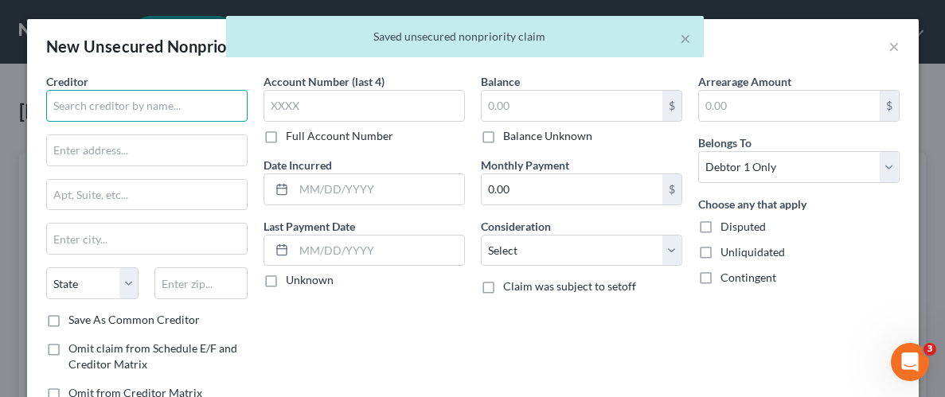
click at [167, 109] on input "text" at bounding box center [146, 106] width 201 height 32
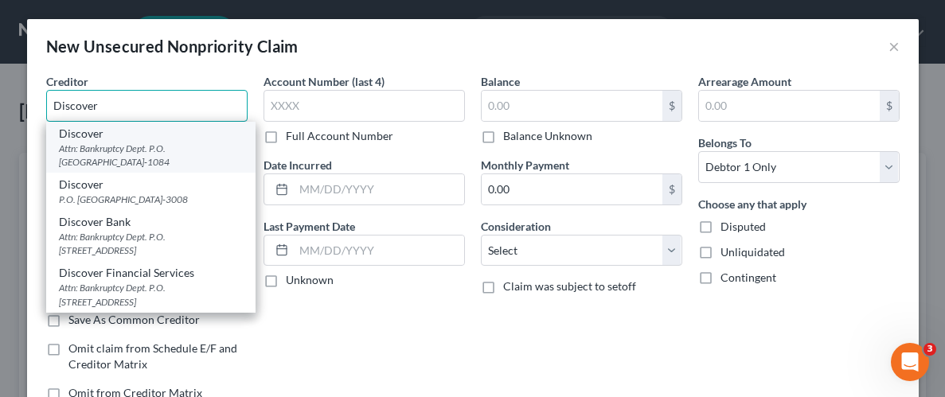
type input "Discover"
click at [147, 153] on div "Attn: Bankruptcy Dept. P.O. [GEOGRAPHIC_DATA]-1084" at bounding box center [151, 155] width 184 height 27
type input "Attn: Bankruptcy Dept."
type input "P.O. Box 71084"
type input "Charlotte"
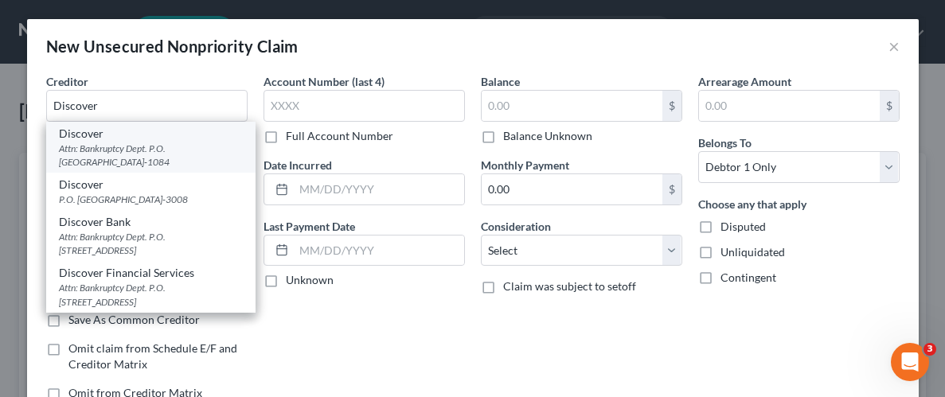
select select "28"
type input "28272-1084"
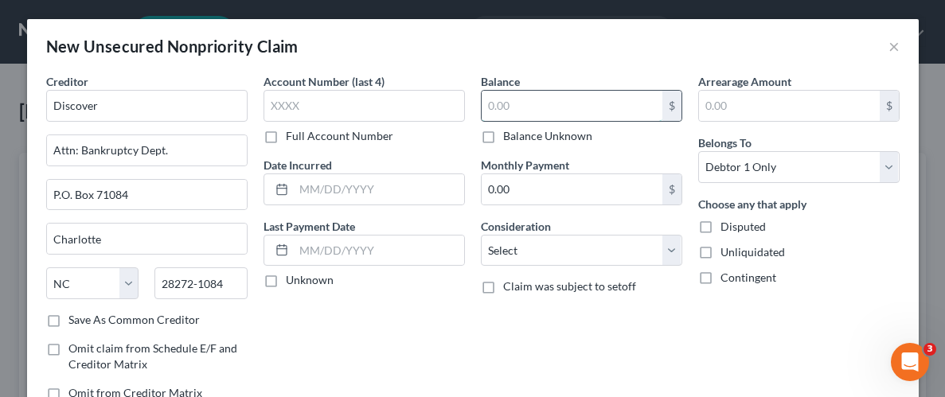
click at [509, 100] on input "text" at bounding box center [572, 106] width 181 height 30
type input "7,578.26"
click at [720, 252] on label "Unliquidated" at bounding box center [752, 252] width 64 height 16
click at [727, 252] on input "Unliquidated" at bounding box center [732, 249] width 10 height 10
checkbox input "true"
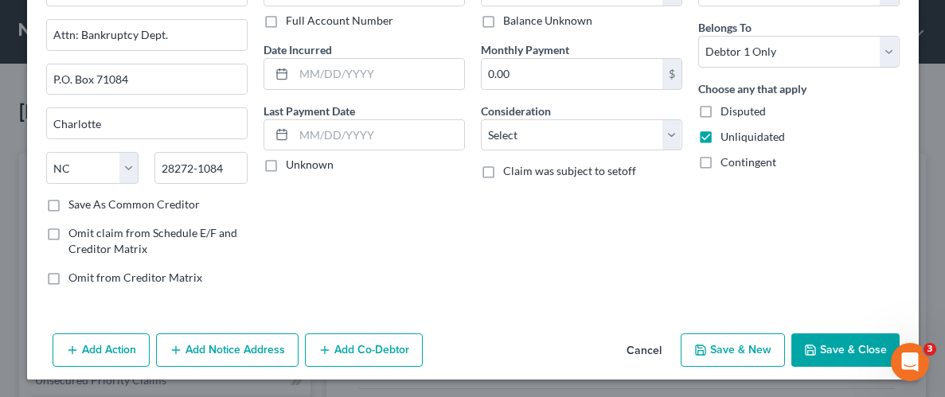
click at [830, 345] on button "Save & Close" at bounding box center [845, 350] width 108 height 33
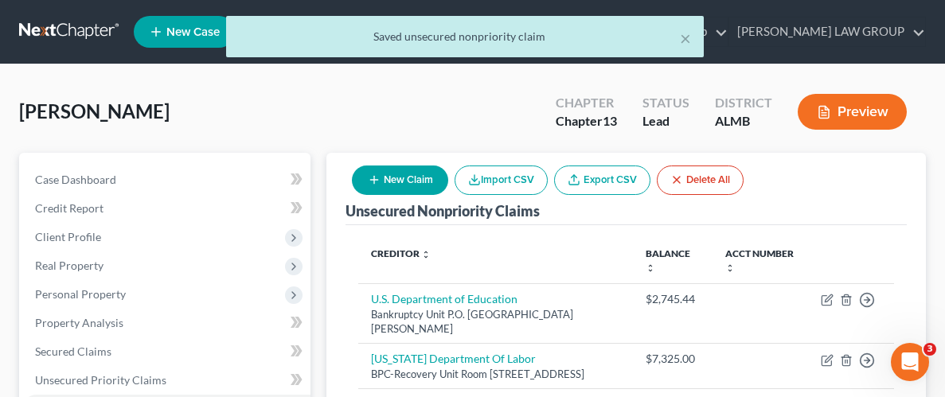
click at [389, 183] on button "New Claim" at bounding box center [400, 180] width 96 height 29
select select "0"
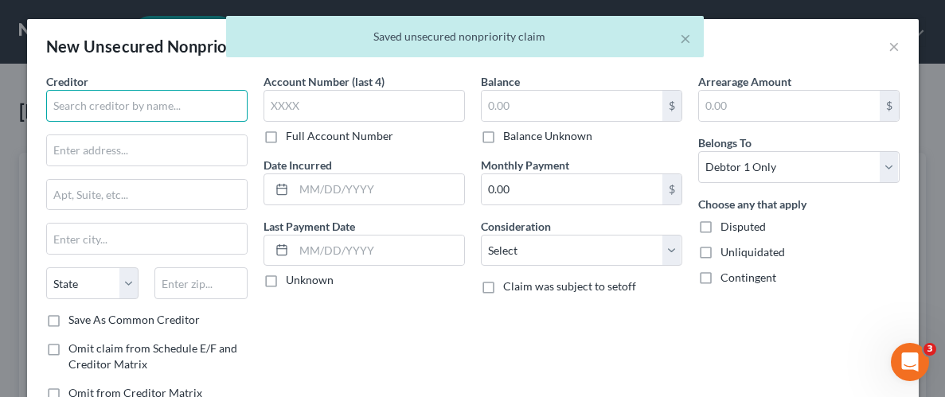
click at [123, 104] on input "text" at bounding box center [146, 106] width 201 height 32
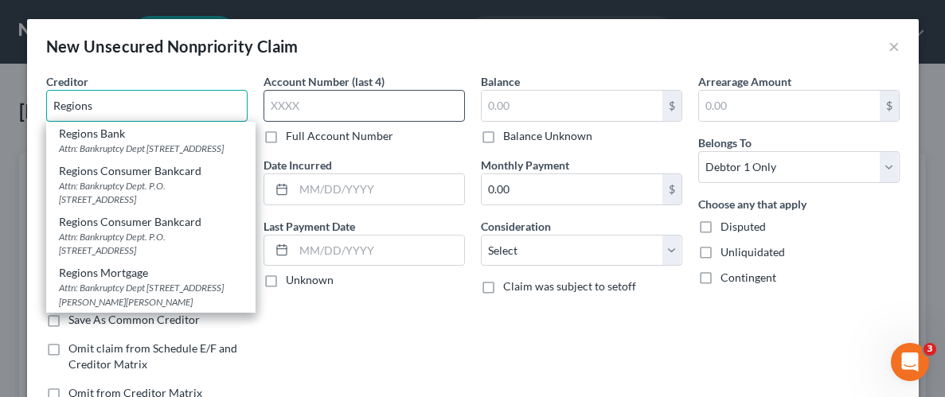
type input "Regions"
click at [342, 102] on input "text" at bounding box center [363, 106] width 201 height 32
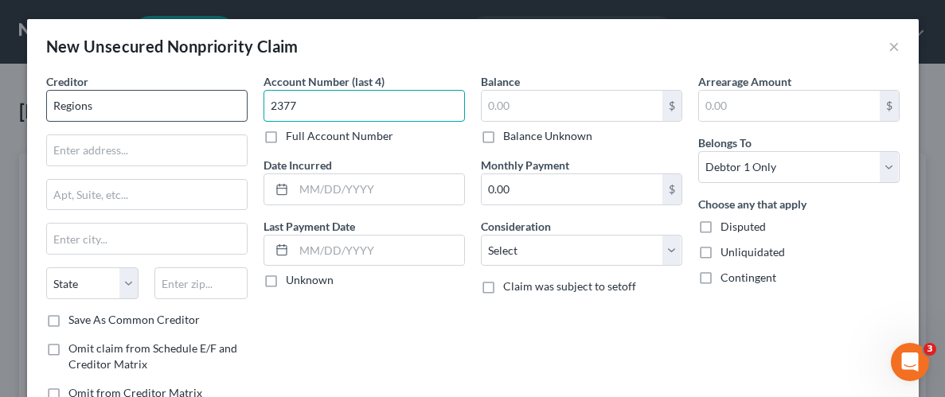
type input "2377"
click at [98, 103] on input "Regions" at bounding box center [146, 106] width 201 height 32
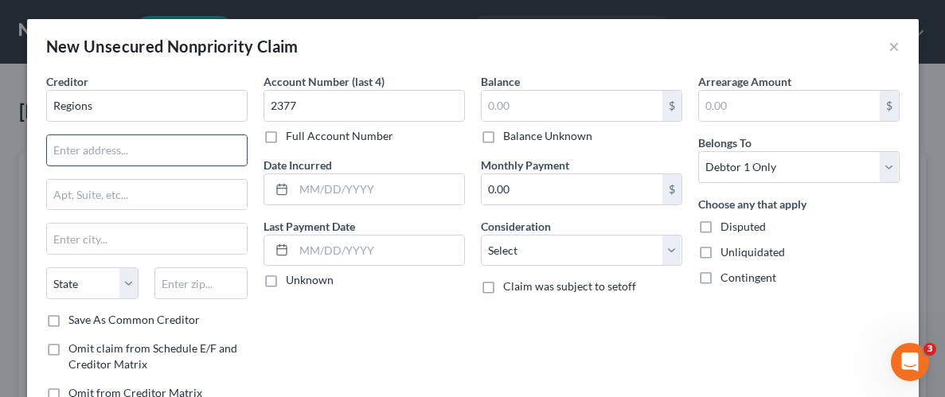
click at [96, 154] on input "text" at bounding box center [147, 150] width 200 height 30
type input "P.O. Box 71295"
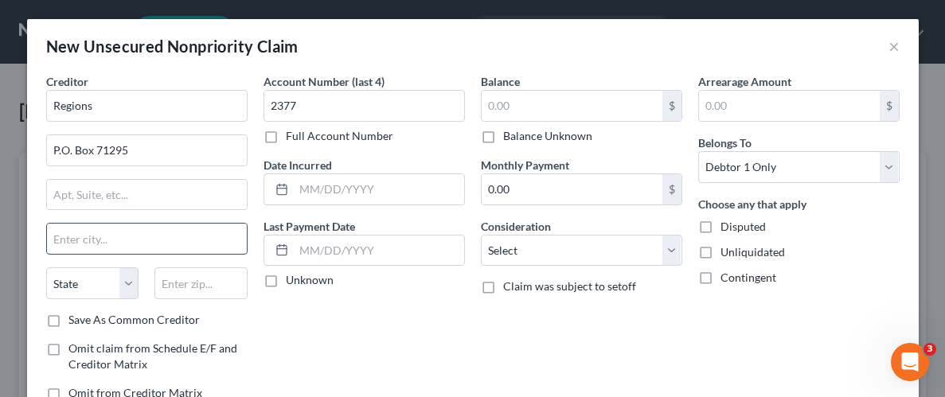
click at [107, 243] on input "text" at bounding box center [147, 239] width 200 height 30
type input "Charlotte"
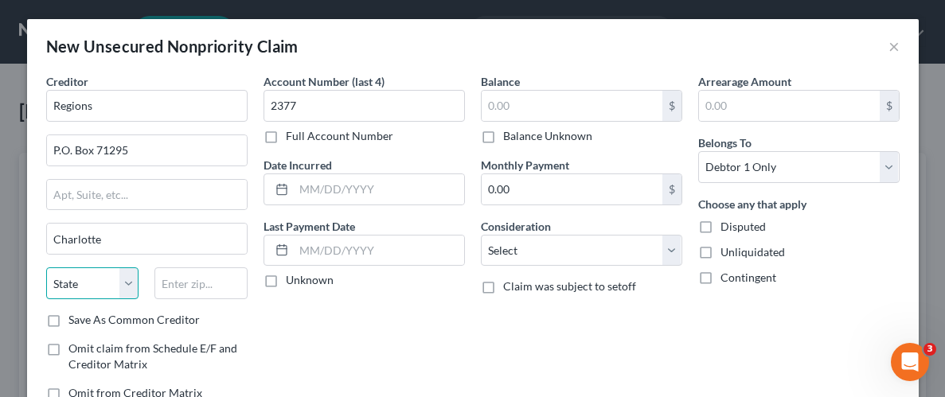
click at [88, 287] on select "State [US_STATE] AK AR AZ CA CO CT DE DC [GEOGRAPHIC_DATA] [GEOGRAPHIC_DATA] GU…" at bounding box center [92, 283] width 93 height 32
select select "28"
click at [46, 267] on select "State [US_STATE] AK AR AZ CA CO CT DE DC [GEOGRAPHIC_DATA] [GEOGRAPHIC_DATA] GU…" at bounding box center [92, 283] width 93 height 32
click at [198, 283] on input "text" at bounding box center [200, 283] width 93 height 32
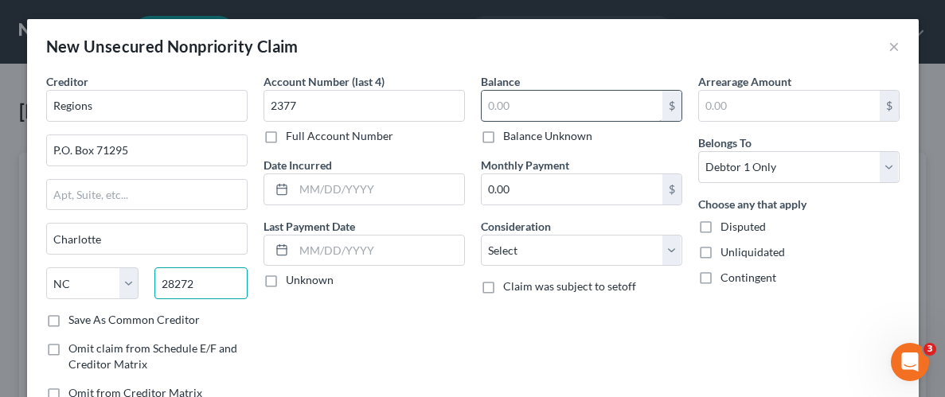
type input "28272"
click at [602, 101] on input "text" at bounding box center [572, 106] width 181 height 30
type input "1,759.88"
click at [720, 254] on label "Unliquidated" at bounding box center [752, 252] width 64 height 16
click at [727, 254] on input "Unliquidated" at bounding box center [732, 249] width 10 height 10
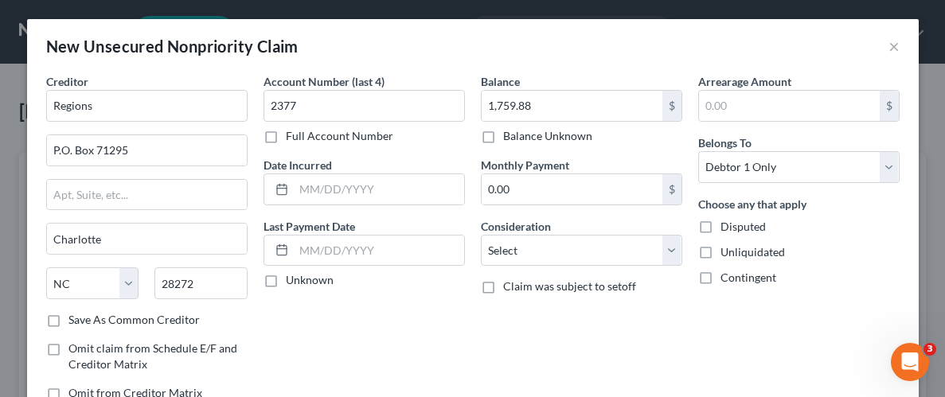
checkbox input "true"
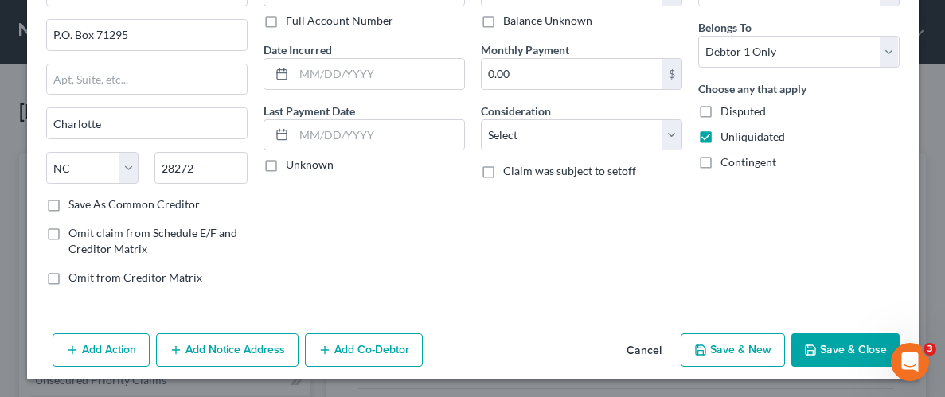
click at [849, 349] on button "Save & Close" at bounding box center [845, 350] width 108 height 33
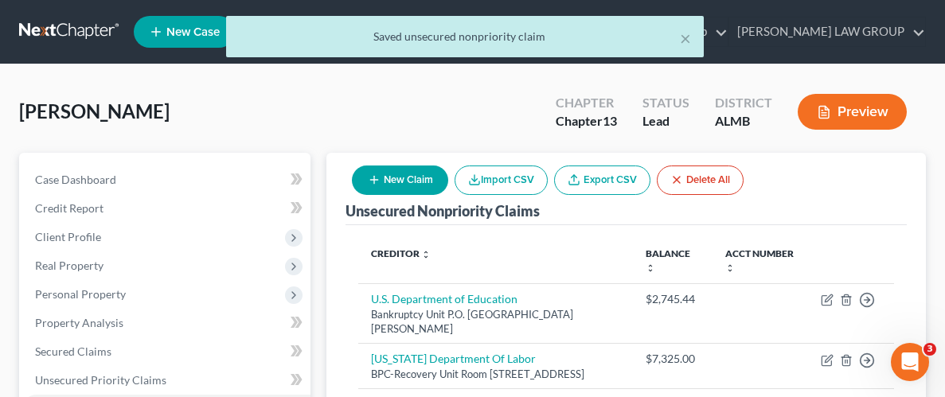
click at [370, 184] on icon "button" at bounding box center [374, 180] width 13 height 13
select select "0"
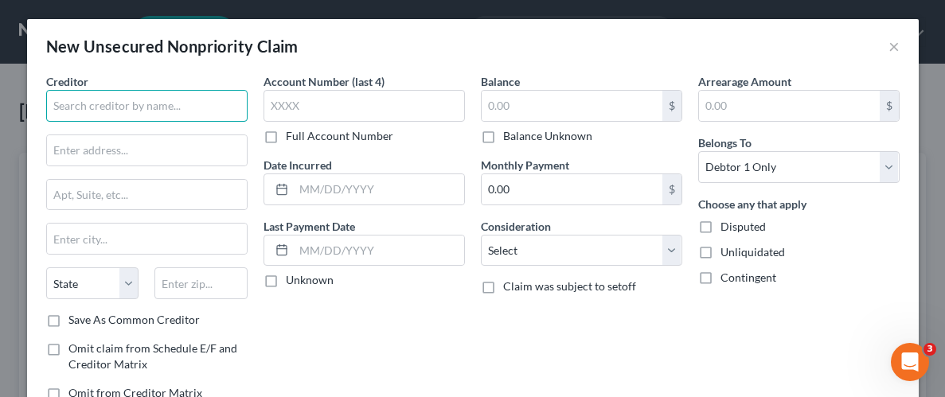
click at [119, 94] on input "text" at bounding box center [146, 106] width 201 height 32
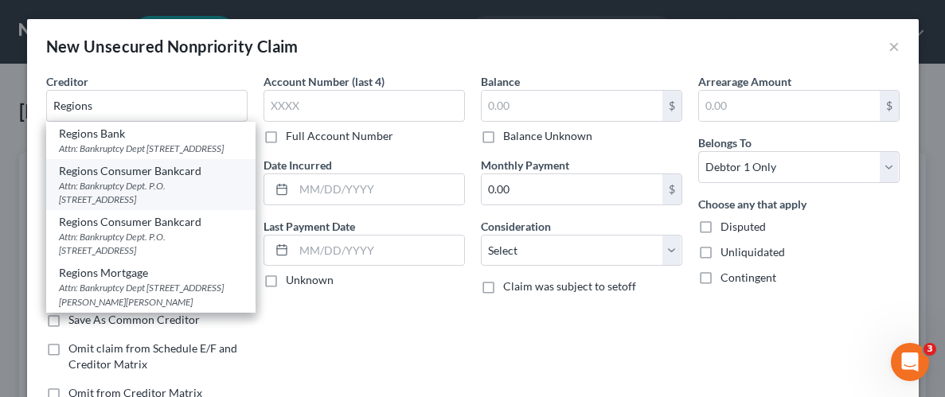
click at [213, 197] on div "Attn: Bankruptcy Dept. P.O. [STREET_ADDRESS]" at bounding box center [151, 192] width 184 height 27
type input "Regions Consumer Bankcard"
type input "Attn: Bankruptcy Dept."
type input "P.O. Box 11007"
type input "[GEOGRAPHIC_DATA]"
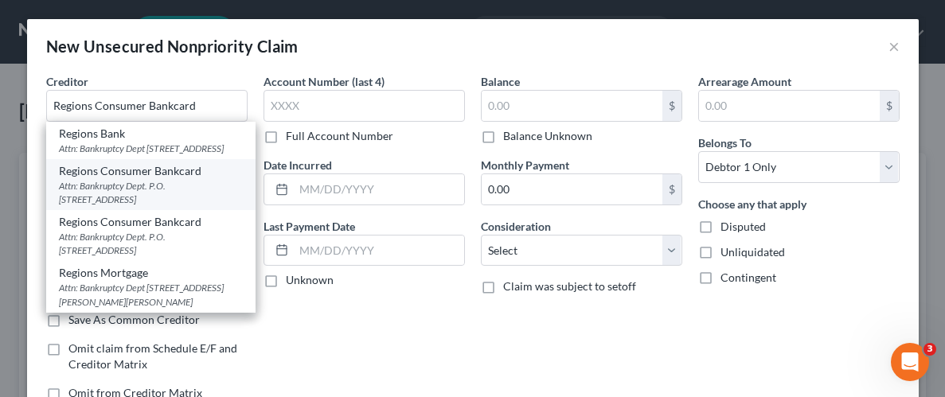
select select "0"
type input "35288-0001"
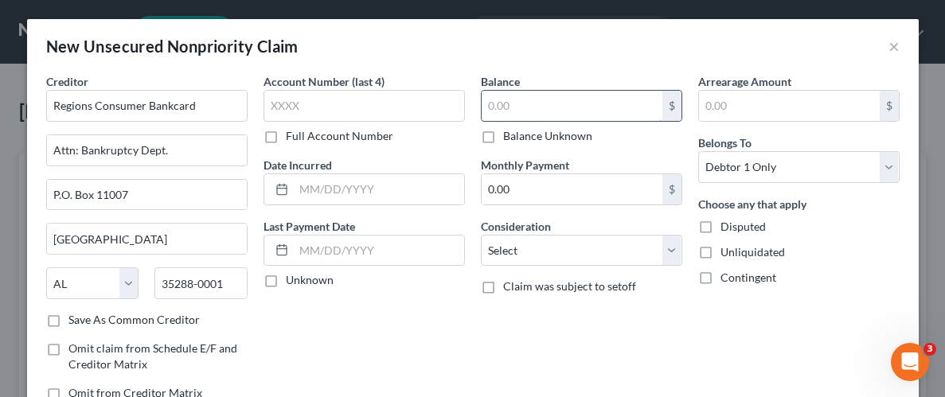
click at [529, 110] on input "text" at bounding box center [572, 106] width 181 height 30
type input "5,237.38"
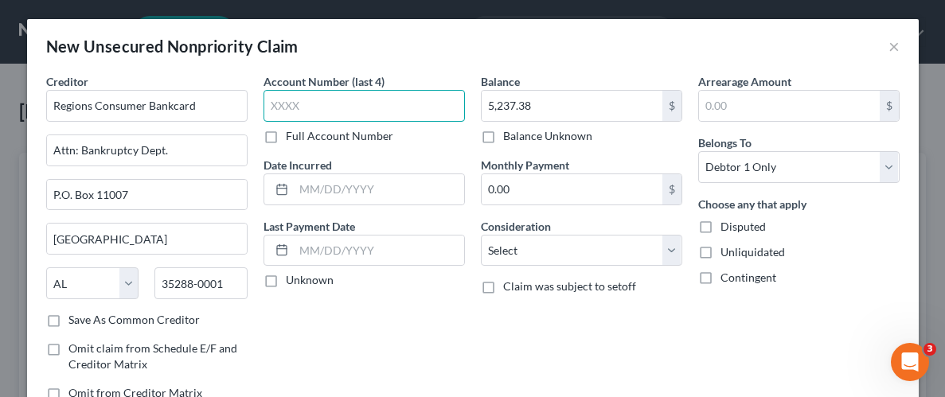
click at [354, 110] on input "text" at bounding box center [363, 106] width 201 height 32
type input "3085"
click at [720, 249] on label "Unliquidated" at bounding box center [752, 252] width 64 height 16
click at [727, 249] on input "Unliquidated" at bounding box center [732, 249] width 10 height 10
checkbox input "true"
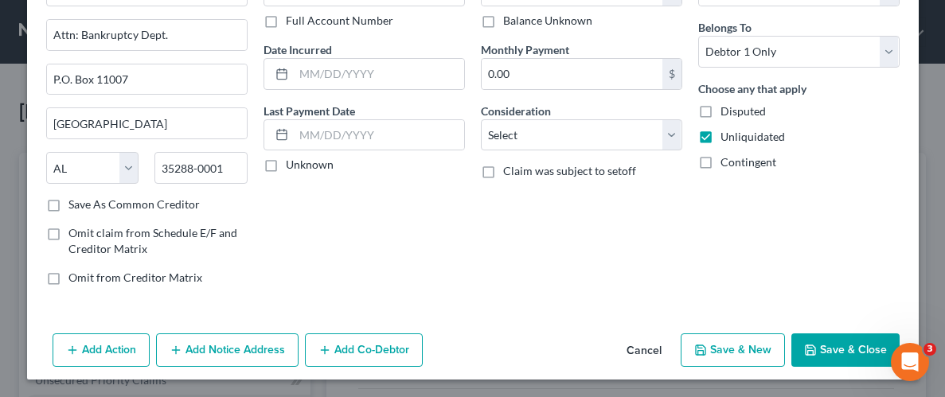
click at [844, 349] on button "Save & Close" at bounding box center [845, 350] width 108 height 33
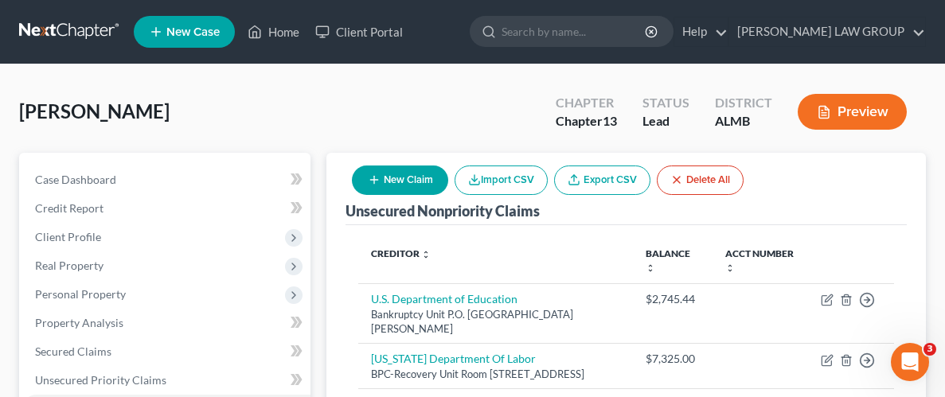
click at [375, 176] on icon "button" at bounding box center [374, 180] width 13 height 13
select select "0"
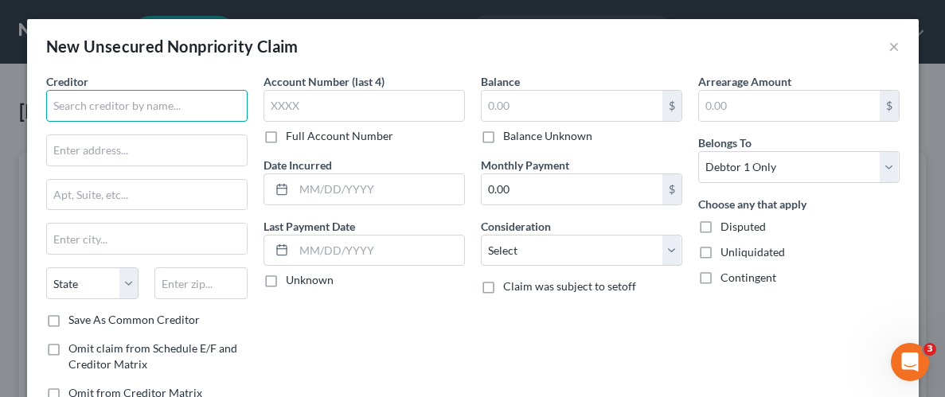
click at [115, 104] on input "text" at bounding box center [146, 106] width 201 height 32
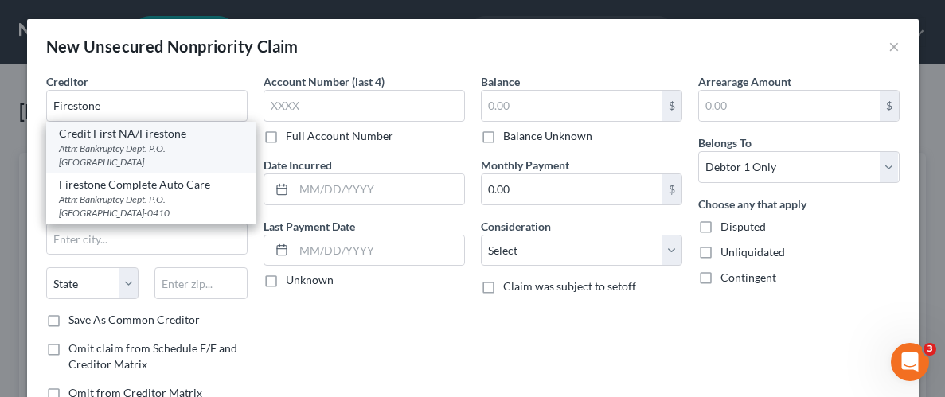
click at [147, 143] on div "Attn: Bankruptcy Dept. P.O. [GEOGRAPHIC_DATA]" at bounding box center [151, 155] width 184 height 27
type input "Credit First NA/Firestone"
type input "Attn: Bankruptcy Dept."
type input "P.O. Box 81083"
type input "[GEOGRAPHIC_DATA]"
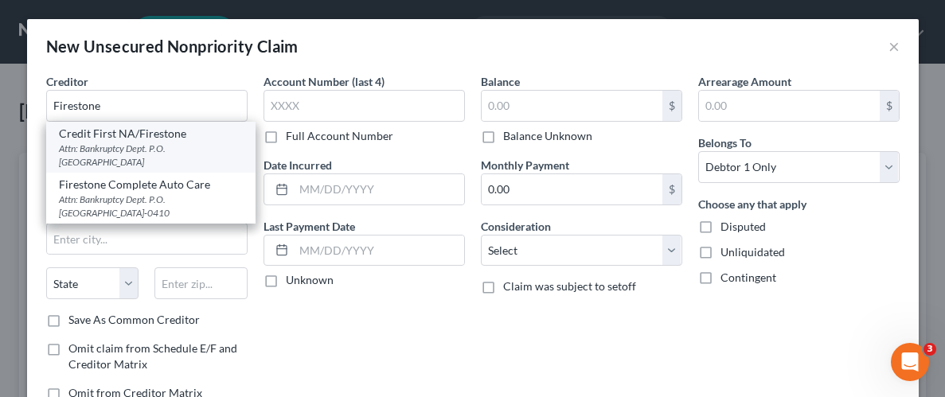
select select "36"
type input "44181"
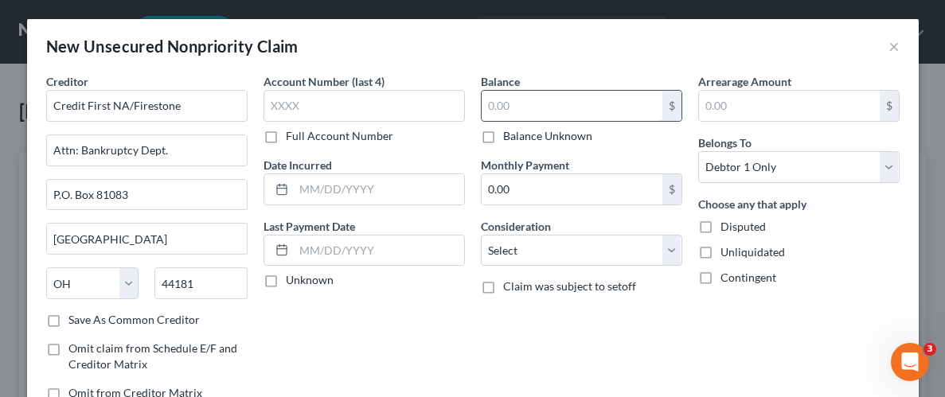
click at [556, 103] on input "text" at bounding box center [572, 106] width 181 height 30
type input "1,020.74"
click at [720, 252] on label "Unliquidated" at bounding box center [752, 252] width 64 height 16
click at [727, 252] on input "Unliquidated" at bounding box center [732, 249] width 10 height 10
checkbox input "true"
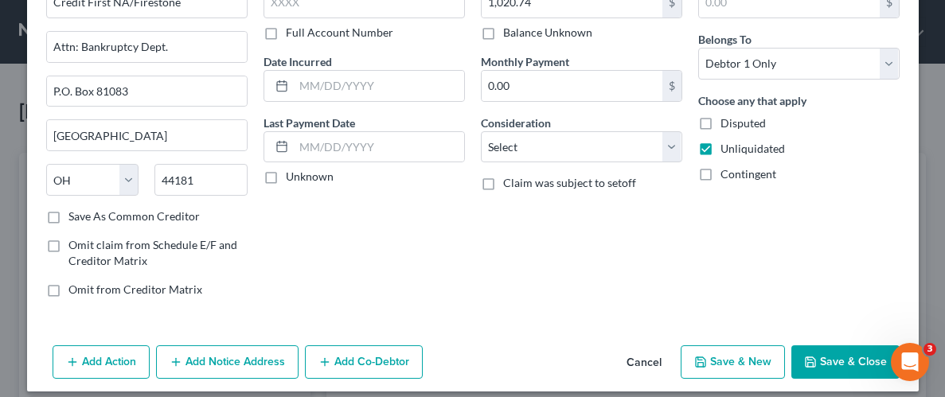
scroll to position [105, 0]
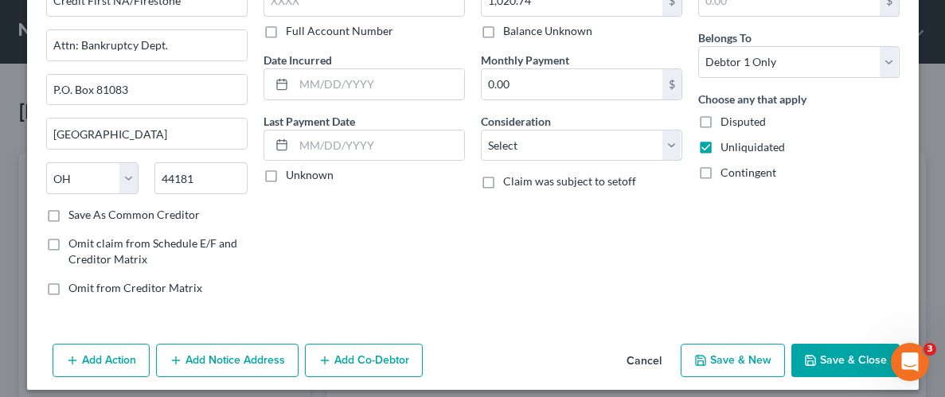
click at [858, 361] on button "Save & Close" at bounding box center [845, 360] width 108 height 33
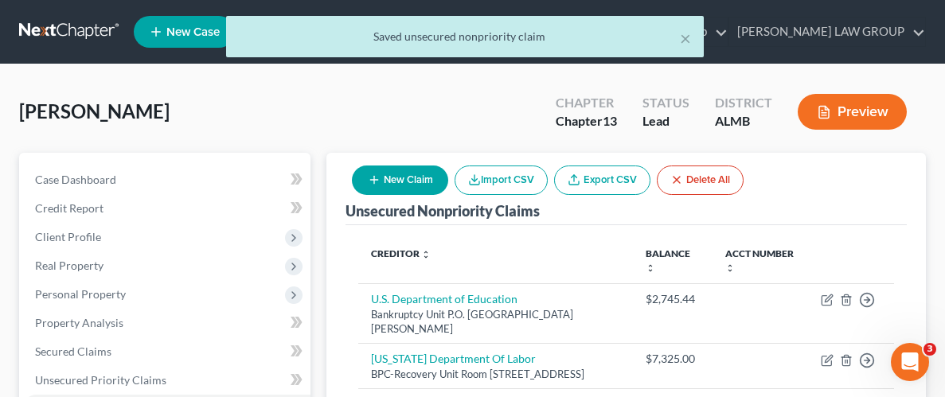
click at [383, 173] on button "New Claim" at bounding box center [400, 180] width 96 height 29
select select "0"
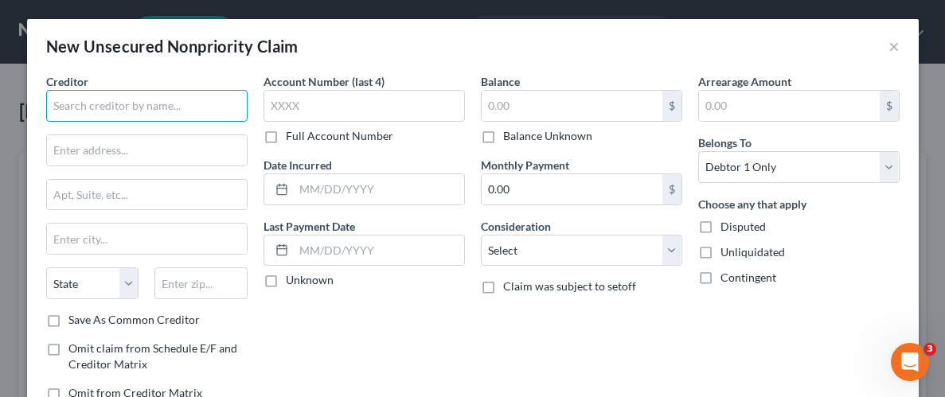
click at [185, 103] on input "text" at bounding box center [146, 106] width 201 height 32
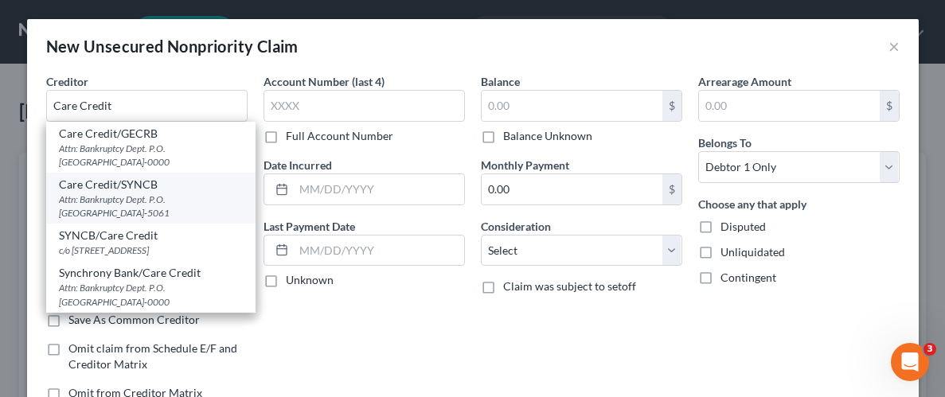
click at [154, 211] on div "Attn: Bankruptcy Dept. P.O. [GEOGRAPHIC_DATA]-5061" at bounding box center [151, 206] width 184 height 27
type input "Care Credit/SYNCB"
type input "Attn: Bankruptcy Dept."
type input "P.O. Box 965061"
type input "Orlando"
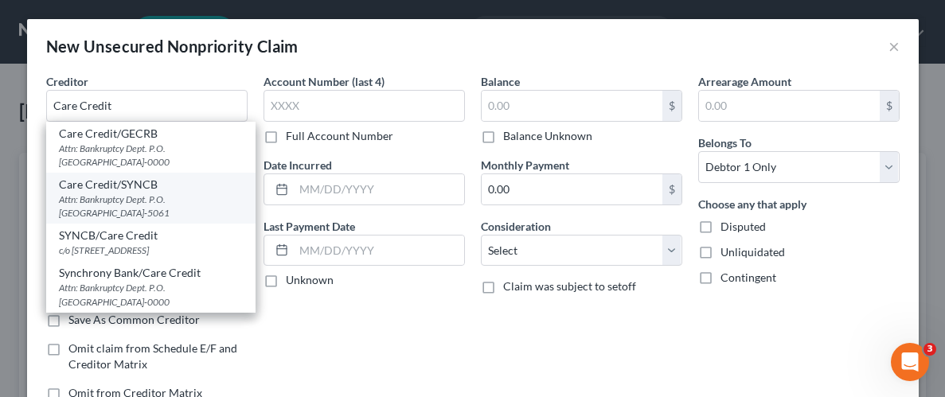
select select "9"
type input "32896-5061"
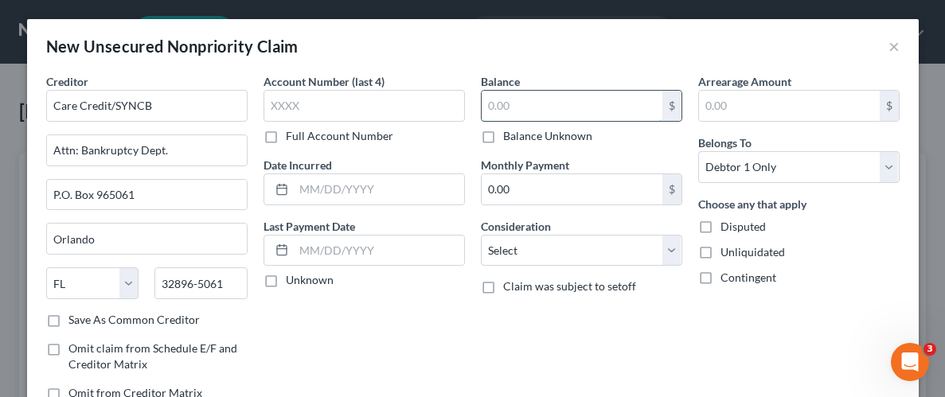
click at [554, 95] on input "text" at bounding box center [572, 106] width 181 height 30
type input "3,722.91"
click at [720, 248] on label "Unliquidated" at bounding box center [752, 252] width 64 height 16
click at [727, 248] on input "Unliquidated" at bounding box center [732, 249] width 10 height 10
checkbox input "true"
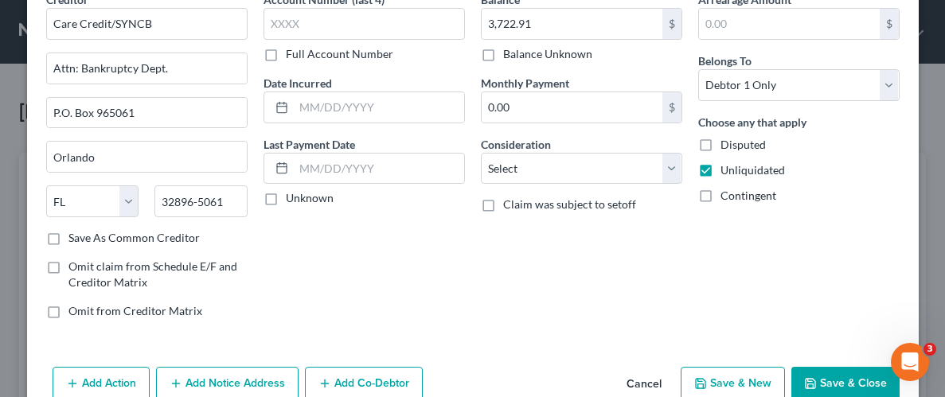
scroll to position [115, 0]
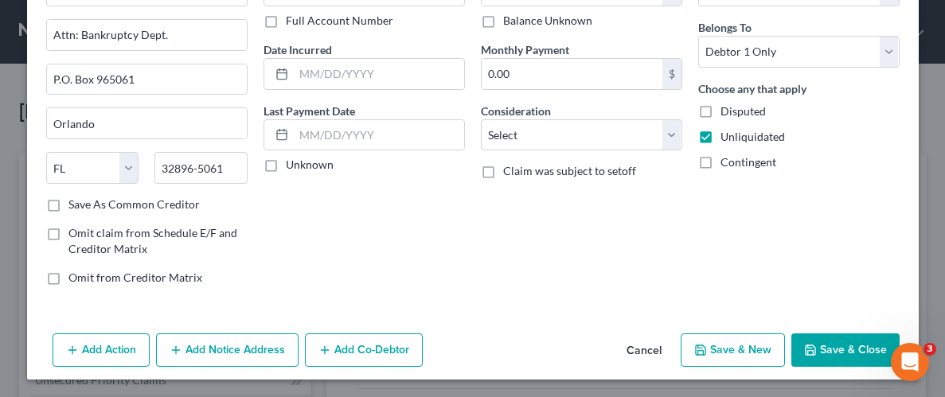
click at [843, 350] on button "Save & Close" at bounding box center [845, 350] width 108 height 33
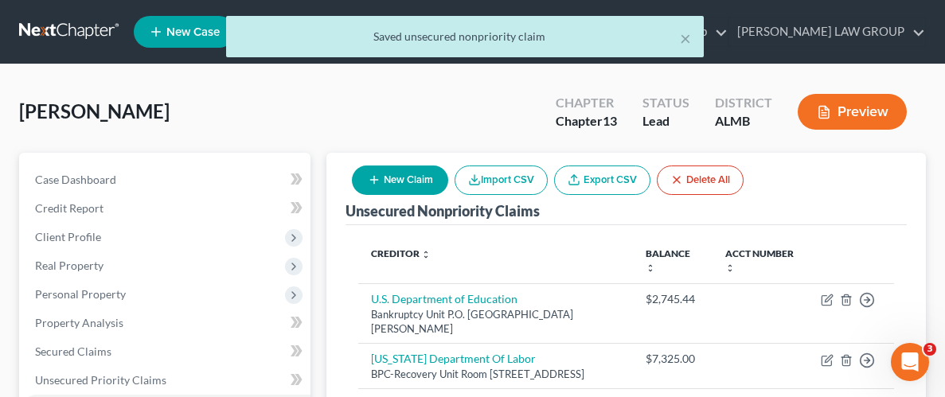
click at [163, 34] on div "× Saved unsecured nonpriority claim" at bounding box center [464, 40] width 945 height 49
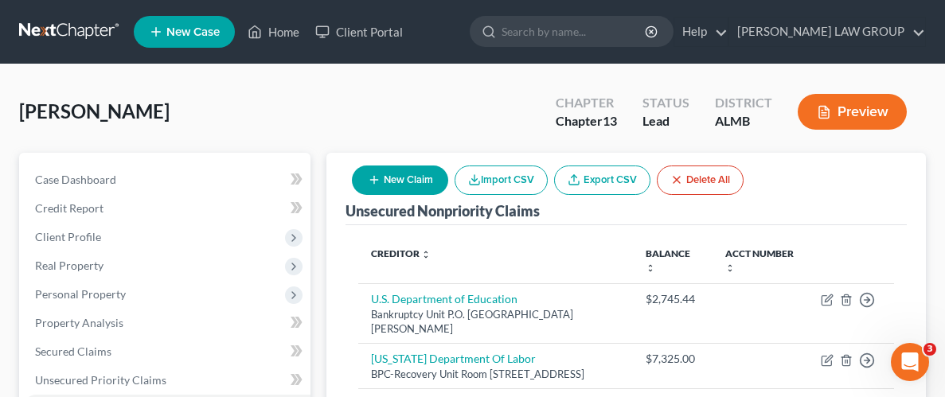
click at [396, 186] on button "New Claim" at bounding box center [400, 180] width 96 height 29
select select "0"
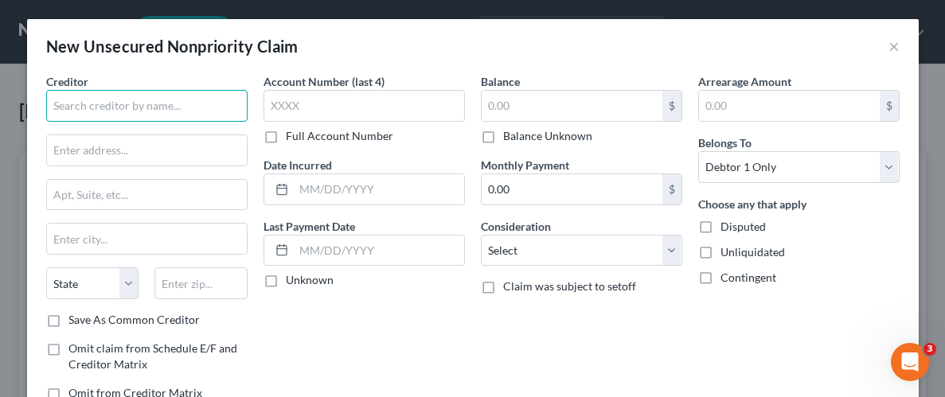
click at [119, 101] on input "text" at bounding box center [146, 106] width 201 height 32
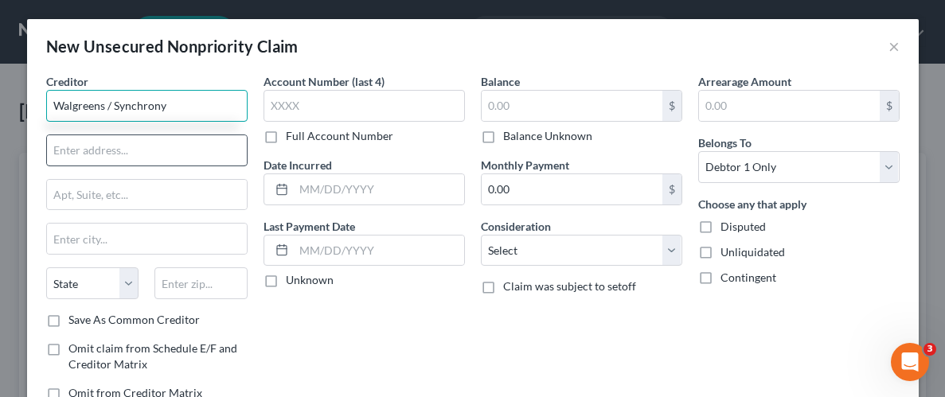
type input "Walgreens / Synchrony"
click at [125, 152] on input "text" at bounding box center [147, 150] width 200 height 30
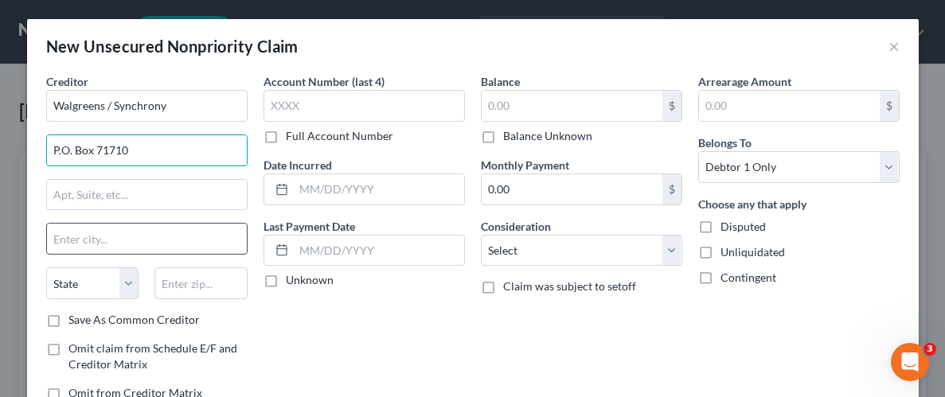
type input "P.O. Box 71710"
click at [86, 240] on input "text" at bounding box center [147, 239] width 200 height 30
type input "[GEOGRAPHIC_DATA]"
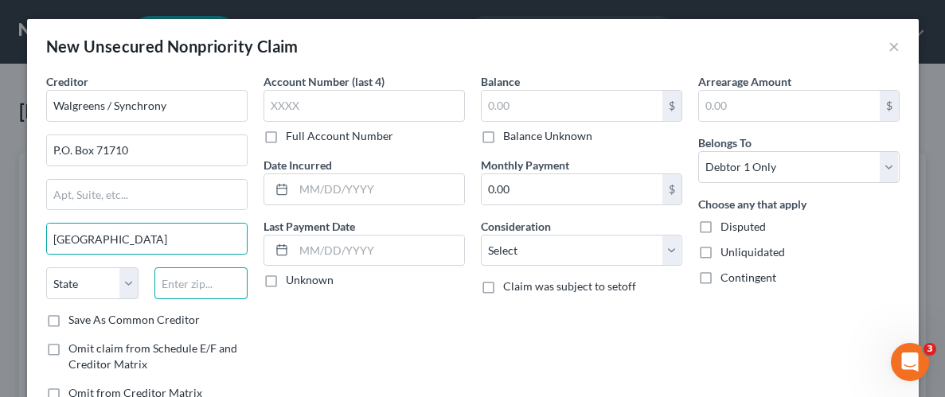
type input "19176"
click at [109, 282] on select "State [US_STATE] AK AR AZ CA CO CT DE DC [GEOGRAPHIC_DATA] [GEOGRAPHIC_DATA] GU…" at bounding box center [92, 283] width 93 height 32
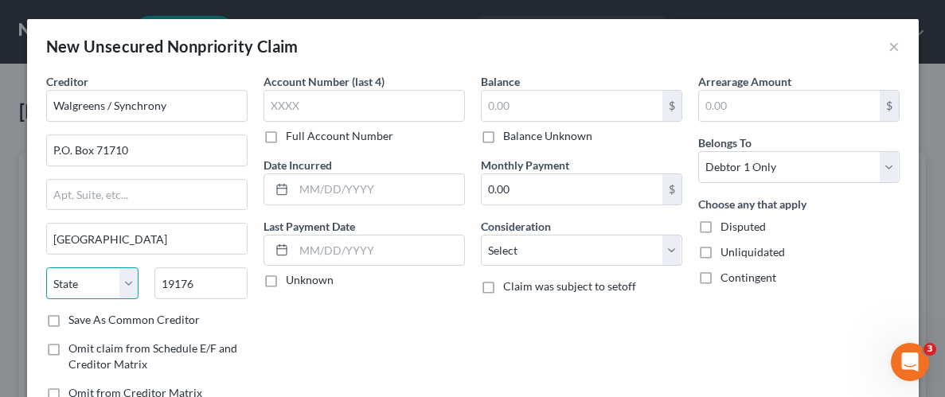
select select "39"
click at [46, 267] on select "State [US_STATE] AK AR AZ CA CO CT DE DC [GEOGRAPHIC_DATA] [GEOGRAPHIC_DATA] GU…" at bounding box center [92, 283] width 93 height 32
click at [552, 102] on input "text" at bounding box center [572, 106] width 181 height 30
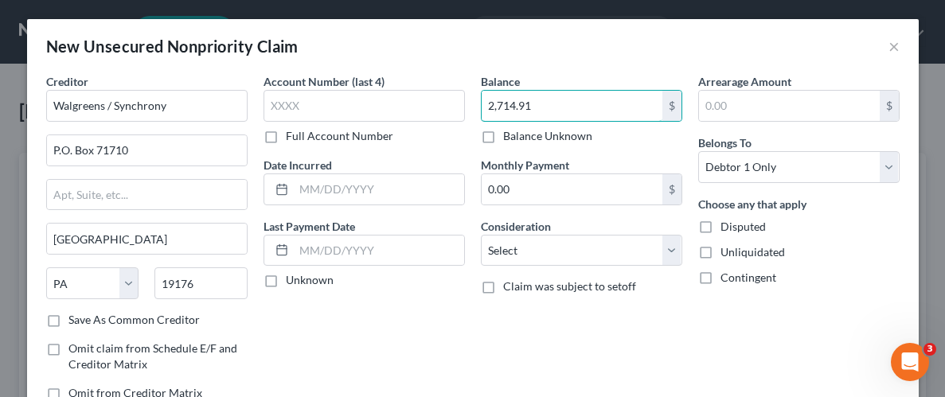
type input "2,714.91"
click at [720, 252] on label "Unliquidated" at bounding box center [752, 252] width 64 height 16
click at [727, 252] on input "Unliquidated" at bounding box center [732, 249] width 10 height 10
checkbox input "true"
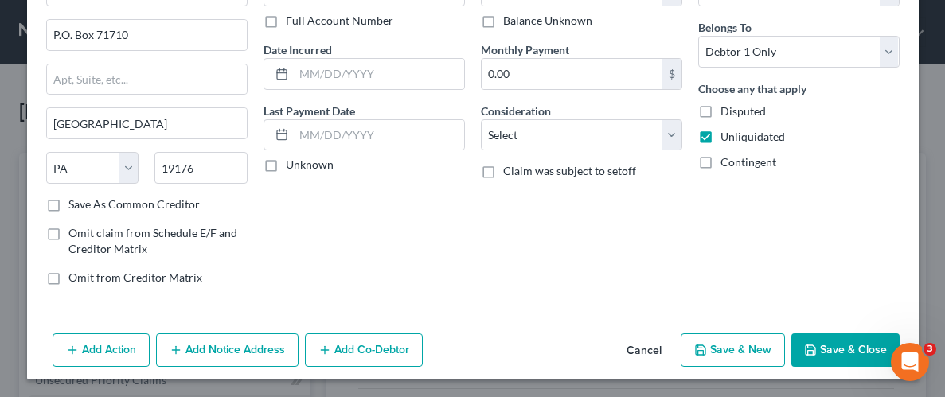
click at [831, 344] on button "Save & Close" at bounding box center [845, 350] width 108 height 33
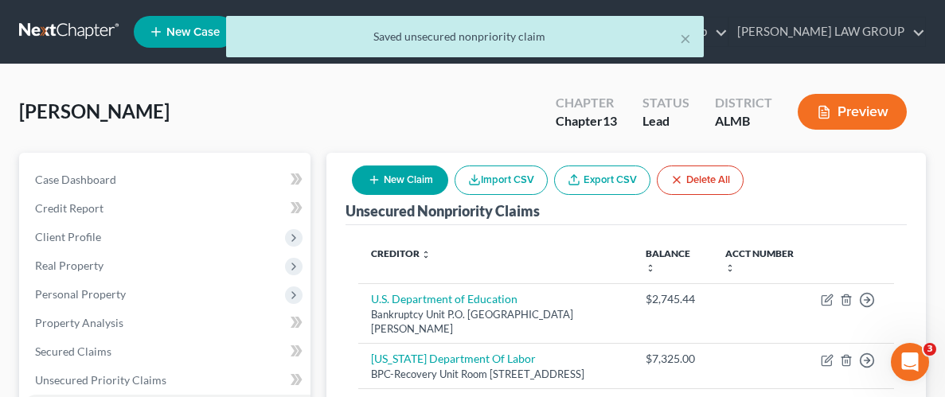
click at [380, 181] on icon "button" at bounding box center [374, 180] width 13 height 13
select select "0"
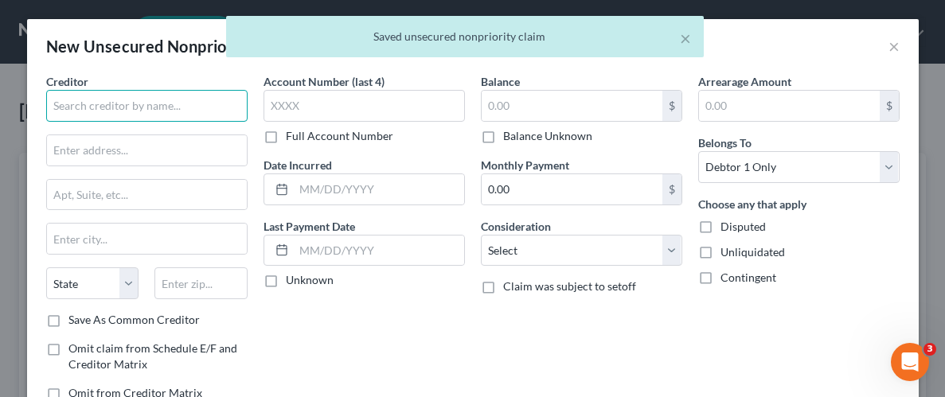
click at [174, 105] on input "text" at bounding box center [146, 106] width 201 height 32
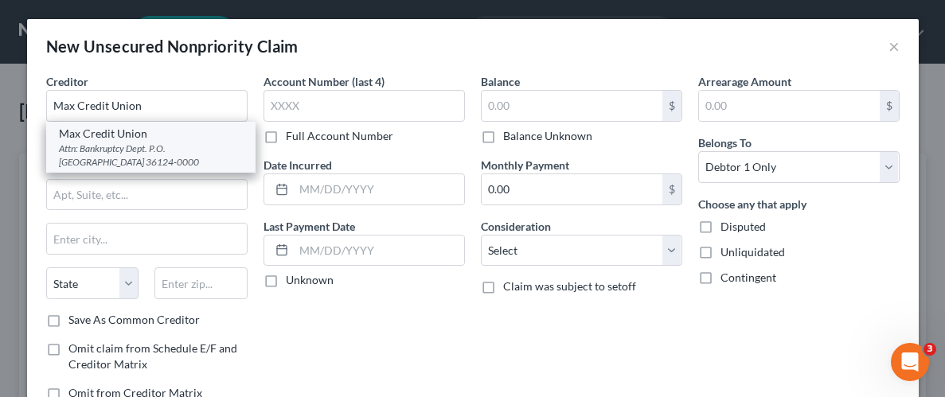
click at [110, 148] on div "Attn: Bankruptcy Dept. P.O. [GEOGRAPHIC_DATA] 36124-0000" at bounding box center [151, 155] width 184 height 27
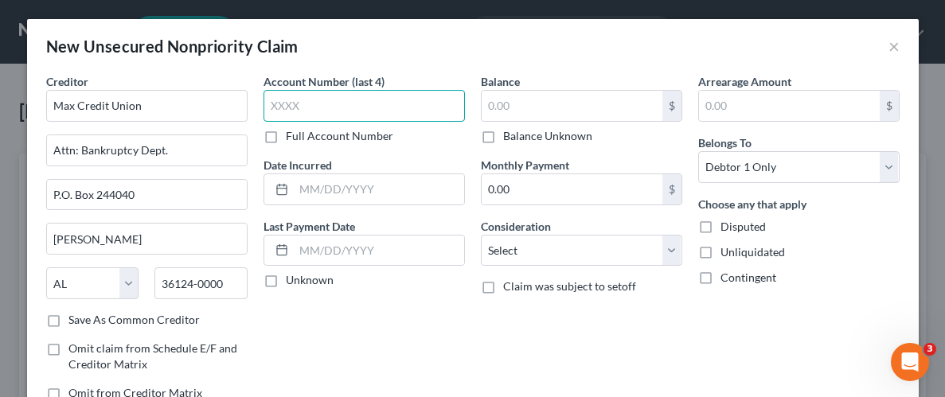
click at [355, 98] on input "text" at bounding box center [363, 106] width 201 height 32
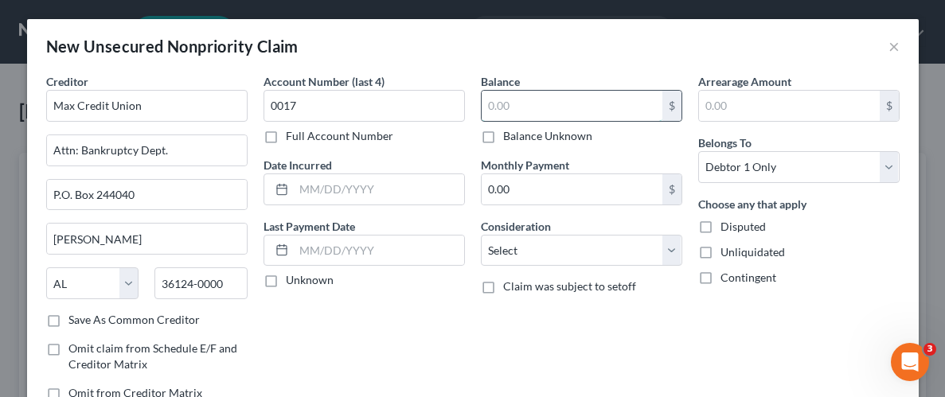
click at [556, 100] on input "text" at bounding box center [572, 106] width 181 height 30
drag, startPoint x: 706, startPoint y: 256, endPoint x: 706, endPoint y: 282, distance: 25.5
click at [720, 256] on label "Unliquidated" at bounding box center [752, 252] width 64 height 16
click at [727, 255] on input "Unliquidated" at bounding box center [732, 249] width 10 height 10
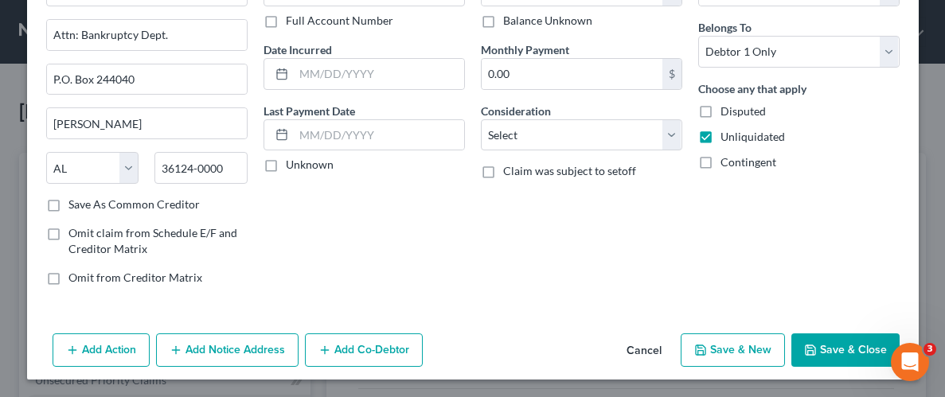
click at [845, 345] on button "Save & Close" at bounding box center [845, 350] width 108 height 33
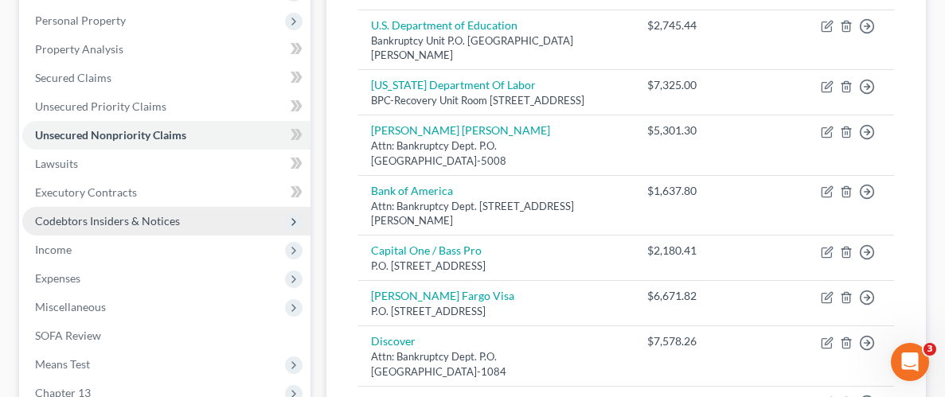
scroll to position [310, 0]
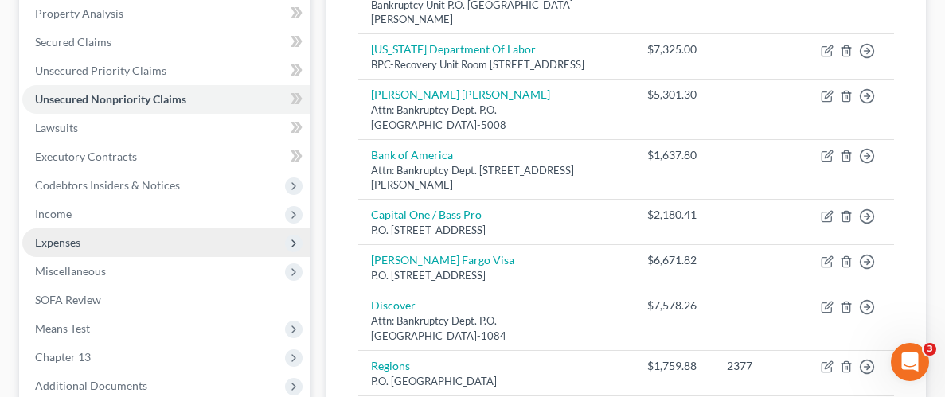
click at [74, 244] on span "Expenses" at bounding box center [57, 243] width 45 height 14
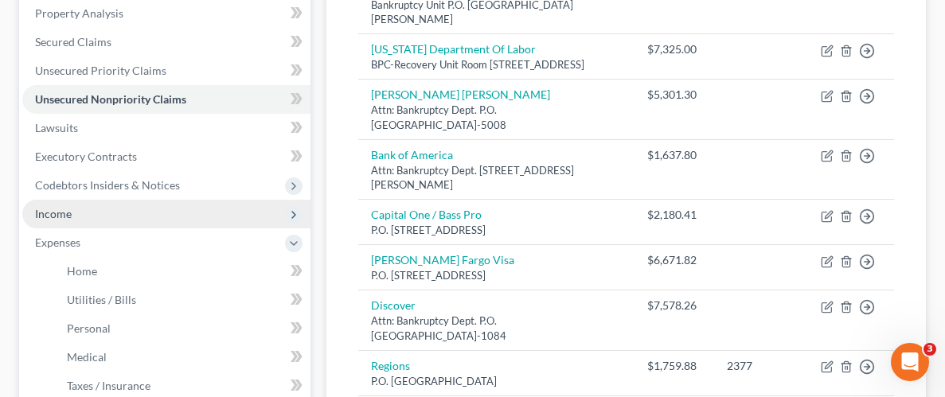
click at [93, 214] on span "Income" at bounding box center [166, 214] width 288 height 29
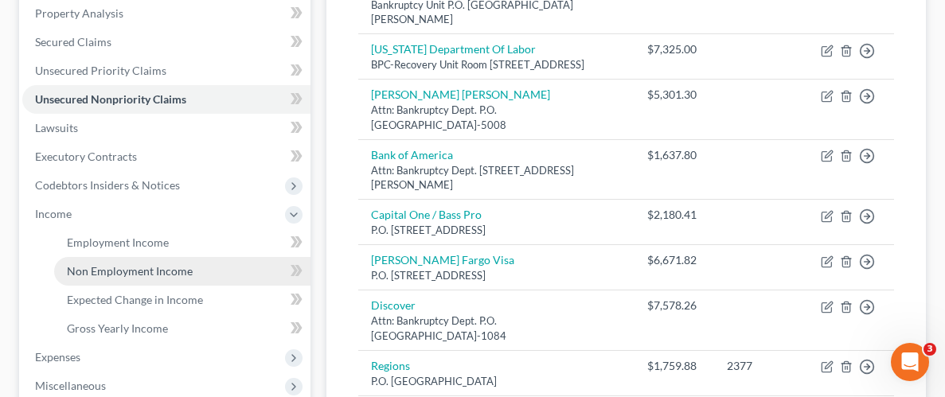
click at [128, 271] on span "Non Employment Income" at bounding box center [130, 271] width 126 height 14
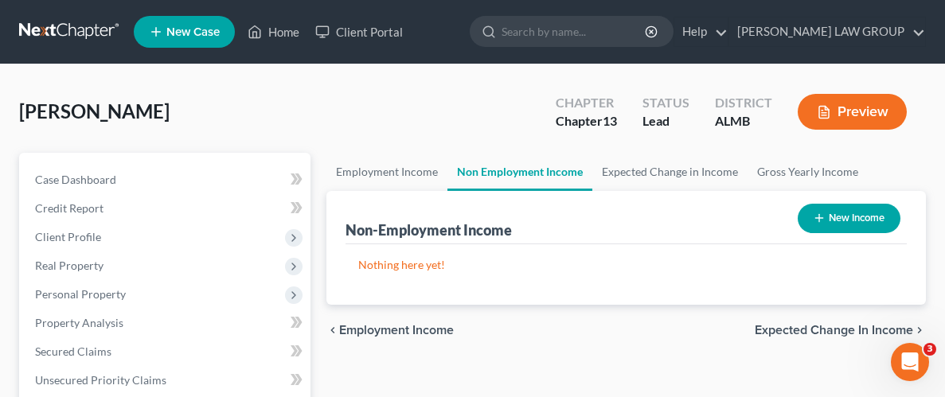
click at [832, 209] on button "New Income" at bounding box center [849, 218] width 103 height 29
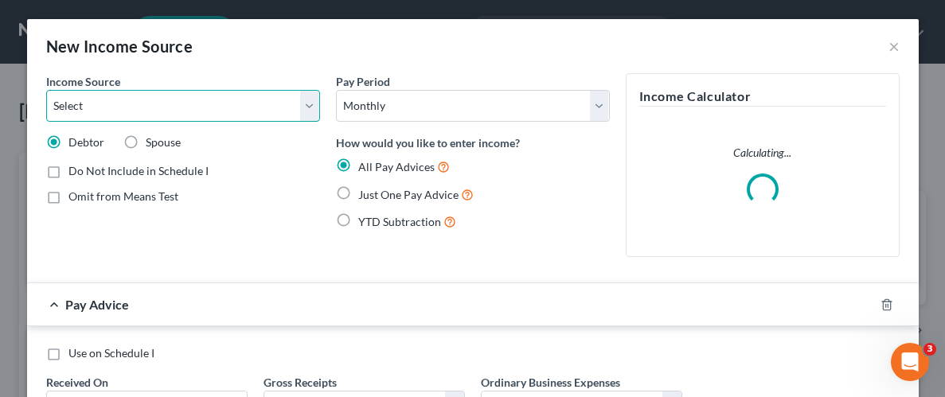
click at [136, 109] on select "Select Unemployment Disability (from employer) Pension Retirement Social Securi…" at bounding box center [183, 106] width 274 height 32
click at [46, 90] on select "Select Unemployment Disability (from employer) Pension Retirement Social Securi…" at bounding box center [183, 106] width 274 height 32
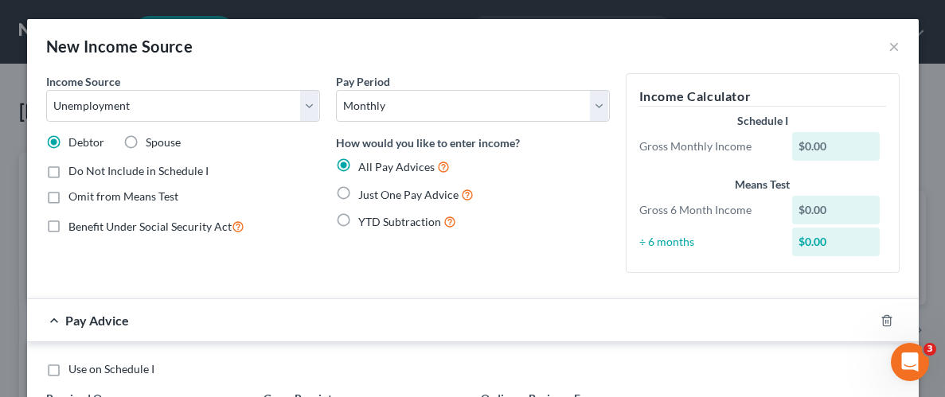
click at [358, 194] on label "Just One Pay Advice" at bounding box center [415, 194] width 115 height 18
click at [365, 194] on input "Just One Pay Advice" at bounding box center [370, 190] width 10 height 10
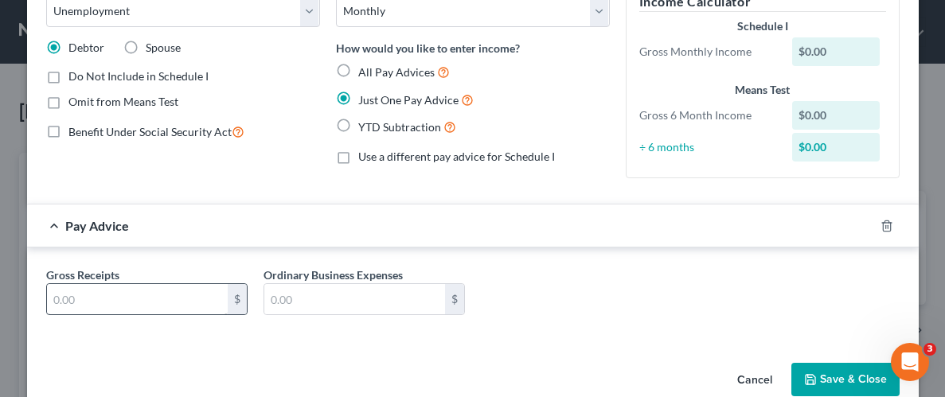
scroll to position [105, 0]
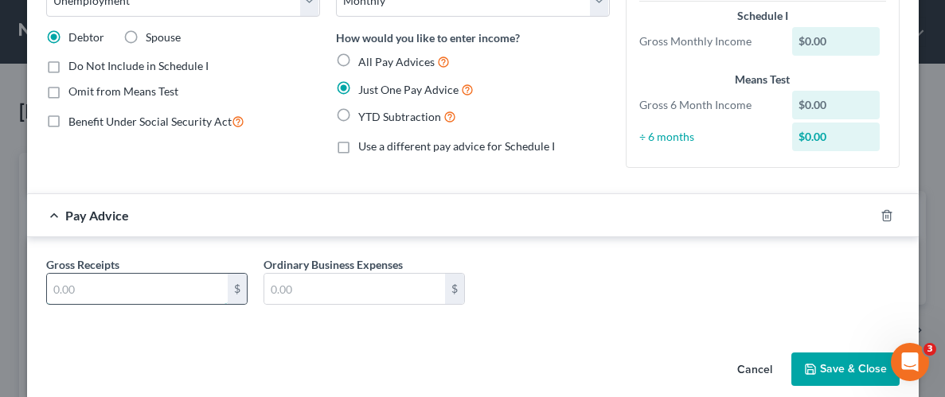
click at [147, 291] on input "text" at bounding box center [137, 289] width 181 height 30
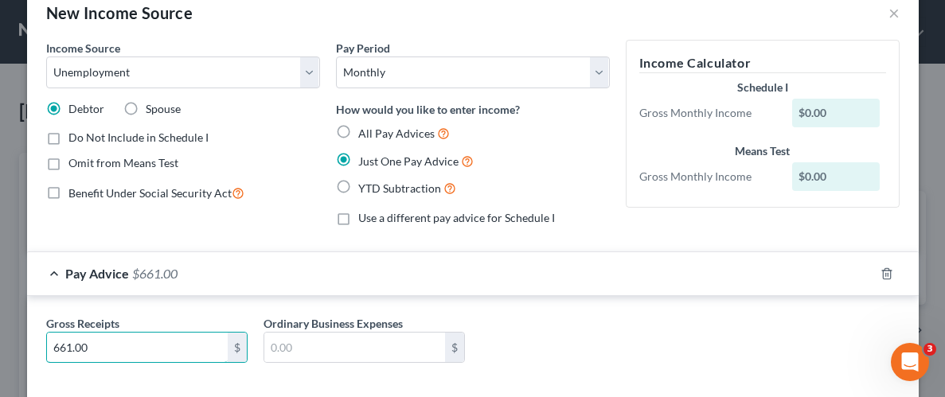
scroll to position [0, 0]
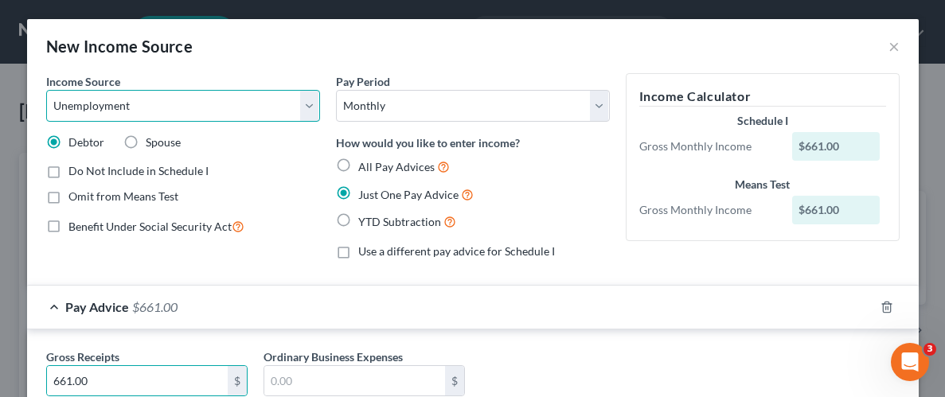
click at [118, 103] on select "Select Unemployment Disability (from employer) Pension Retirement Social Securi…" at bounding box center [183, 106] width 274 height 32
click at [46, 90] on select "Select Unemployment Disability (from employer) Pension Retirement Social Securi…" at bounding box center [183, 106] width 274 height 32
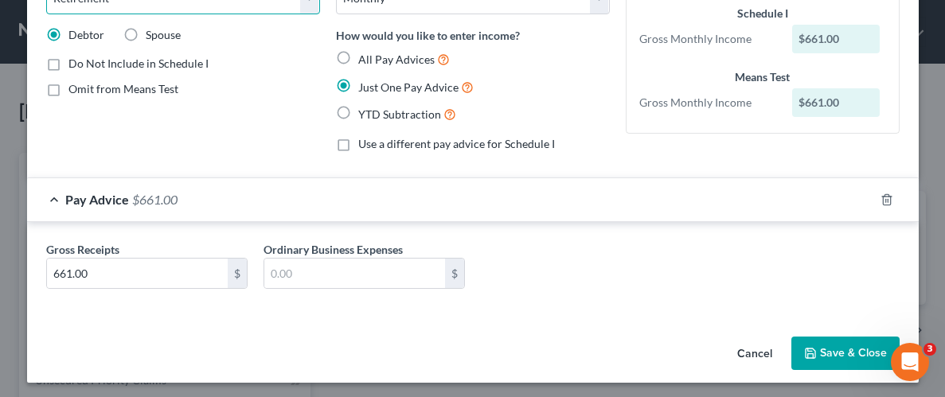
scroll to position [111, 0]
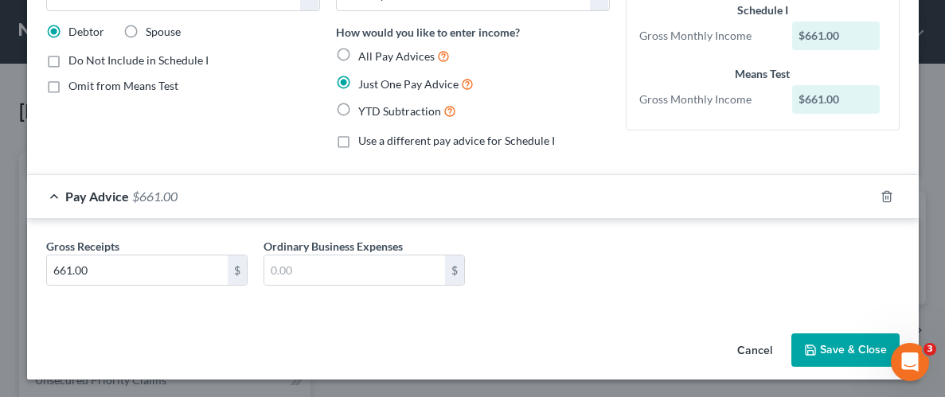
click at [870, 354] on button "Save & Close" at bounding box center [845, 350] width 108 height 33
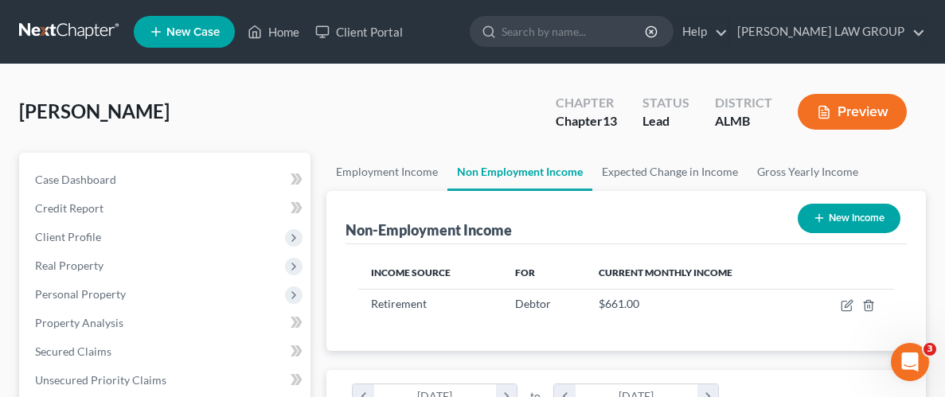
scroll to position [266, 567]
click at [837, 216] on button "New Income" at bounding box center [849, 218] width 103 height 29
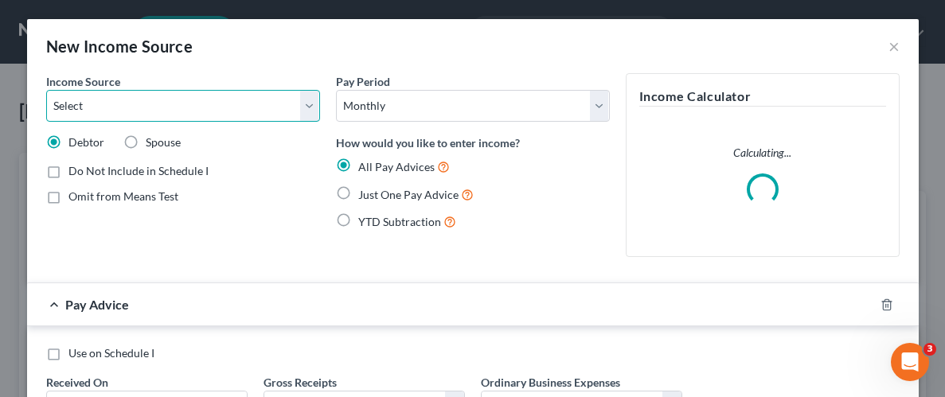
click at [123, 102] on select "Select Unemployment Disability (from employer) Pension Retirement Social Securi…" at bounding box center [183, 106] width 274 height 32
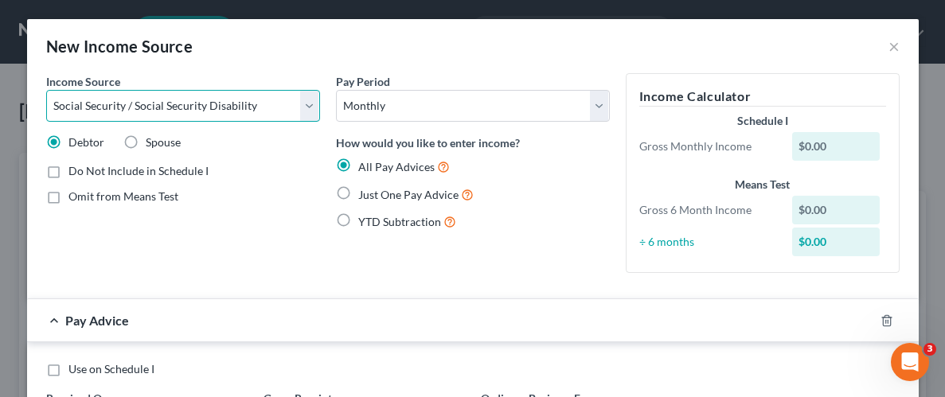
click at [46, 90] on select "Select Unemployment Disability (from employer) Pension Retirement Social Securi…" at bounding box center [183, 106] width 274 height 32
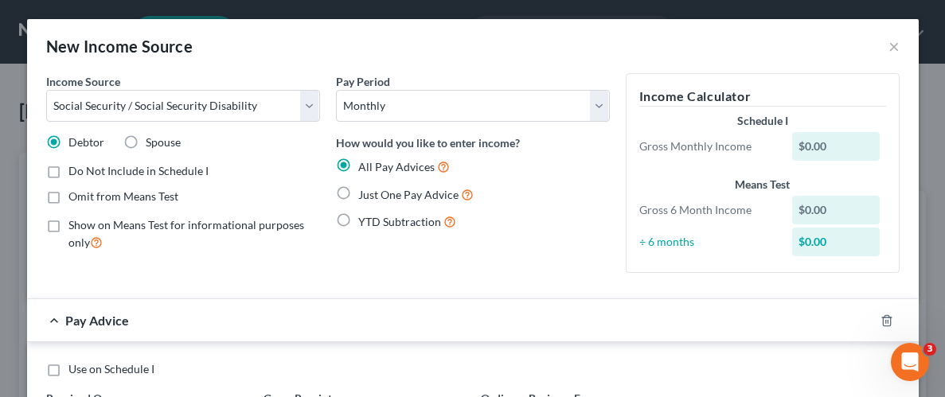
click at [358, 193] on label "Just One Pay Advice" at bounding box center [415, 194] width 115 height 18
click at [365, 193] on input "Just One Pay Advice" at bounding box center [370, 190] width 10 height 10
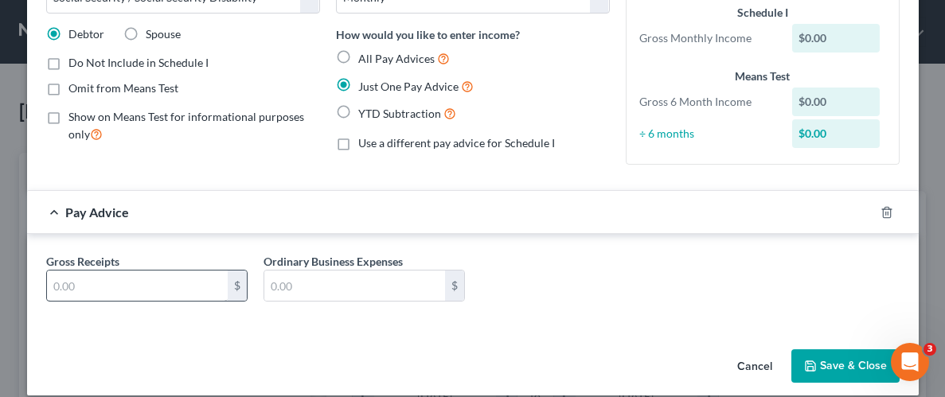
scroll to position [124, 0]
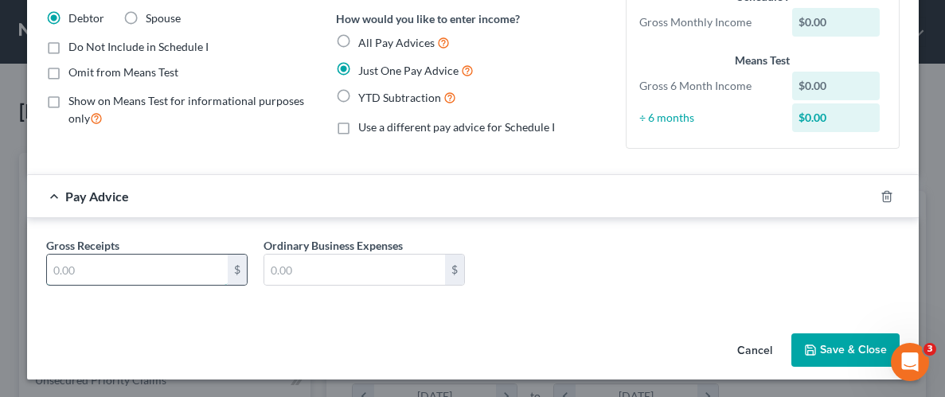
drag, startPoint x: 85, startPoint y: 279, endPoint x: 68, endPoint y: 279, distance: 16.7
click at [87, 278] on input "text" at bounding box center [137, 270] width 181 height 30
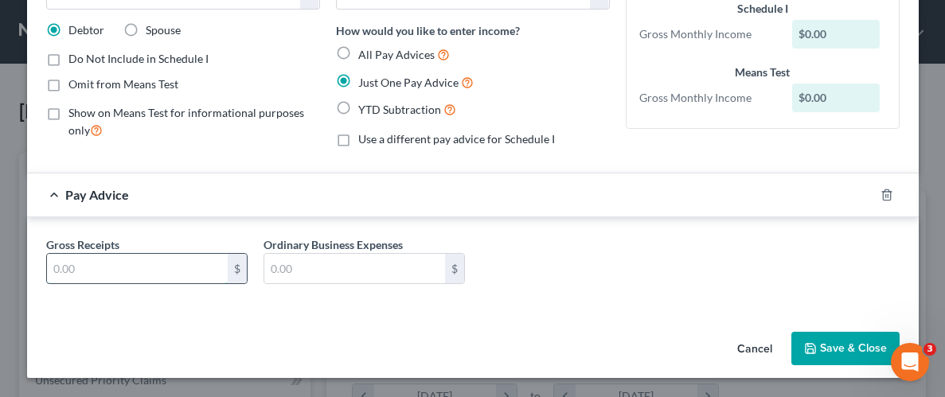
scroll to position [111, 0]
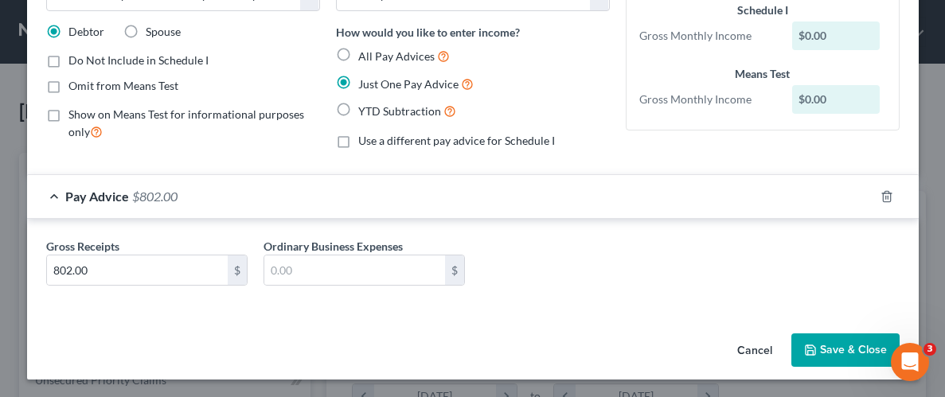
click at [835, 352] on button "Save & Close" at bounding box center [845, 350] width 108 height 33
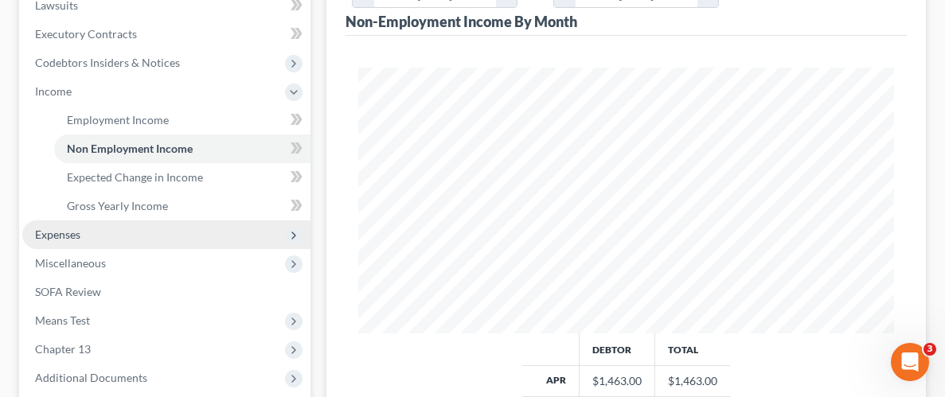
scroll to position [433, 0]
click at [85, 229] on span "Expenses" at bounding box center [166, 234] width 288 height 29
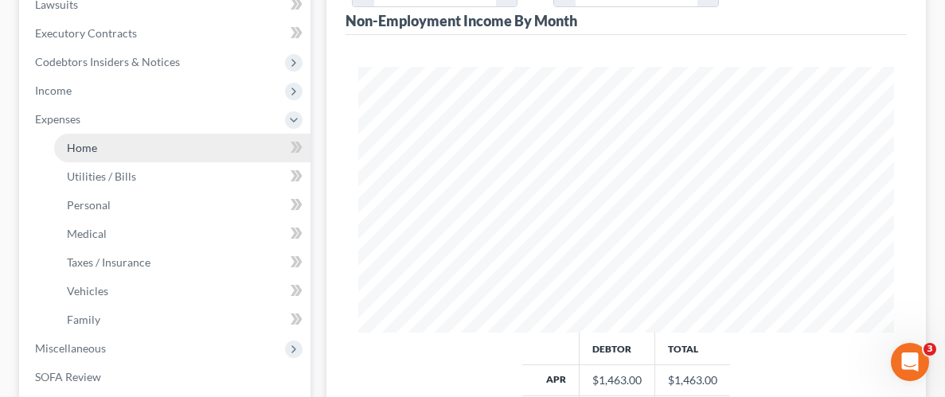
click at [90, 147] on span "Home" at bounding box center [82, 148] width 30 height 14
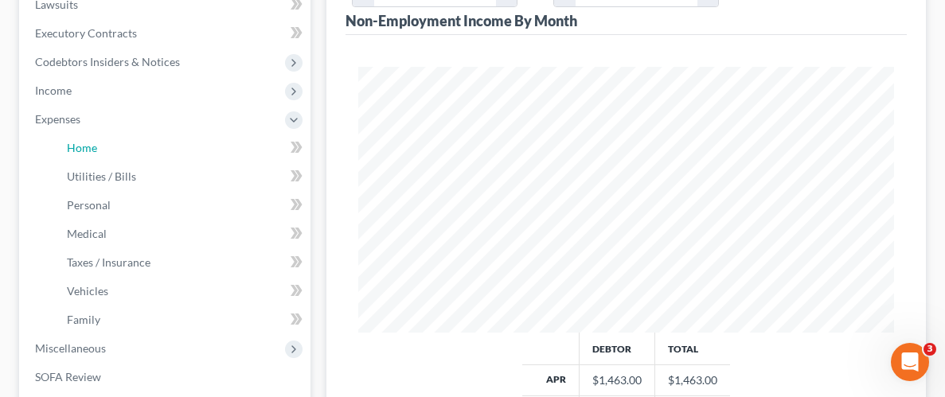
scroll to position [154, 0]
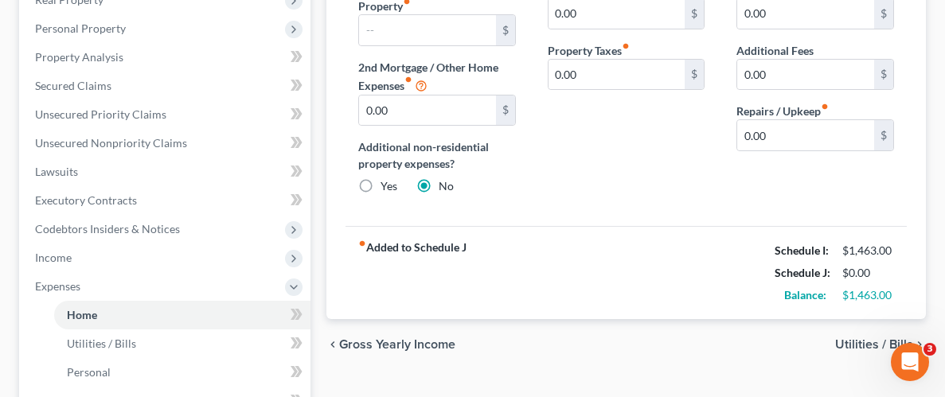
scroll to position [297, 0]
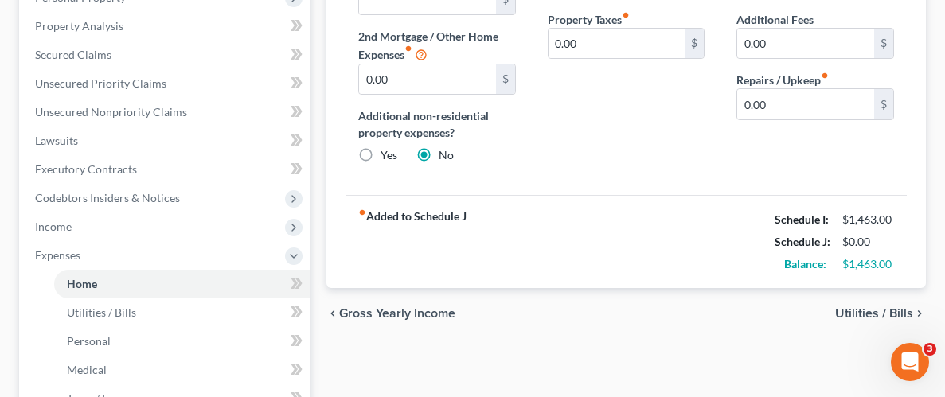
click at [873, 311] on span "Utilities / Bills" at bounding box center [874, 313] width 78 height 13
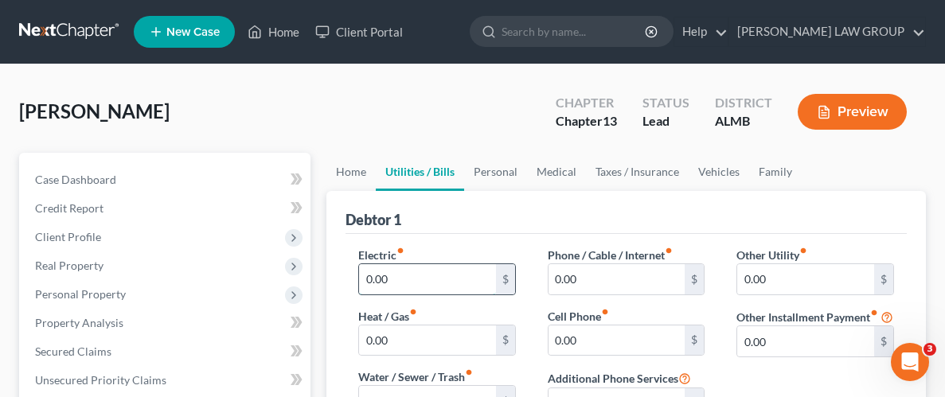
click at [418, 286] on input "0.00" at bounding box center [427, 279] width 137 height 30
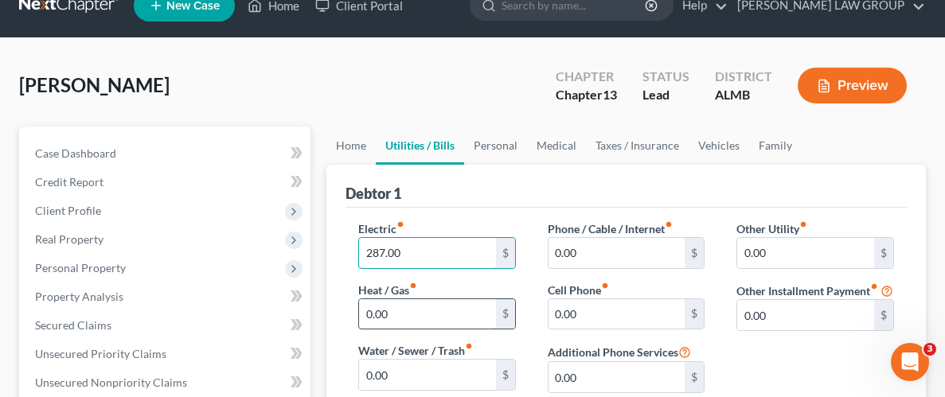
scroll to position [44, 0]
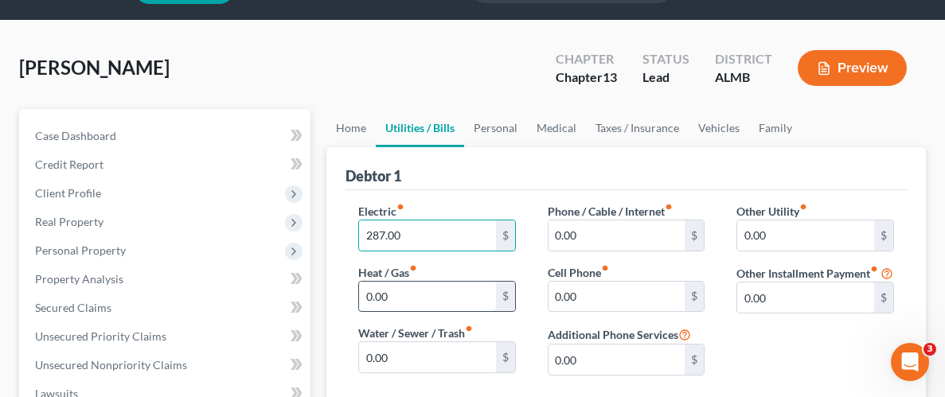
click at [406, 296] on input "0.00" at bounding box center [427, 297] width 137 height 30
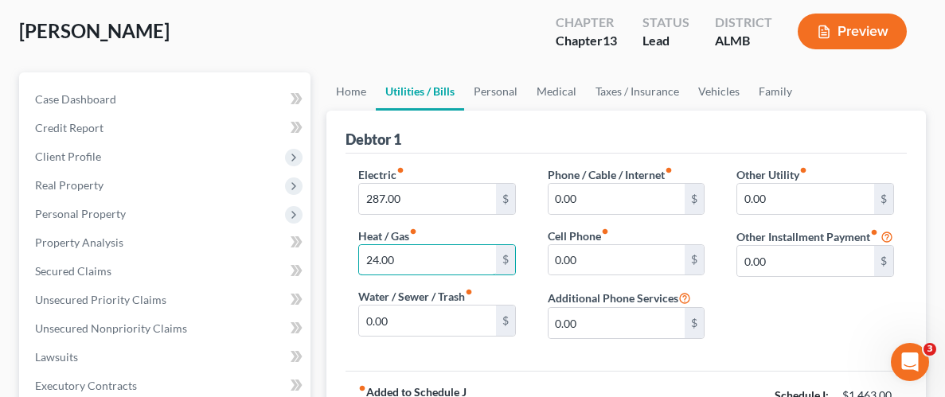
scroll to position [93, 0]
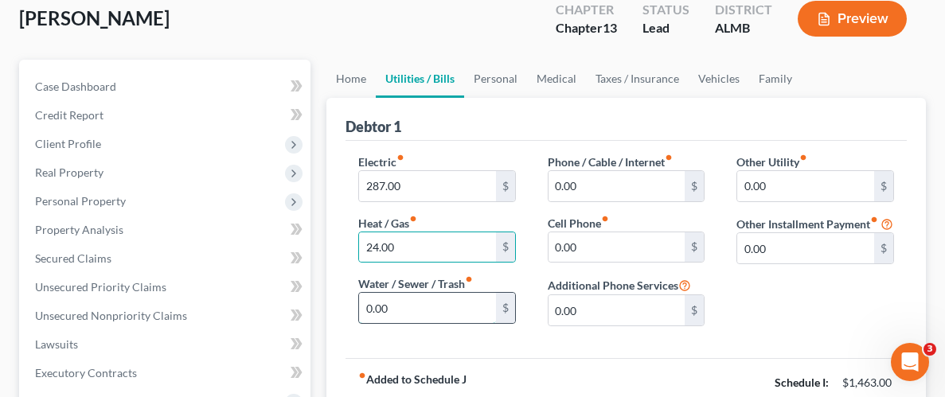
click at [402, 302] on input "0.00" at bounding box center [427, 308] width 137 height 30
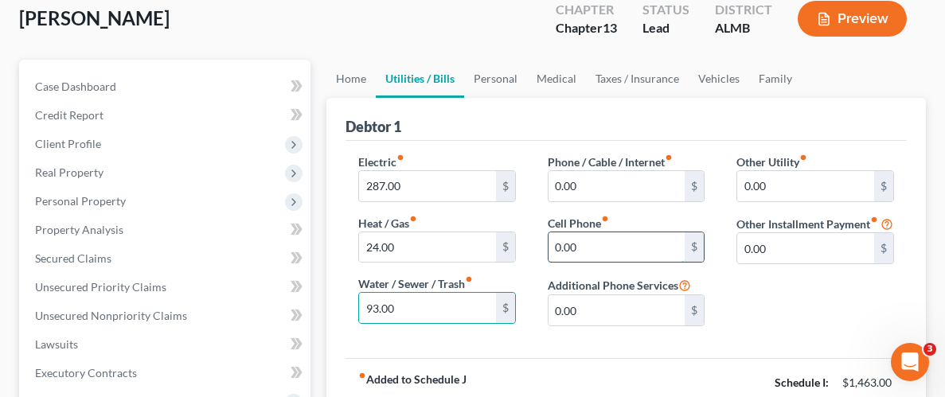
click at [619, 240] on input "0.00" at bounding box center [616, 247] width 137 height 30
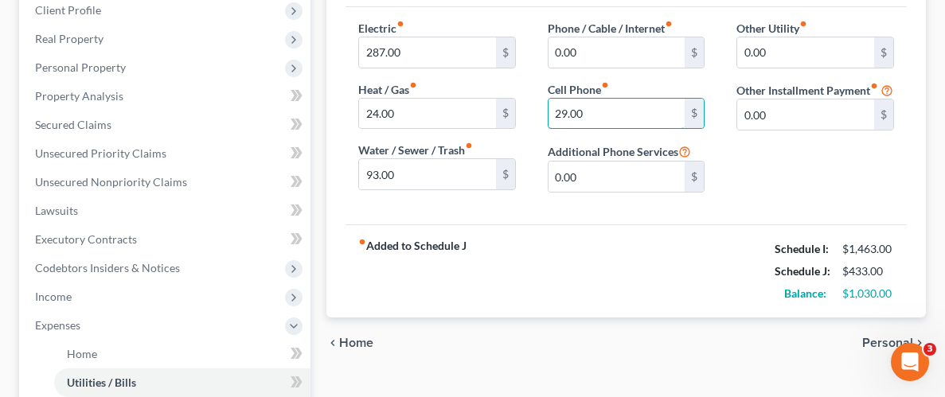
scroll to position [232, 0]
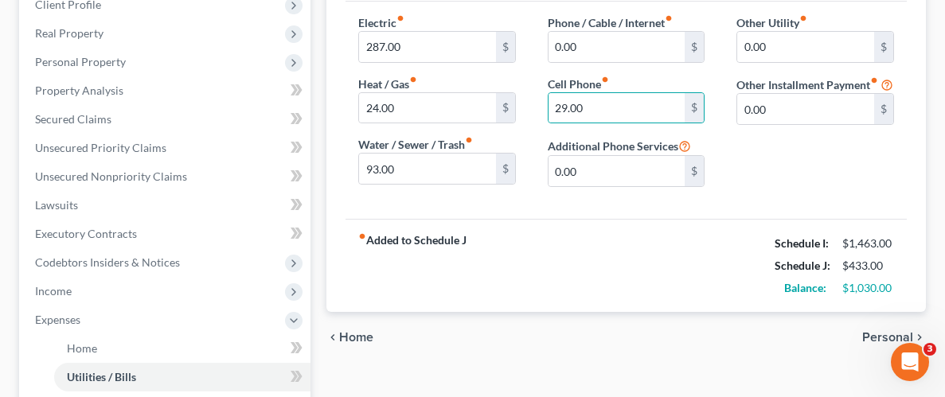
click at [884, 335] on span "Personal" at bounding box center [887, 337] width 51 height 13
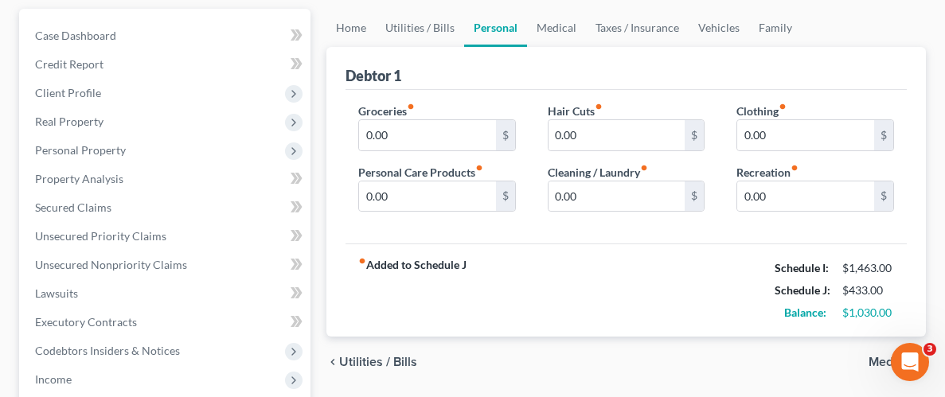
scroll to position [146, 0]
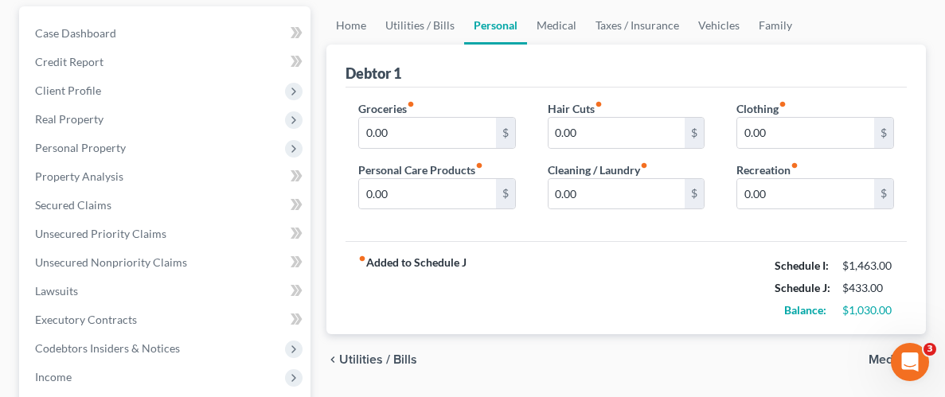
click at [876, 358] on span "Medical" at bounding box center [890, 359] width 45 height 13
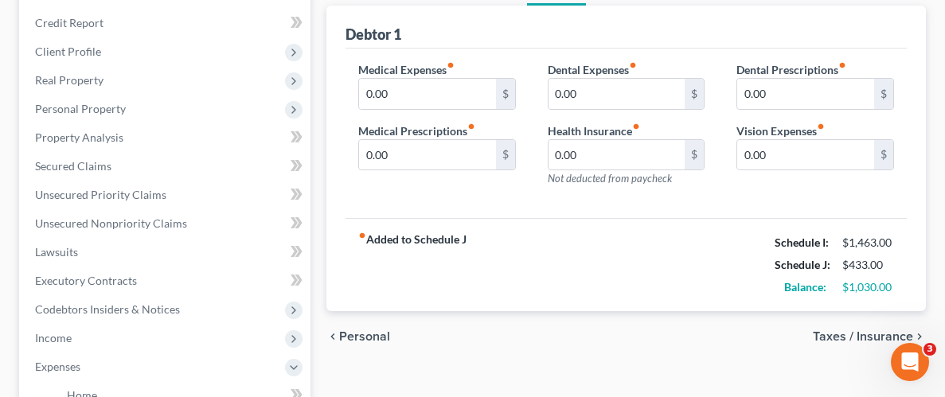
scroll to position [198, 0]
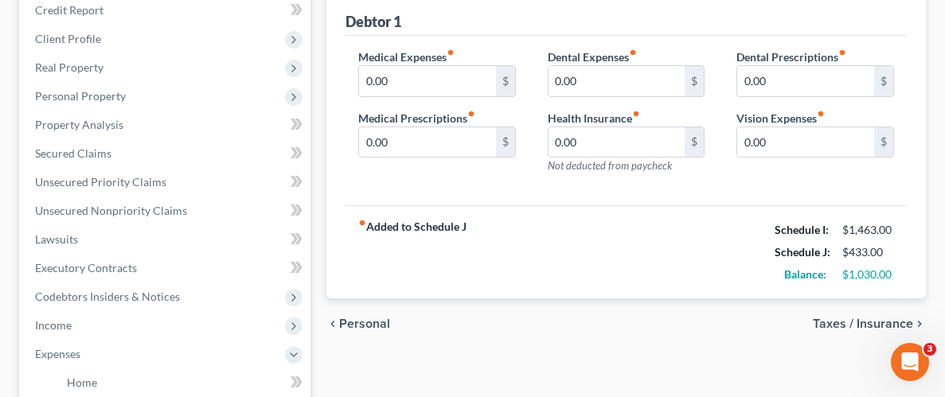
click at [844, 321] on span "Taxes / Insurance" at bounding box center [863, 324] width 100 height 13
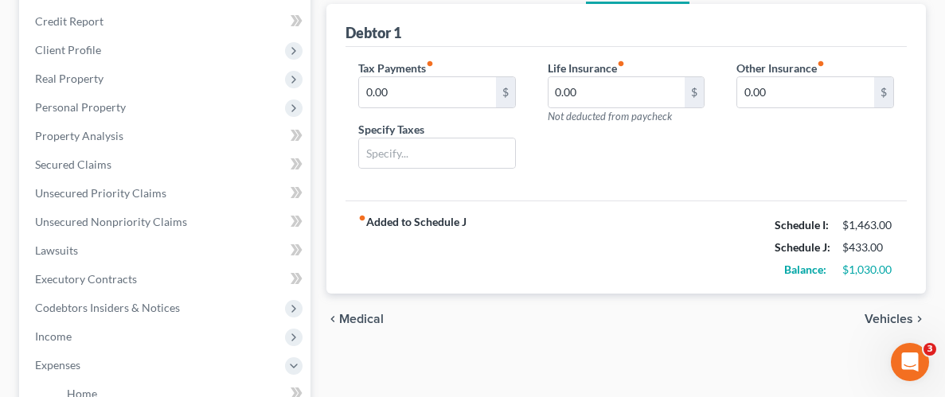
scroll to position [200, 0]
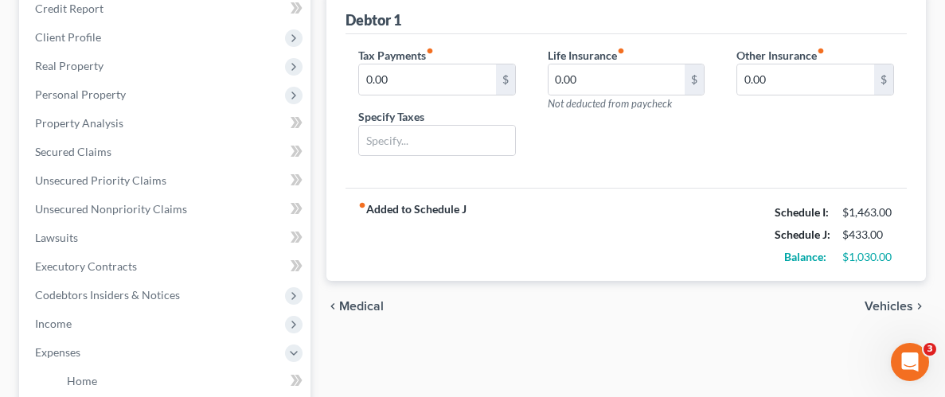
click at [881, 304] on span "Vehicles" at bounding box center [889, 306] width 49 height 13
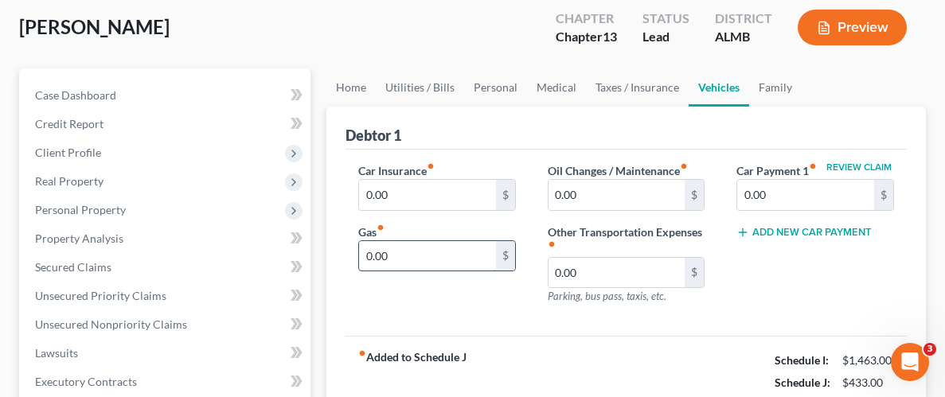
scroll to position [94, 0]
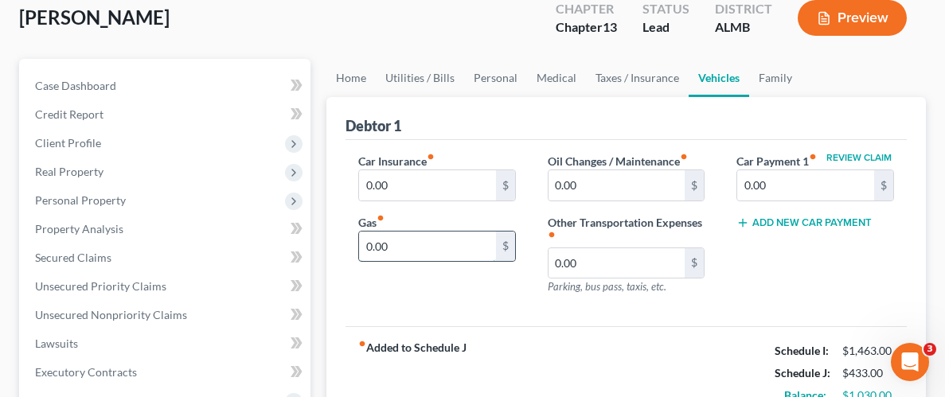
click at [394, 248] on input "0.00" at bounding box center [427, 247] width 137 height 30
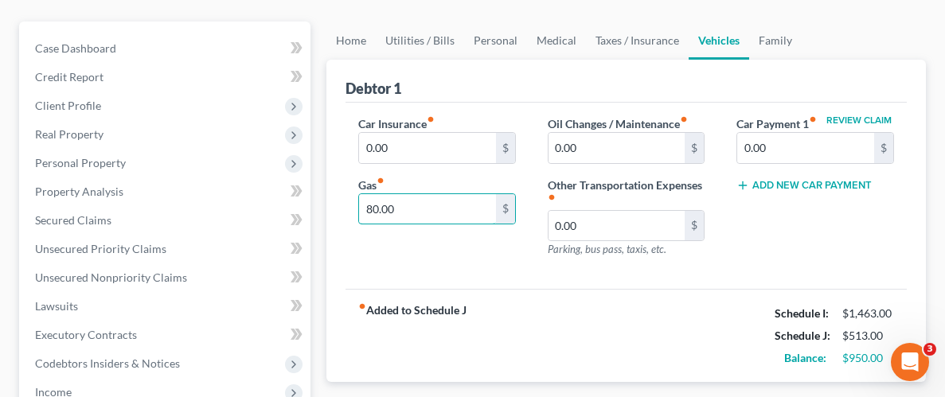
scroll to position [251, 0]
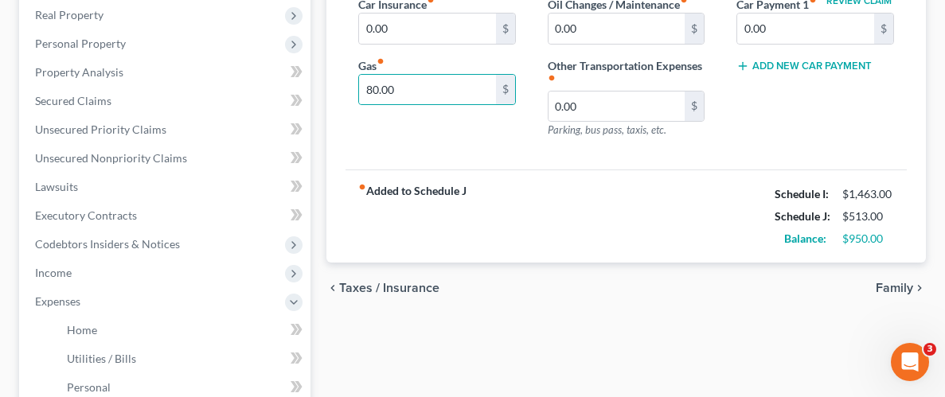
click at [894, 289] on span "Family" at bounding box center [894, 288] width 37 height 13
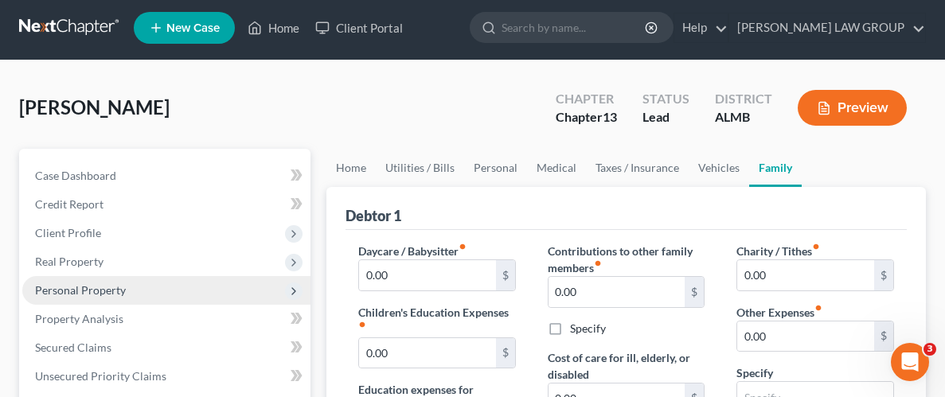
scroll to position [8, 0]
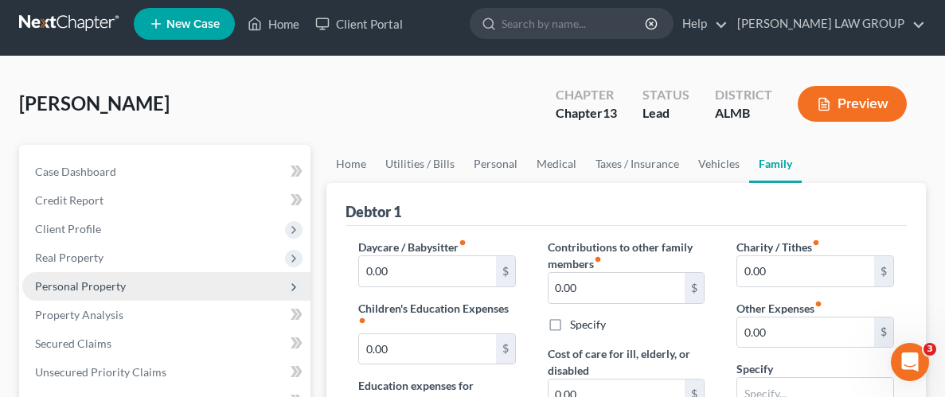
click at [90, 283] on span "Personal Property" at bounding box center [80, 286] width 91 height 14
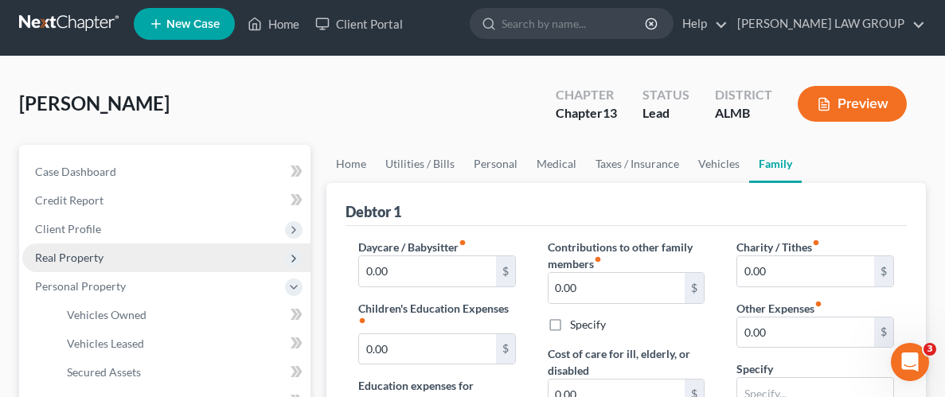
click at [80, 262] on span "Real Property" at bounding box center [69, 258] width 68 height 14
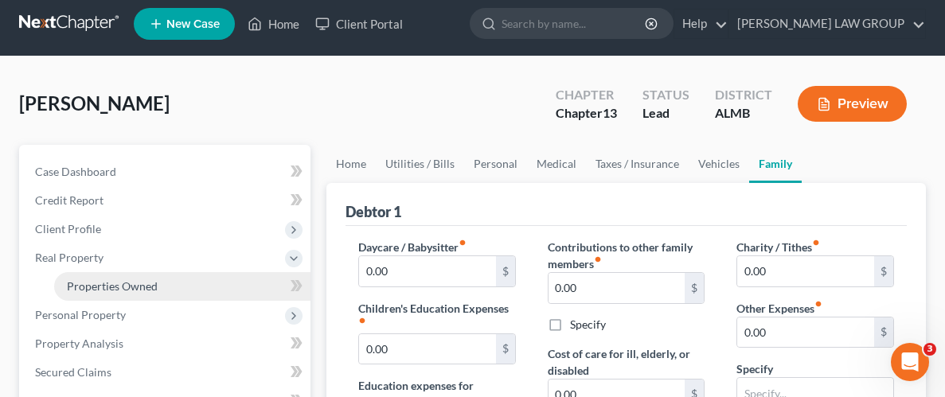
click at [131, 283] on span "Properties Owned" at bounding box center [112, 286] width 91 height 14
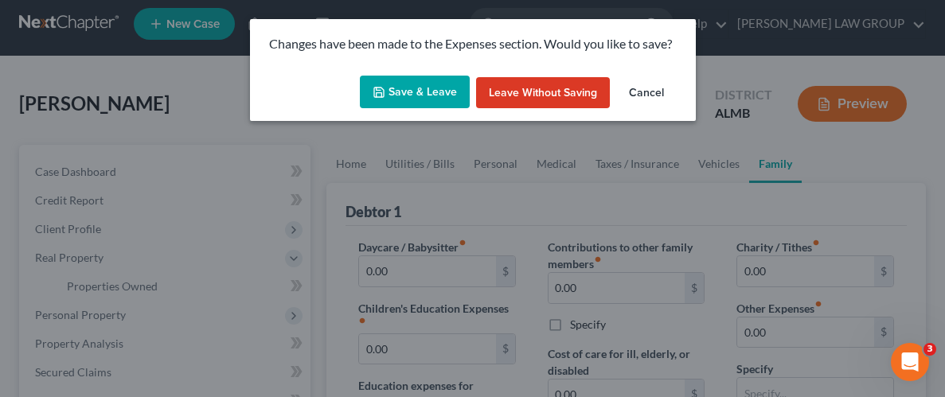
click at [417, 91] on button "Save & Leave" at bounding box center [415, 92] width 110 height 33
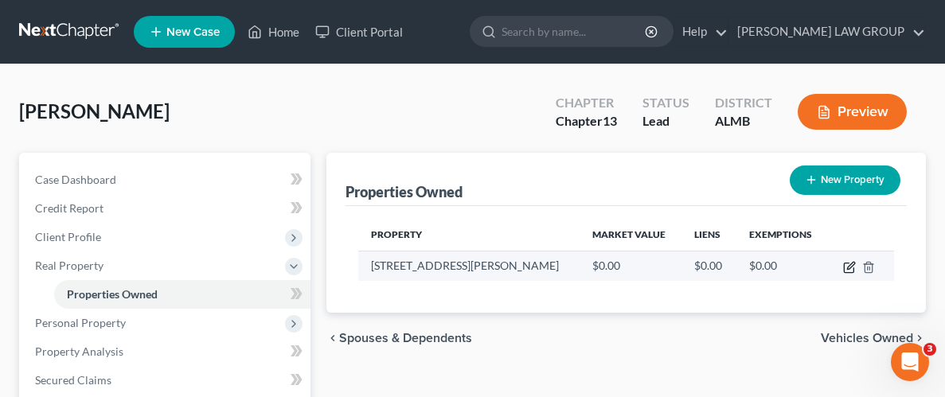
click at [847, 265] on icon "button" at bounding box center [849, 267] width 13 height 13
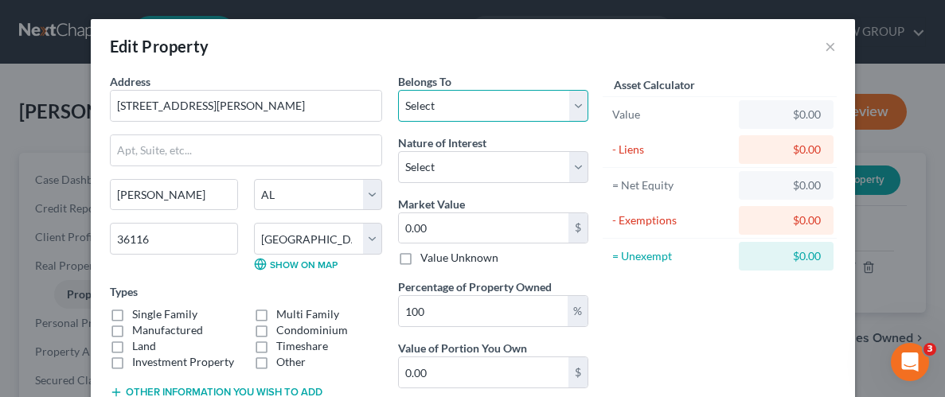
click at [430, 109] on select "Select Debtor 1 Only Debtor 2 Only Debtor 1 And Debtor 2 Only At Least One Of T…" at bounding box center [493, 106] width 190 height 32
click at [398, 90] on select "Select Debtor 1 Only Debtor 2 Only Debtor 1 And Debtor 2 Only At Least One Of T…" at bounding box center [493, 106] width 190 height 32
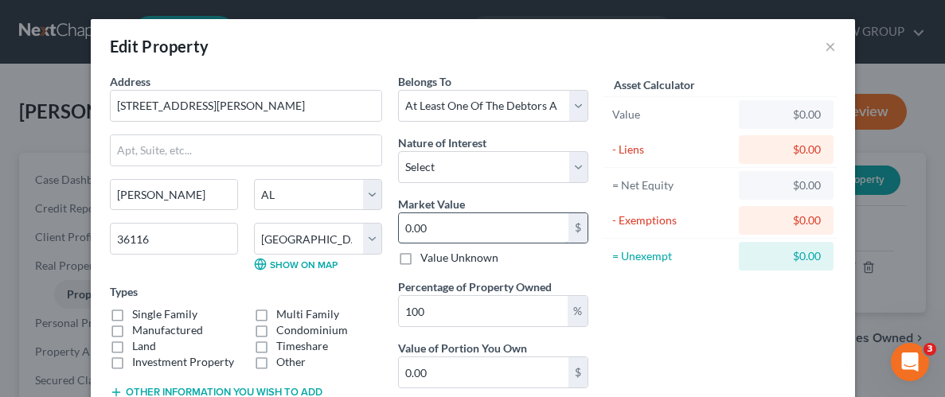
click at [459, 232] on input "0.00" at bounding box center [484, 228] width 170 height 30
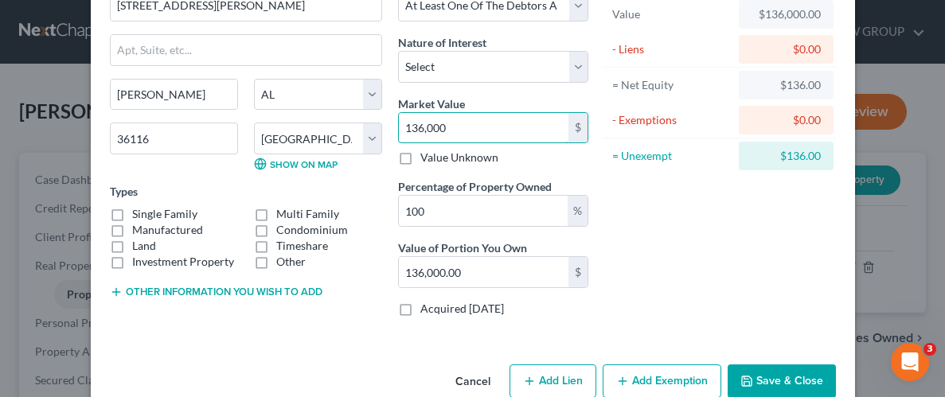
scroll to position [101, 0]
click at [132, 214] on label "Single Family" at bounding box center [164, 213] width 65 height 16
click at [139, 214] on input "Single Family" at bounding box center [144, 210] width 10 height 10
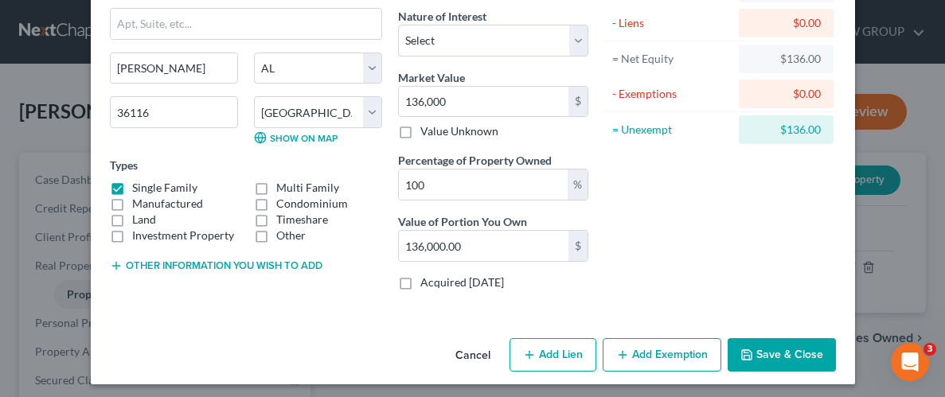
scroll to position [131, 0]
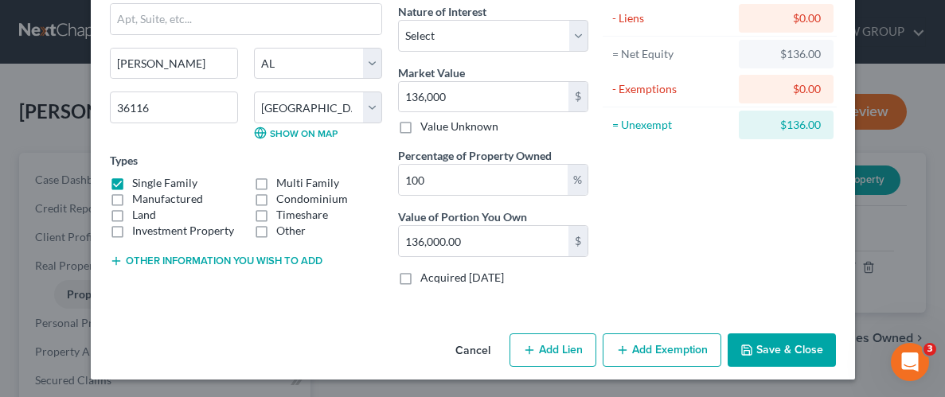
click at [639, 352] on button "Add Exemption" at bounding box center [662, 350] width 119 height 33
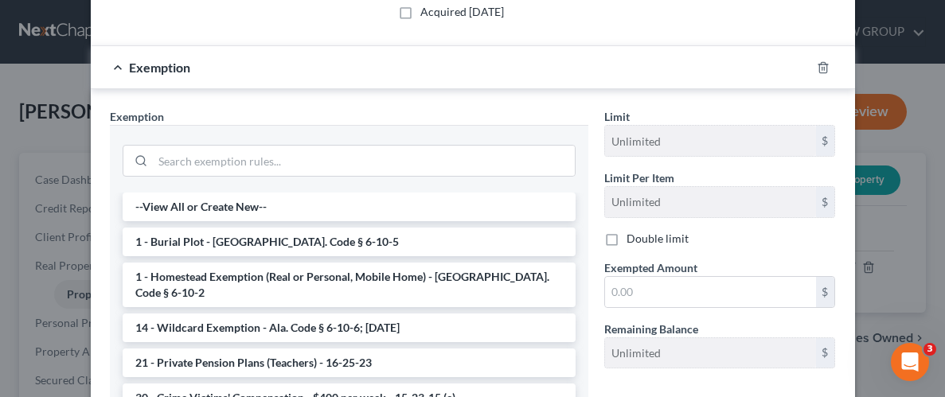
scroll to position [416, 0]
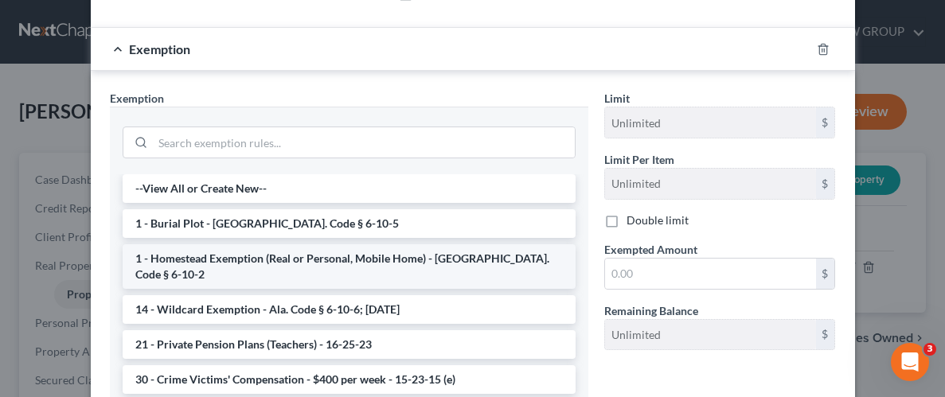
click at [347, 259] on li "1 - Homestead Exemption (Real or Personal, Mobile Home) - [GEOGRAPHIC_DATA]. Co…" at bounding box center [349, 266] width 453 height 45
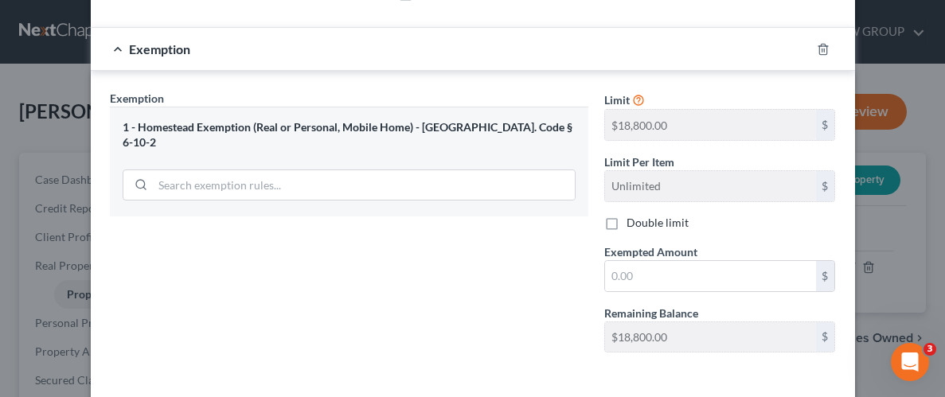
click at [279, 131] on div "1 - Homestead Exemption (Real or Personal, Mobile Home) - [GEOGRAPHIC_DATA]. Co…" at bounding box center [349, 134] width 453 height 29
click at [822, 49] on line "button" at bounding box center [822, 50] width 0 height 3
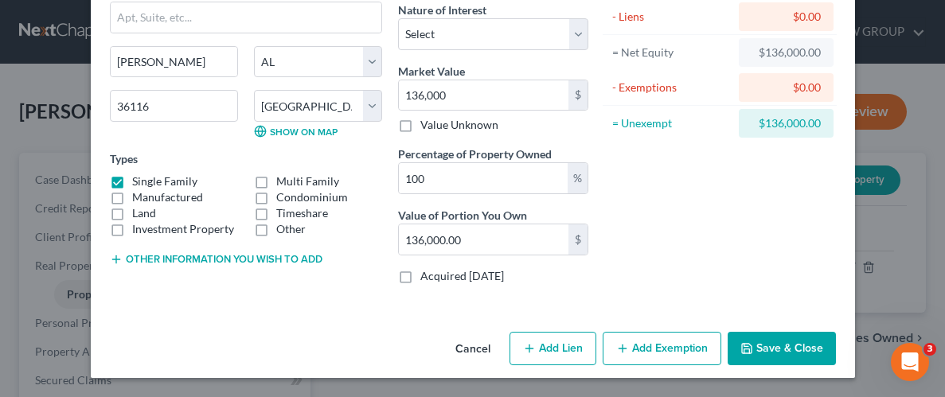
scroll to position [131, 0]
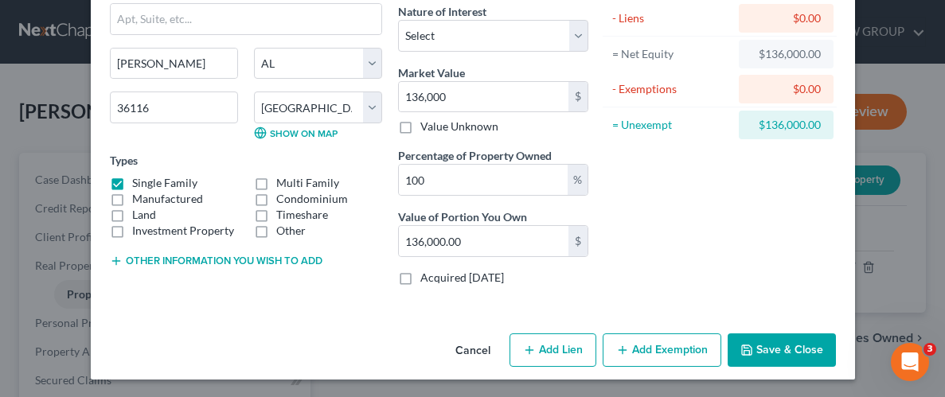
click at [667, 346] on button "Add Exemption" at bounding box center [662, 350] width 119 height 33
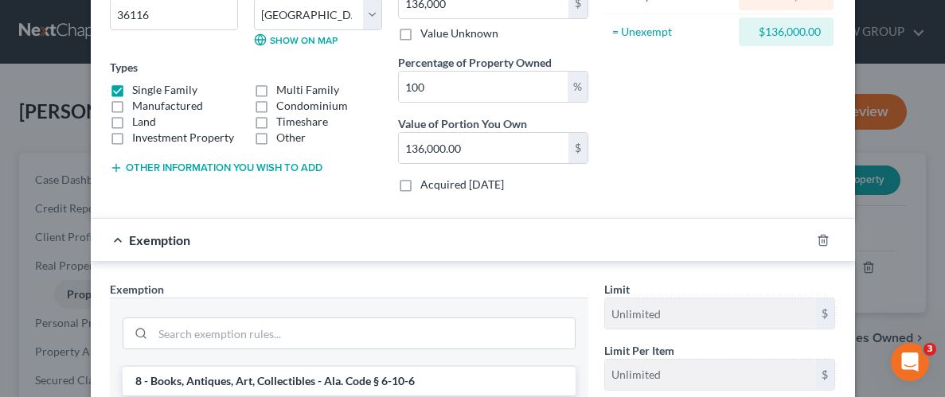
scroll to position [213, 0]
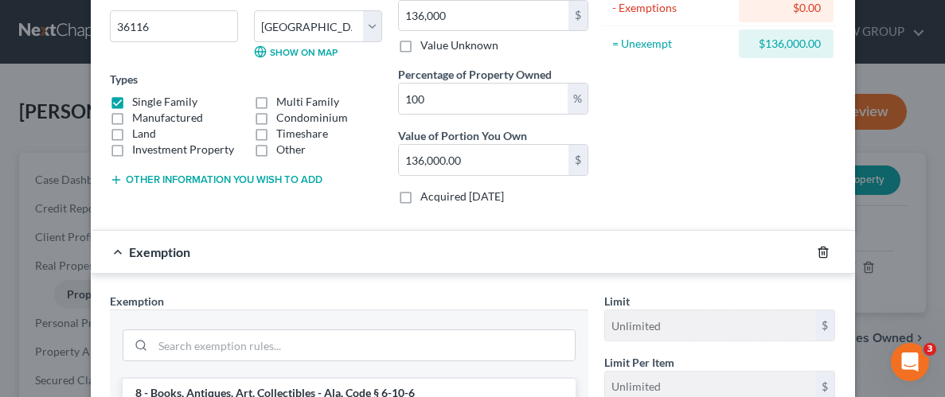
click at [819, 251] on icon "button" at bounding box center [822, 252] width 7 height 10
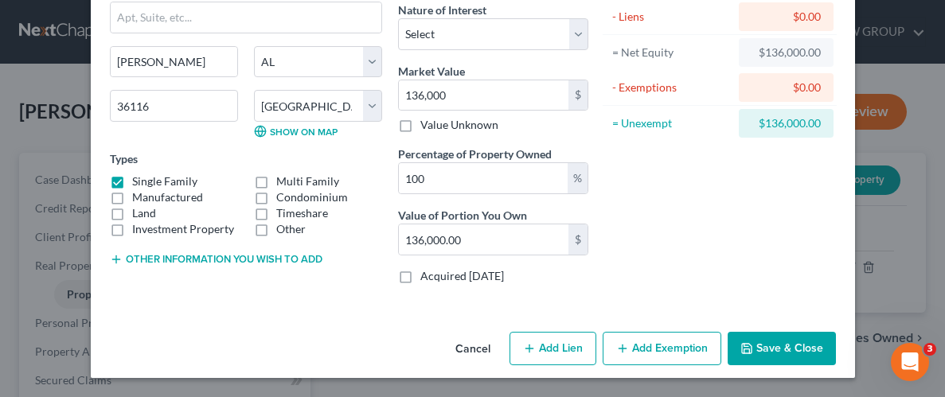
scroll to position [131, 0]
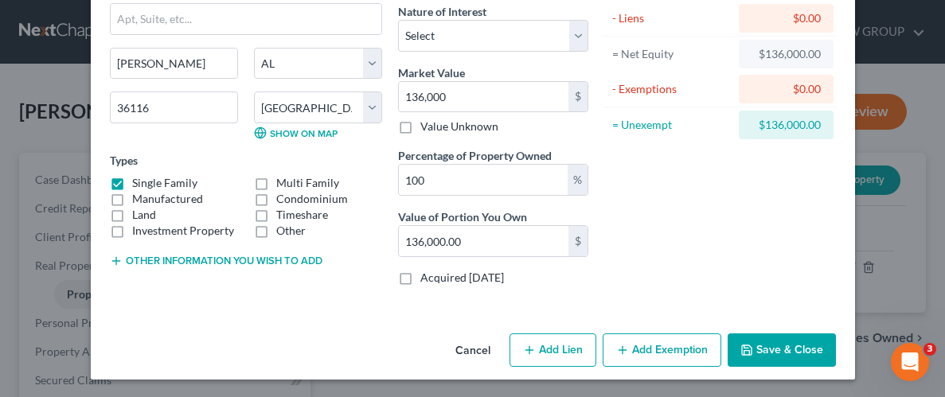
click at [651, 346] on button "Add Exemption" at bounding box center [662, 350] width 119 height 33
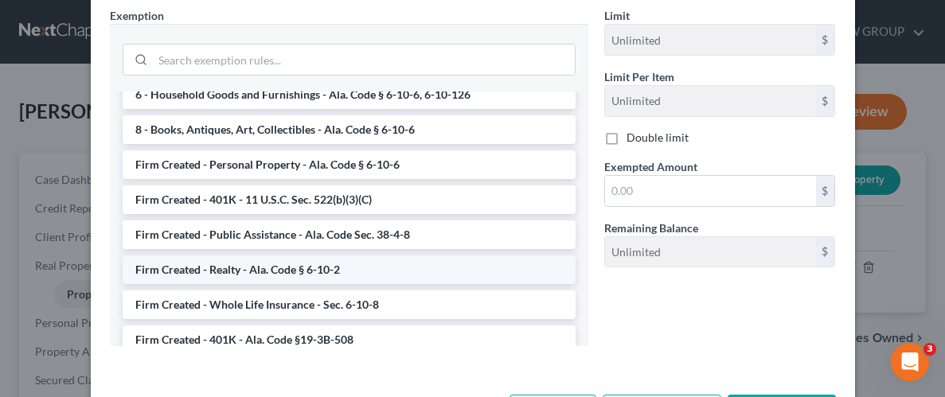
scroll to position [1191, 0]
click at [317, 257] on li "Firm Created - Realty - Ala. Code § 6-10-2" at bounding box center [349, 271] width 453 height 29
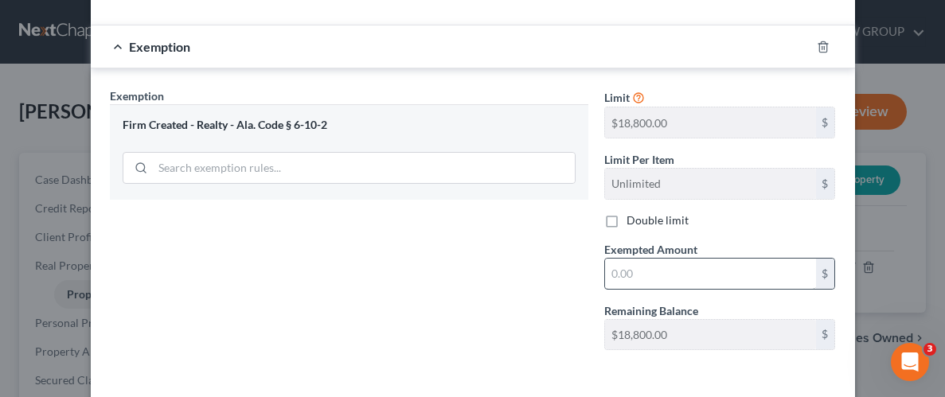
scroll to position [434, 0]
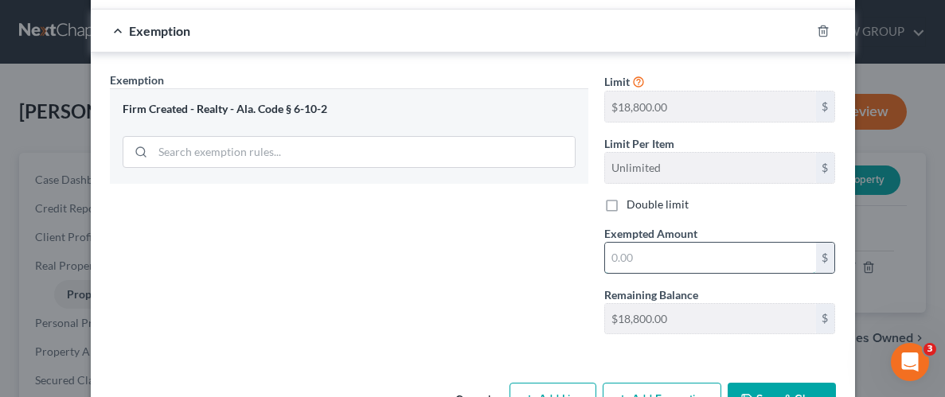
click at [651, 254] on input "text" at bounding box center [710, 258] width 211 height 30
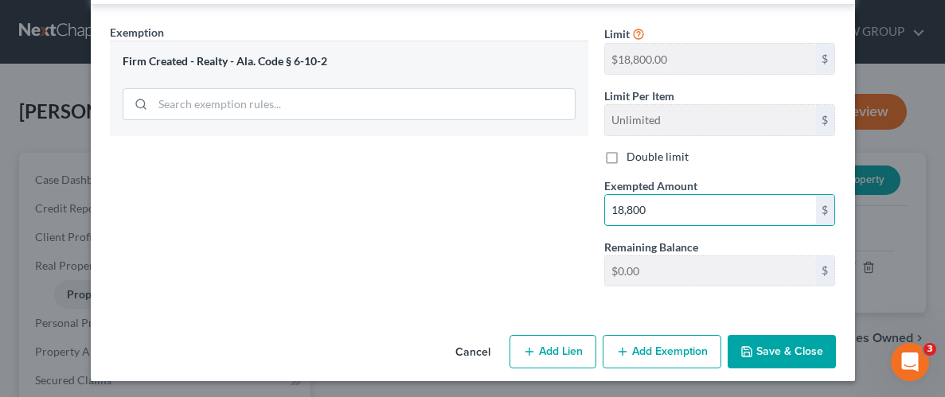
scroll to position [482, 0]
click at [784, 345] on button "Save & Close" at bounding box center [782, 350] width 108 height 33
